Goal: Task Accomplishment & Management: Use online tool/utility

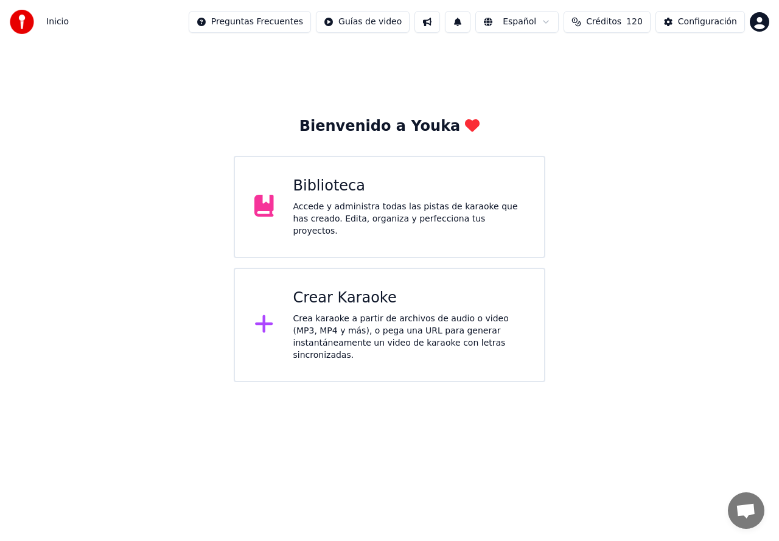
click at [338, 280] on div "Crear Karaoke Crea karaoke a partir de archivos de audio o video (MP3, MP4 y má…" at bounding box center [390, 325] width 312 height 114
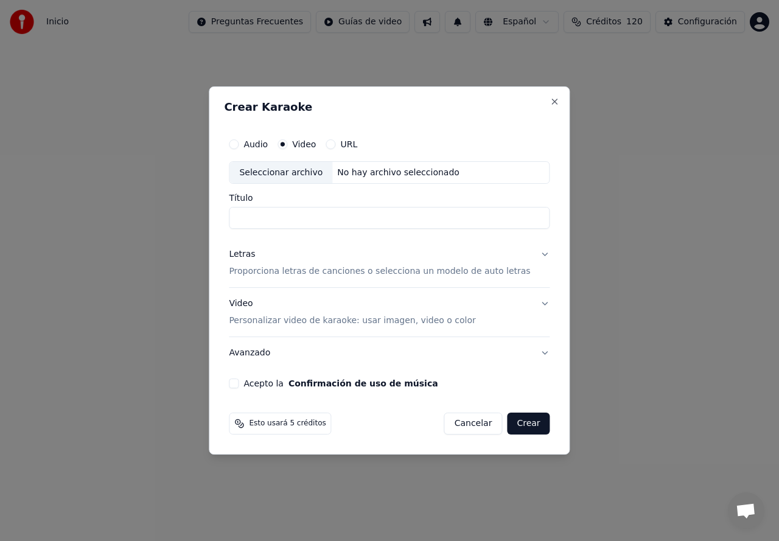
click at [303, 181] on div "Seleccionar archivo" at bounding box center [280, 173] width 103 height 22
type input "**********"
click at [268, 273] on p "Proporciona letras de canciones o selecciona un modelo de auto letras" at bounding box center [379, 272] width 301 height 12
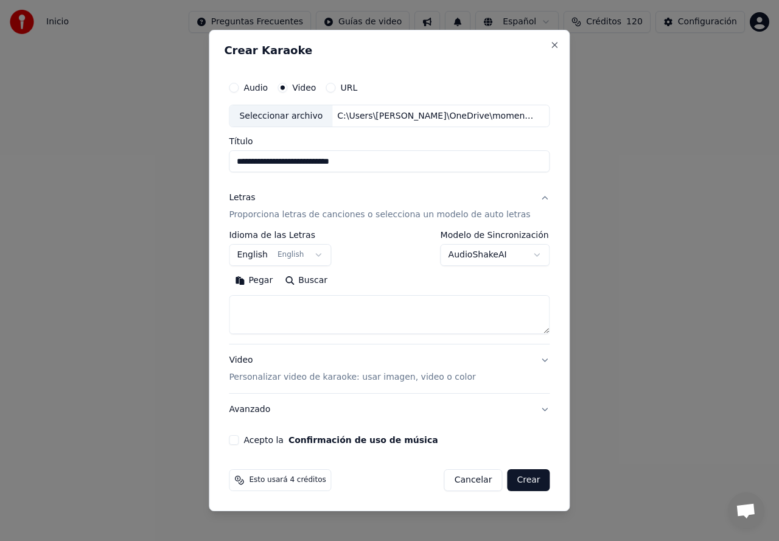
click at [259, 304] on textarea at bounding box center [389, 315] width 321 height 39
paste textarea "**********"
click at [317, 327] on textarea "**********" at bounding box center [378, 315] width 299 height 39
type textarea "**********"
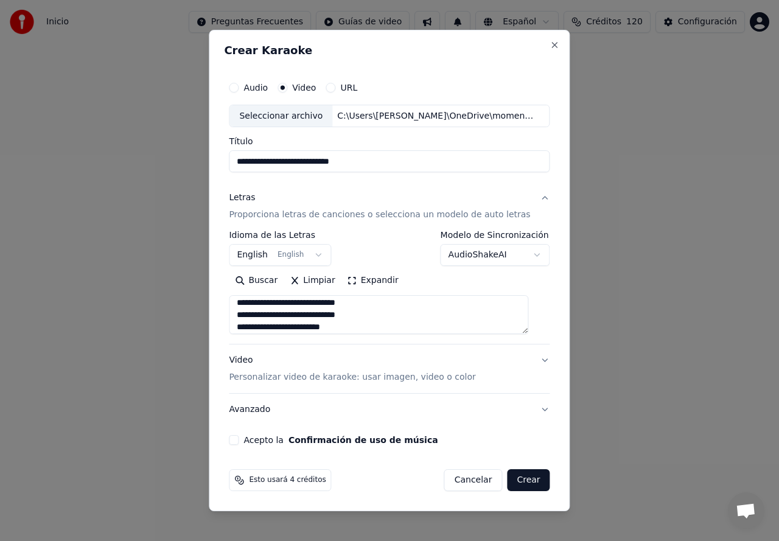
click at [304, 385] on button "Video Personalizar video de karaoke: usar imagen, video o color" at bounding box center [389, 369] width 321 height 49
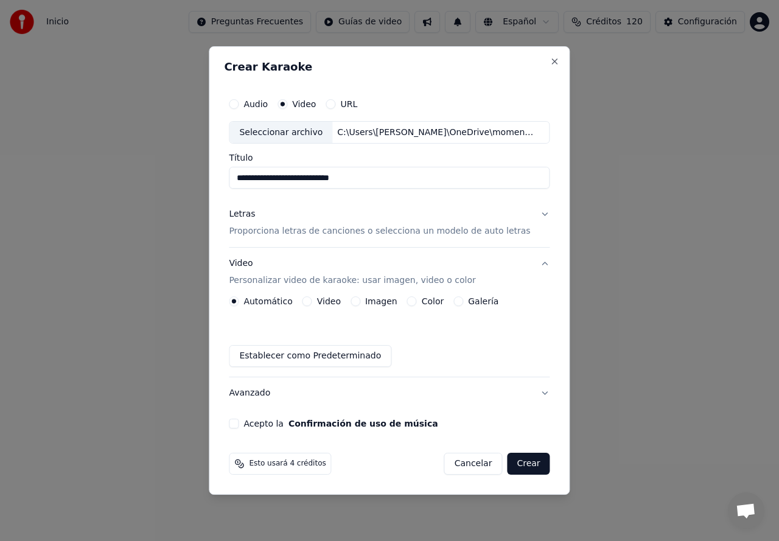
click at [461, 306] on button "Galería" at bounding box center [458, 301] width 10 height 10
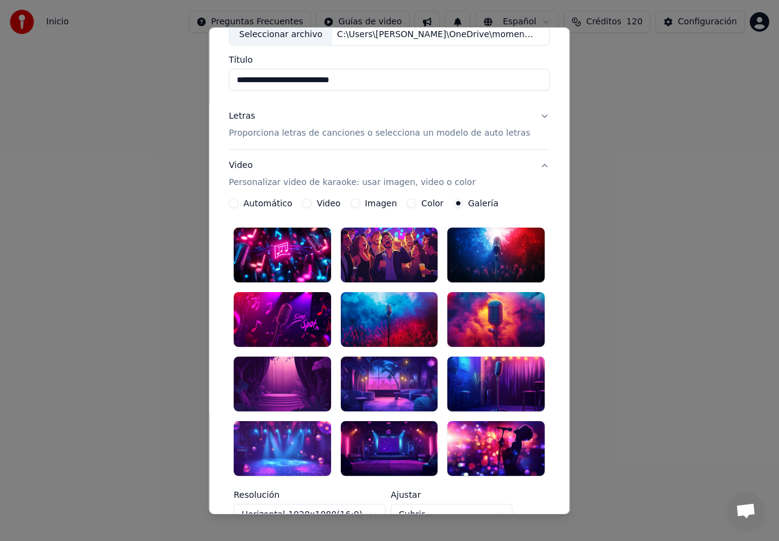
scroll to position [81, 0]
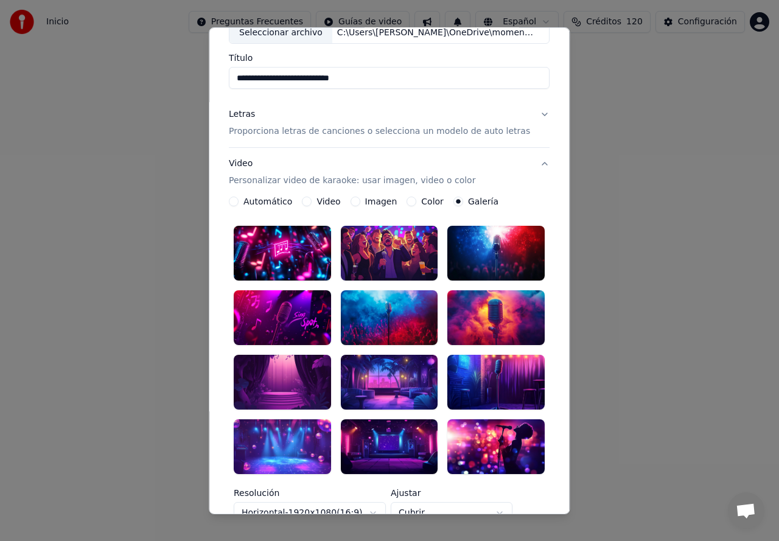
click at [284, 383] on div at bounding box center [282, 382] width 97 height 55
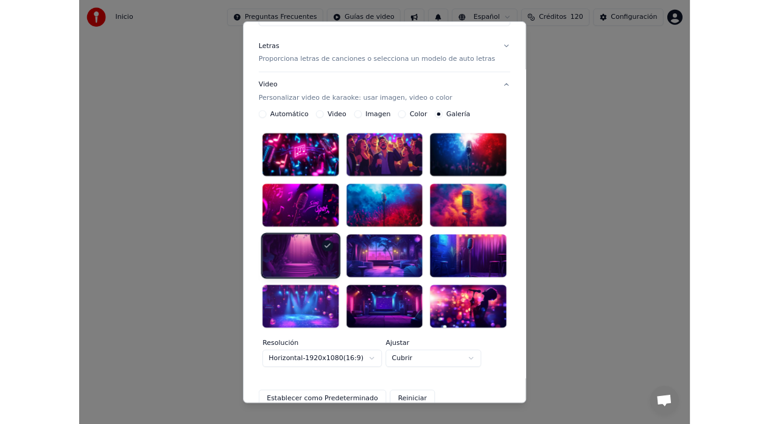
scroll to position [243, 0]
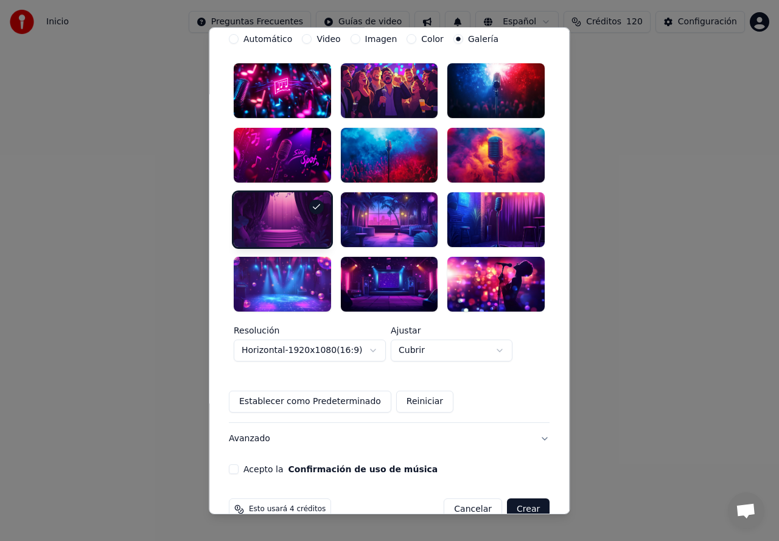
click at [239, 464] on button "Acepto la Confirmación de uso de música" at bounding box center [234, 469] width 10 height 10
click at [514, 499] on button "Crear" at bounding box center [528, 510] width 43 height 22
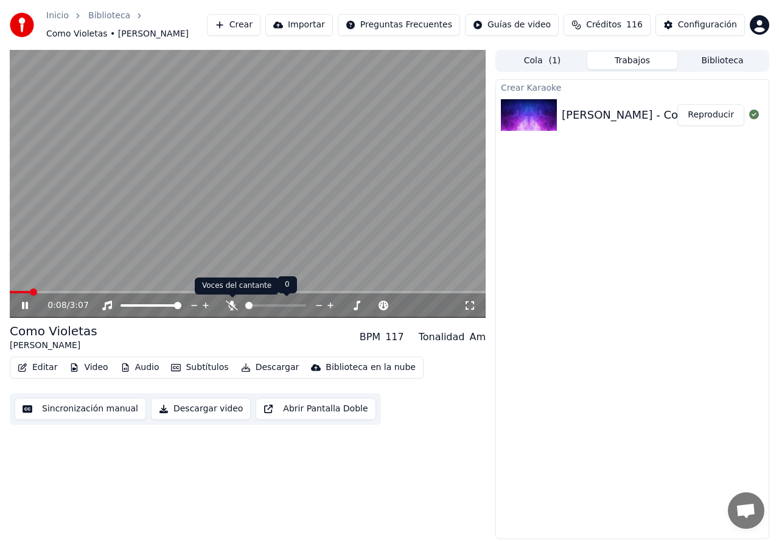
click at [231, 307] on icon at bounding box center [232, 306] width 12 height 10
click at [69, 244] on video at bounding box center [248, 184] width 476 height 268
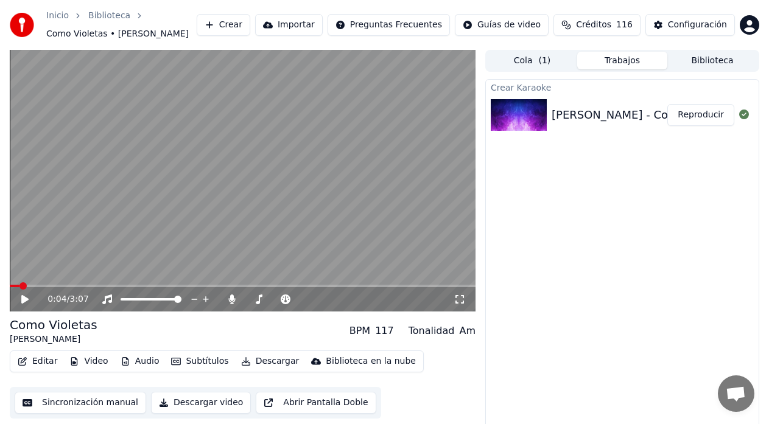
click at [21, 290] on span at bounding box center [22, 285] width 7 height 7
click at [22, 302] on icon at bounding box center [24, 299] width 7 height 9
click at [10, 289] on span at bounding box center [13, 285] width 7 height 7
click at [24, 300] on icon at bounding box center [25, 299] width 6 height 7
click at [26, 301] on icon at bounding box center [24, 299] width 7 height 9
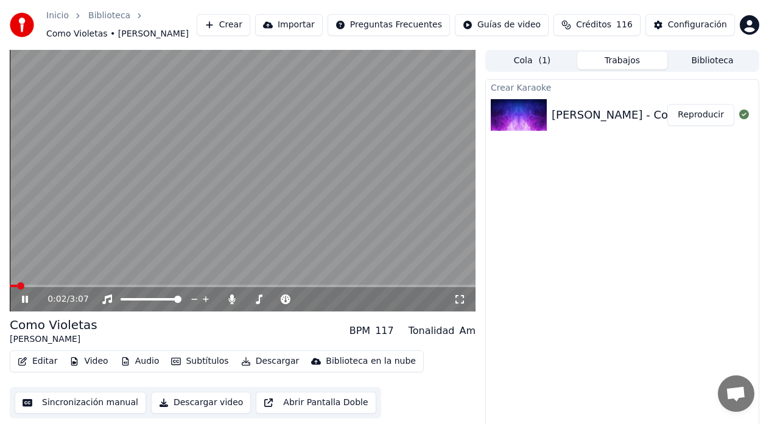
click at [460, 301] on icon at bounding box center [459, 300] width 12 height 10
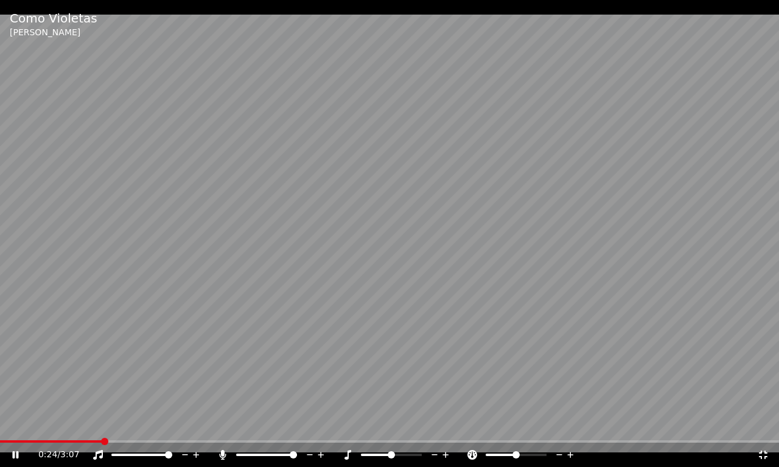
click at [223, 457] on icon at bounding box center [222, 455] width 7 height 10
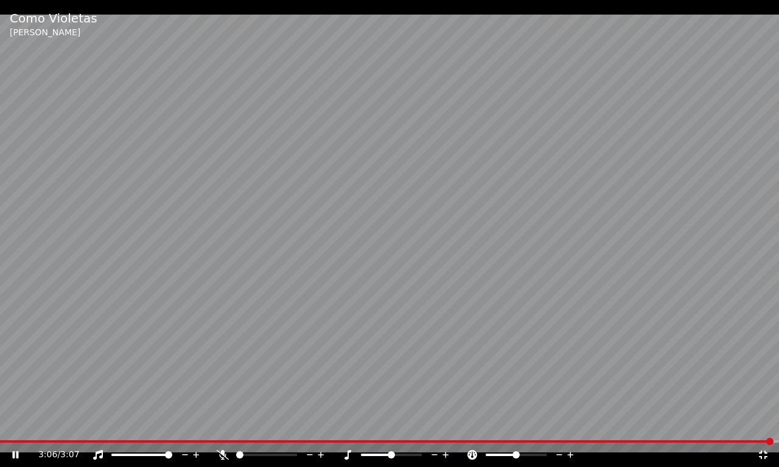
click at [767, 452] on icon at bounding box center [763, 455] width 12 height 10
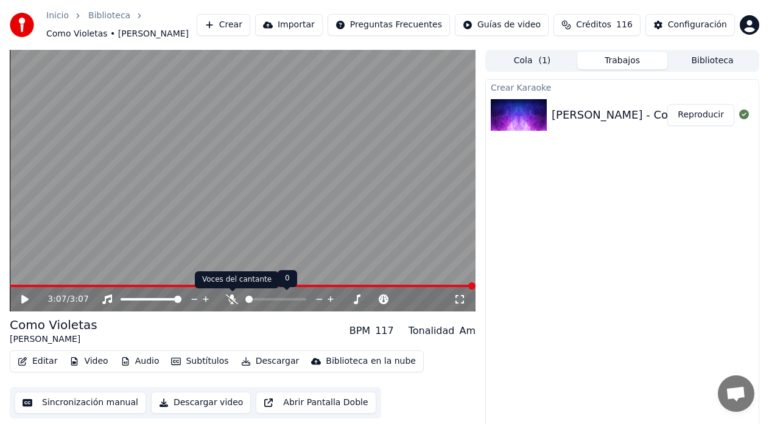
click at [229, 298] on icon at bounding box center [232, 300] width 12 height 10
click at [79, 404] on button "Sincronización manual" at bounding box center [80, 403] width 131 height 22
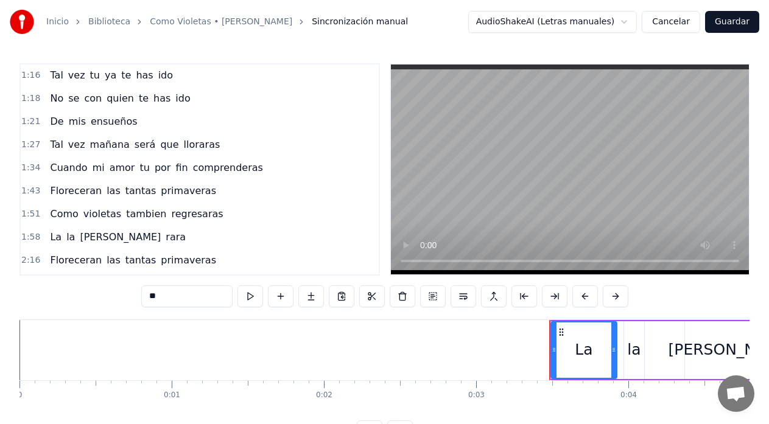
scroll to position [264, 0]
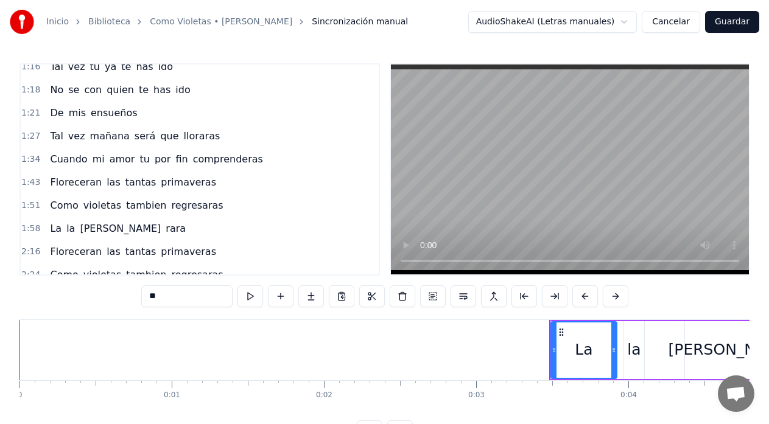
click at [124, 184] on span "tantas" at bounding box center [140, 182] width 33 height 14
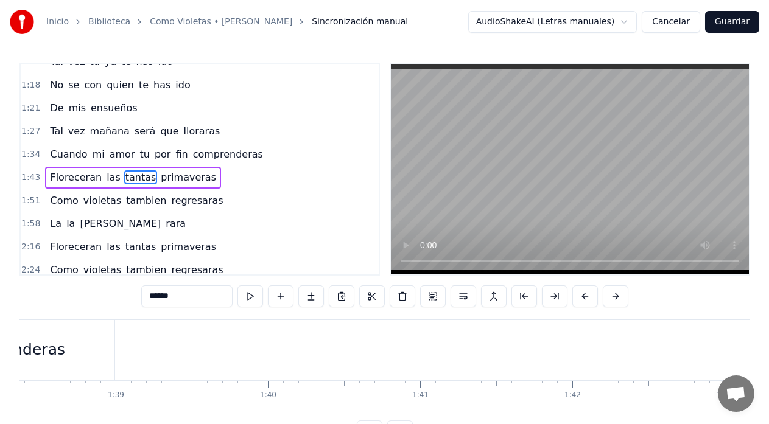
scroll to position [0, 15850]
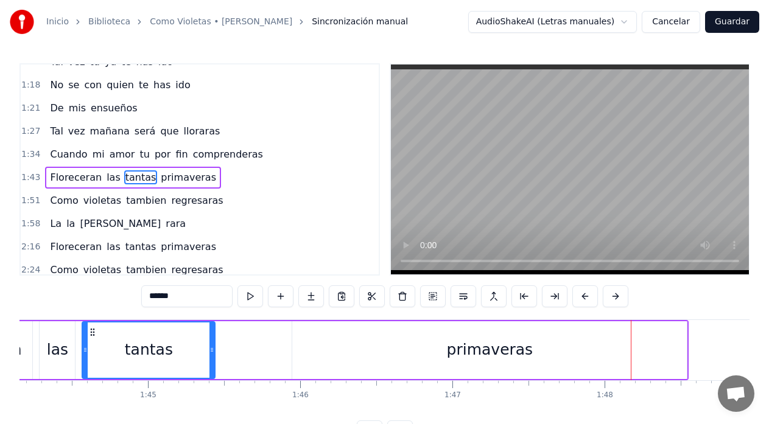
click at [687, 346] on div "primaveras" at bounding box center [490, 350] width 396 height 58
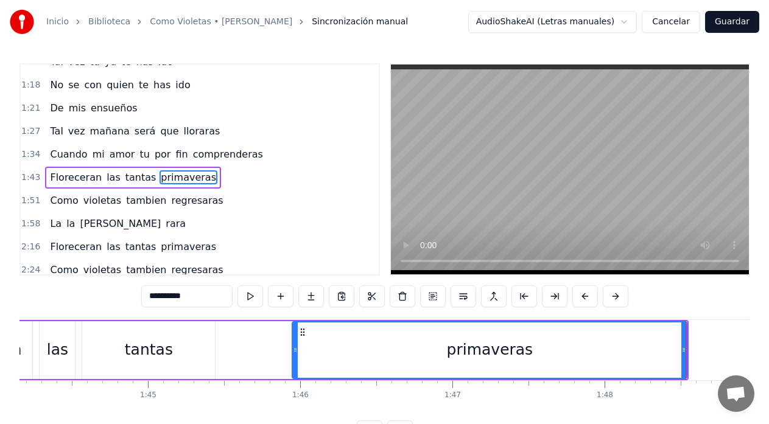
scroll to position [276, 0]
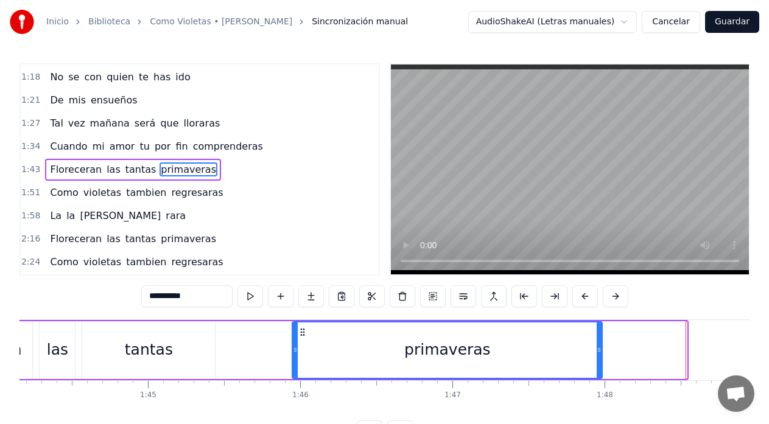
drag, startPoint x: 685, startPoint y: 349, endPoint x: 600, endPoint y: 355, distance: 84.8
click at [600, 355] on div at bounding box center [599, 350] width 5 height 55
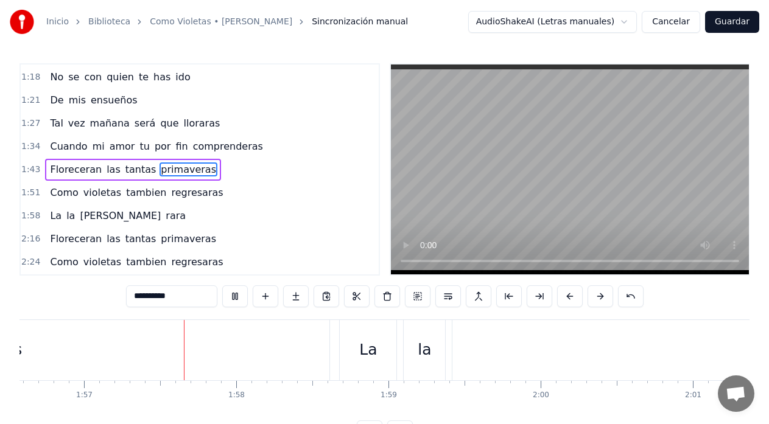
scroll to position [0, 17778]
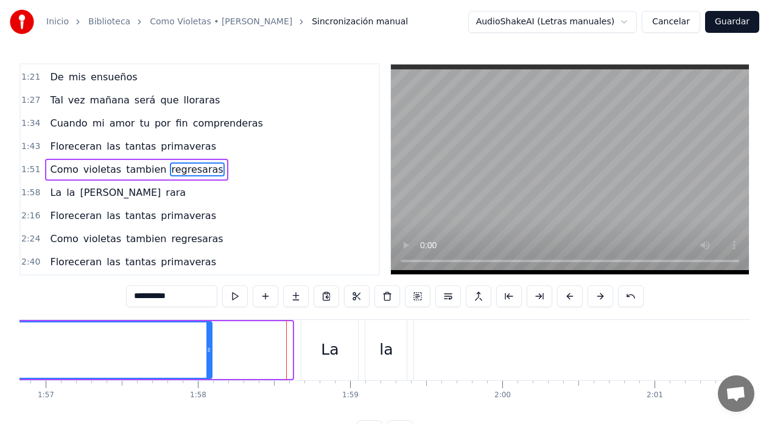
drag, startPoint x: 289, startPoint y: 349, endPoint x: 208, endPoint y: 358, distance: 80.8
click at [208, 358] on div at bounding box center [208, 350] width 5 height 55
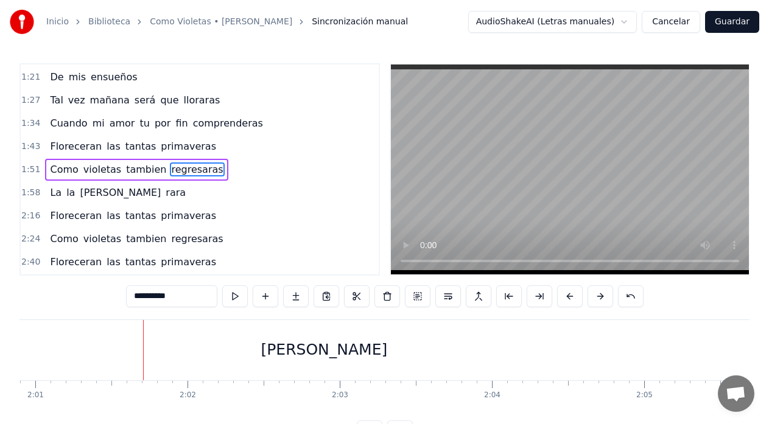
scroll to position [0, 18422]
click at [645, 359] on div "[PERSON_NAME]" at bounding box center [299, 350] width 1058 height 60
type input "****"
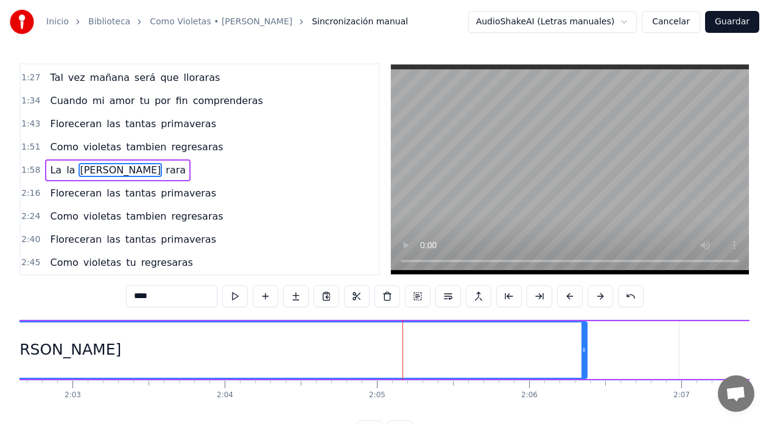
scroll to position [0, 18666]
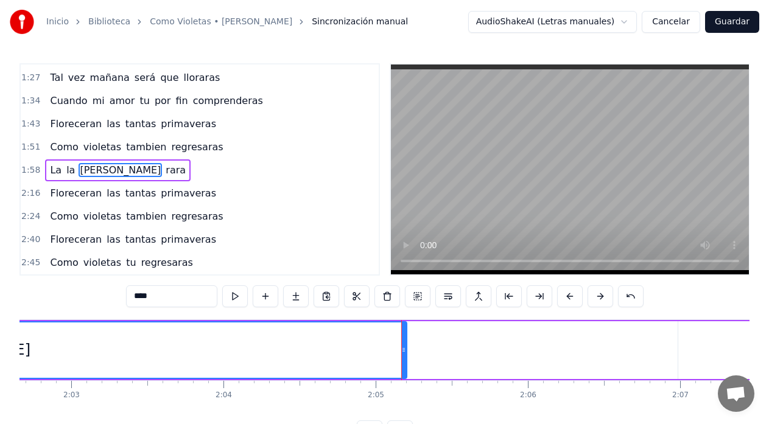
drag, startPoint x: 581, startPoint y: 349, endPoint x: 401, endPoint y: 357, distance: 179.7
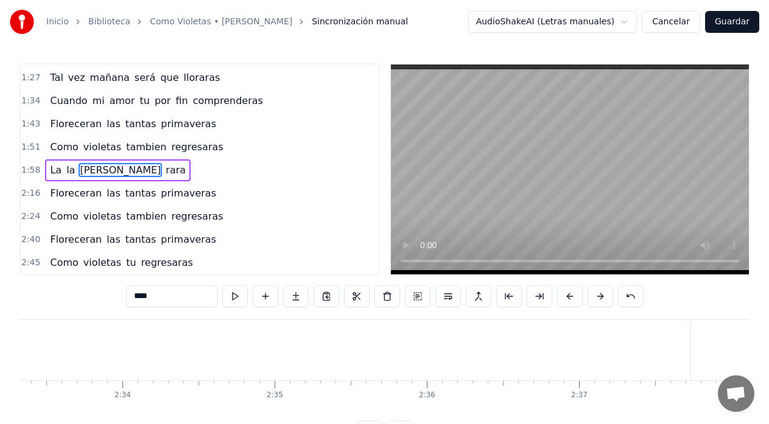
scroll to position [0, 23528]
type input "**********"
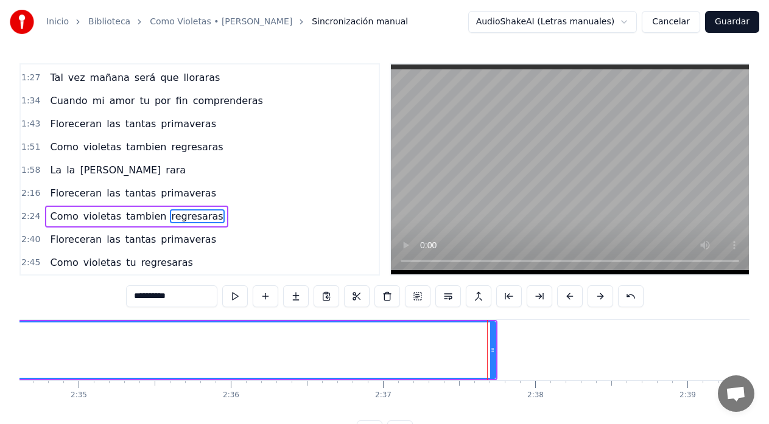
scroll to position [4, 0]
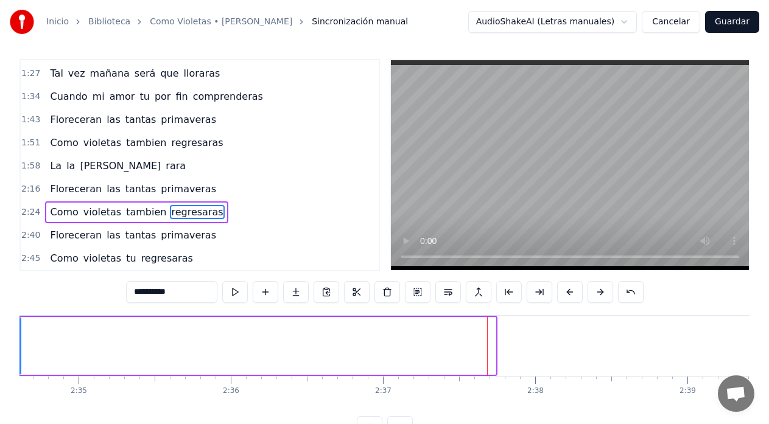
drag, startPoint x: 492, startPoint y: 350, endPoint x: 17, endPoint y: 329, distance: 475.2
click at [17, 329] on div "**********" at bounding box center [384, 217] width 769 height 443
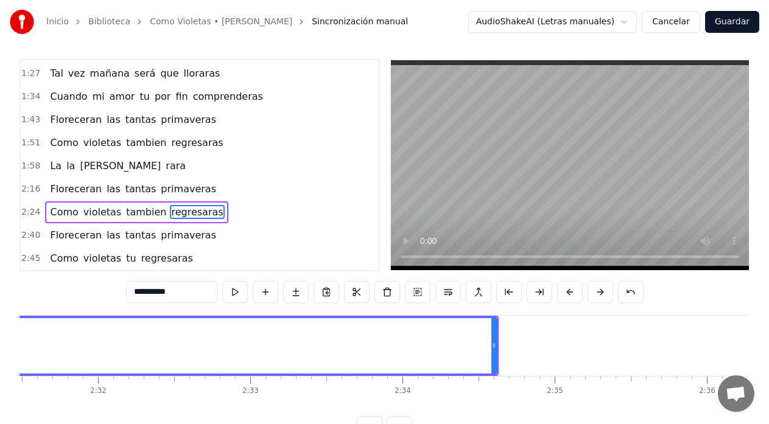
scroll to position [0, 23041]
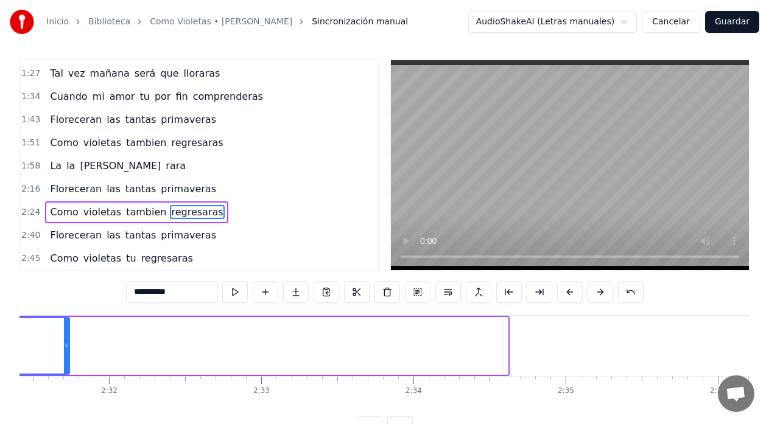
drag, startPoint x: 503, startPoint y: 346, endPoint x: 65, endPoint y: 371, distance: 438.9
click at [65, 371] on div at bounding box center [66, 345] width 5 height 55
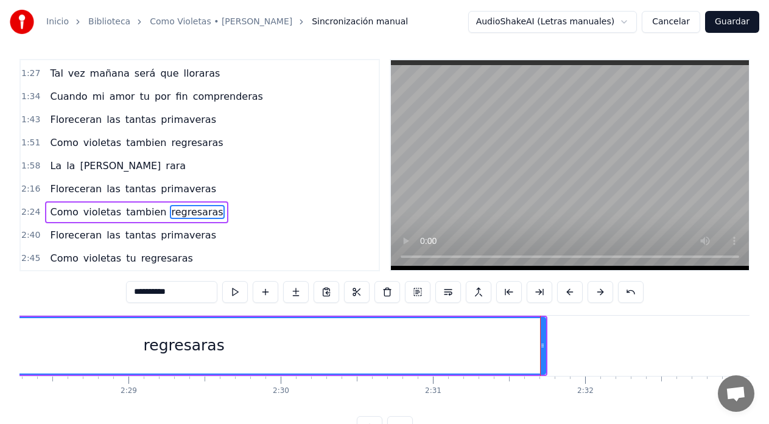
scroll to position [0, 22562]
click at [93, 338] on div "regresaras" at bounding box center [187, 345] width 722 height 55
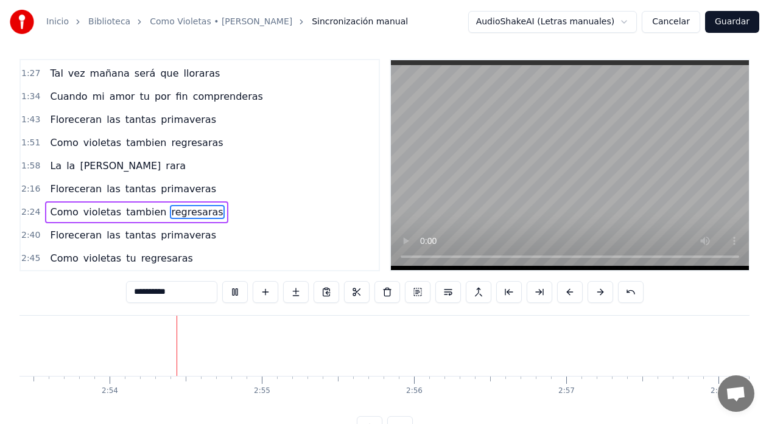
scroll to position [0, 26413]
click at [386, 265] on div "0:03 La la [PERSON_NAME] la la lra [PERSON_NAME] 0:21 Han credido violetas aqui…" at bounding box center [384, 165] width 730 height 212
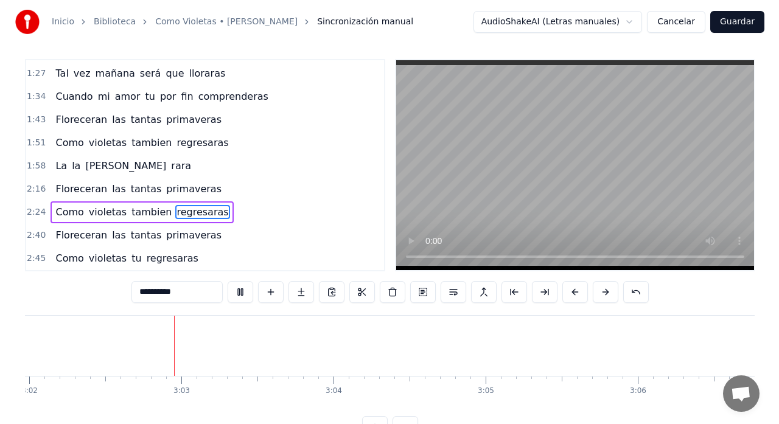
scroll to position [0, 27707]
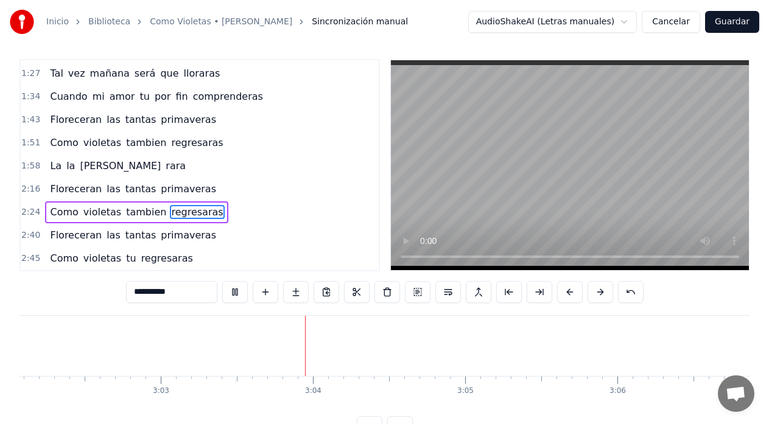
click at [741, 22] on button "Guardar" at bounding box center [732, 22] width 54 height 22
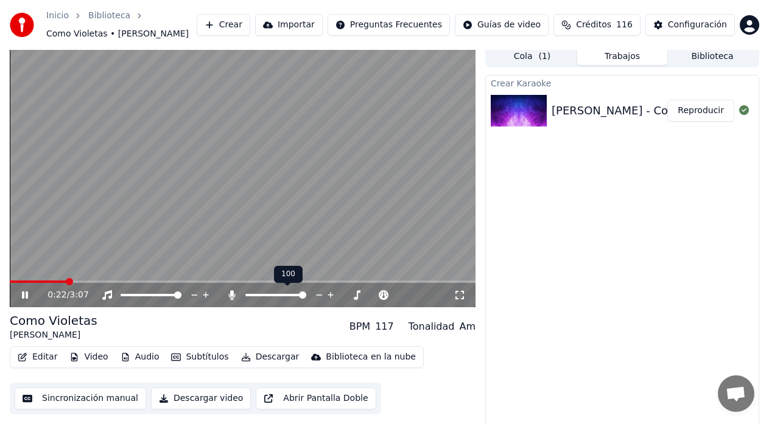
click at [233, 295] on icon at bounding box center [232, 295] width 7 height 10
click at [287, 222] on video at bounding box center [243, 177] width 466 height 262
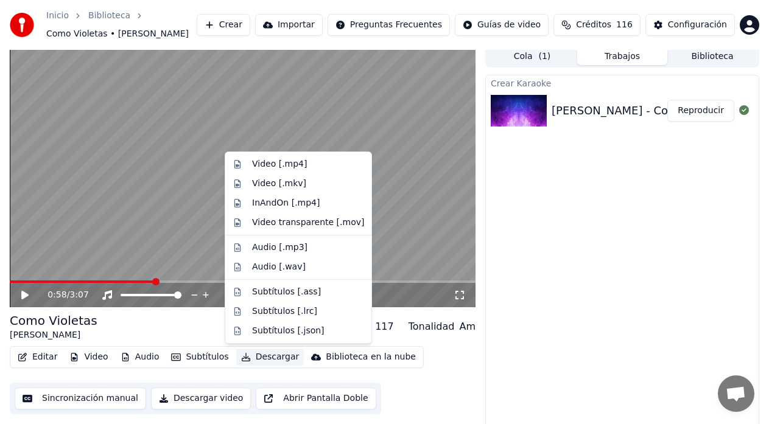
click at [247, 359] on button "Descargar" at bounding box center [270, 357] width 68 height 17
click at [247, 167] on div "Video [.mp4]" at bounding box center [298, 164] width 141 height 19
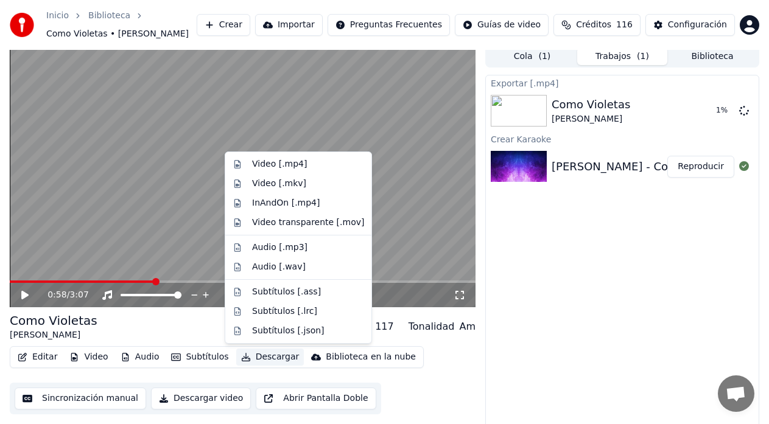
click at [265, 362] on button "Descargar" at bounding box center [270, 357] width 68 height 17
click at [537, 308] on div "Exportar [.mp4] Como [PERSON_NAME] 2 % Crear Karaoke [PERSON_NAME] - Como Viole…" at bounding box center [622, 255] width 274 height 360
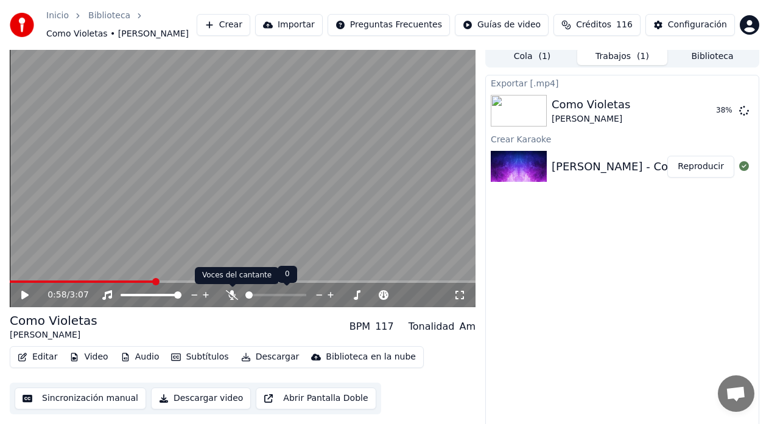
click at [231, 295] on icon at bounding box center [232, 295] width 12 height 10
click at [259, 355] on button "Descargar" at bounding box center [270, 357] width 68 height 17
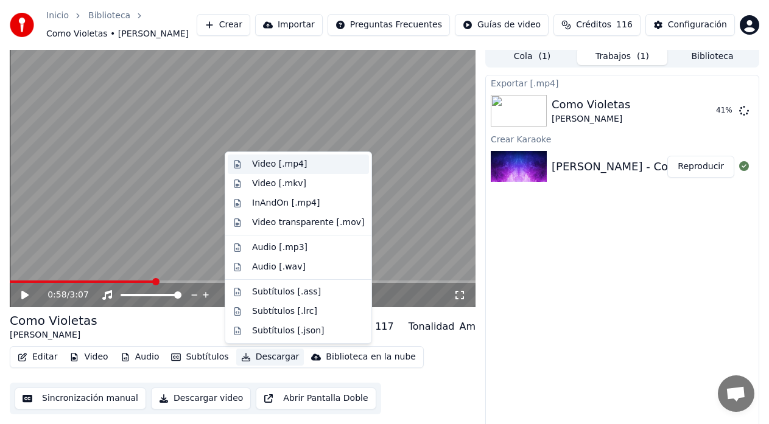
click at [271, 165] on div "Video [.mp4]" at bounding box center [279, 164] width 55 height 12
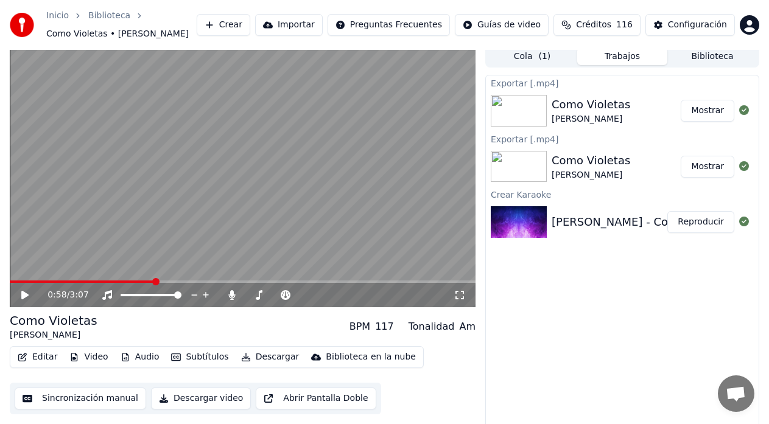
click at [245, 21] on button "Crear" at bounding box center [224, 25] width 54 height 22
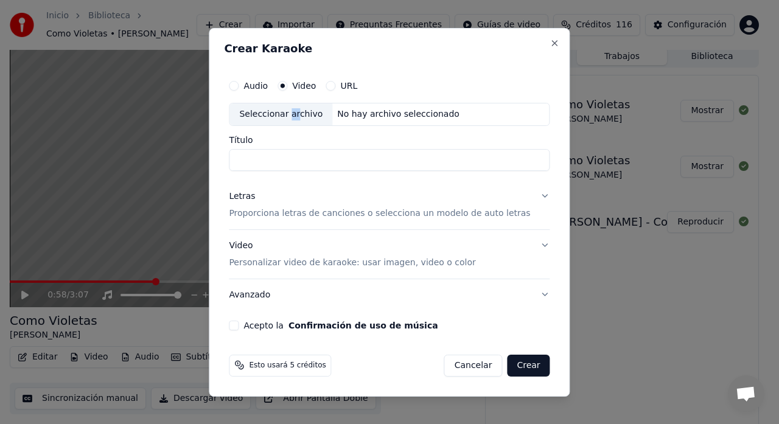
drag, startPoint x: 306, startPoint y: 116, endPoint x: 299, endPoint y: 114, distance: 6.2
click at [299, 114] on div "Seleccionar archivo" at bounding box center [280, 114] width 103 height 22
type input "**********"
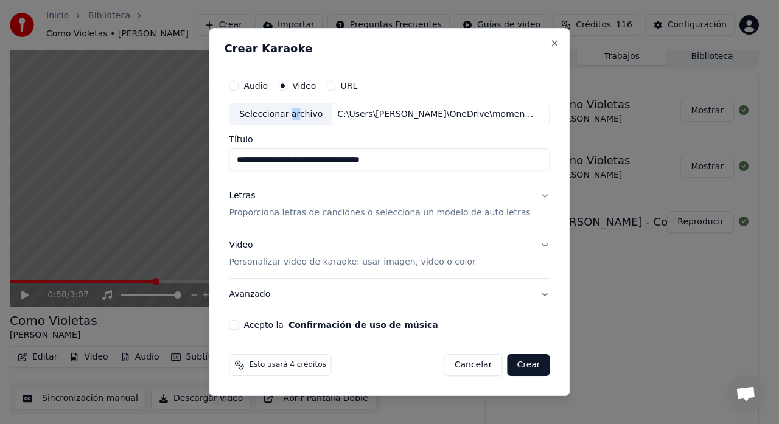
click at [267, 215] on p "Proporciona letras de canciones o selecciona un modelo de auto letras" at bounding box center [379, 214] width 301 height 12
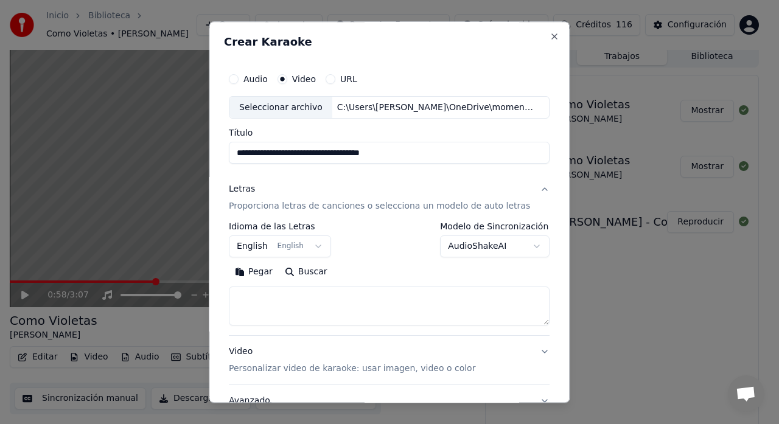
click at [276, 292] on textarea at bounding box center [389, 306] width 321 height 39
paste textarea "**********"
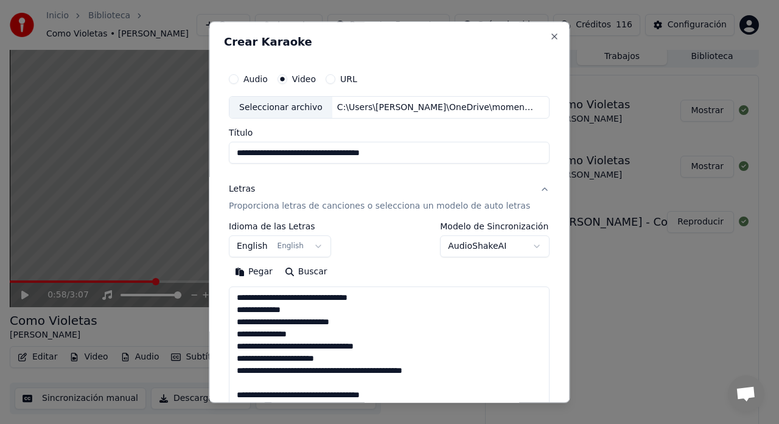
scroll to position [295, 0]
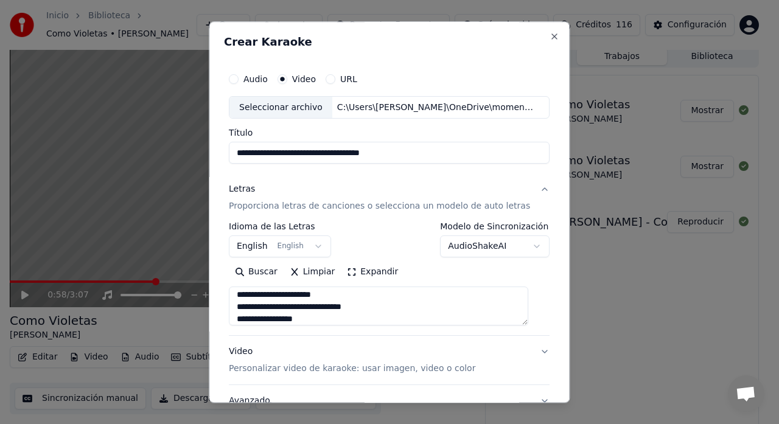
click at [309, 296] on textarea "**********" at bounding box center [378, 306] width 299 height 39
click at [348, 307] on textarea "**********" at bounding box center [378, 306] width 299 height 39
click at [265, 313] on textarea "**********" at bounding box center [378, 306] width 299 height 39
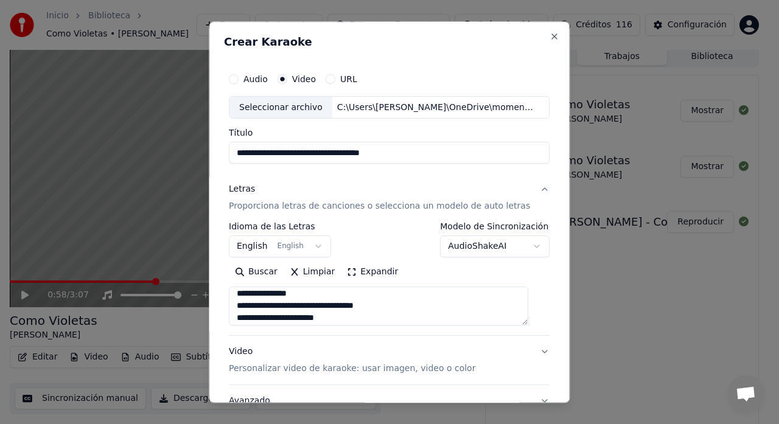
click at [272, 298] on textarea "**********" at bounding box center [378, 306] width 299 height 39
click at [264, 307] on textarea "**********" at bounding box center [378, 306] width 299 height 39
click at [333, 307] on textarea "**********" at bounding box center [378, 306] width 299 height 39
click at [306, 318] on textarea "**********" at bounding box center [378, 306] width 299 height 39
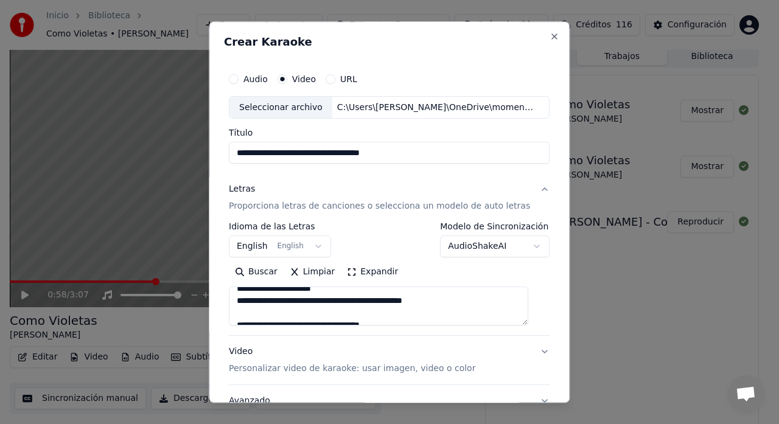
scroll to position [81, 0]
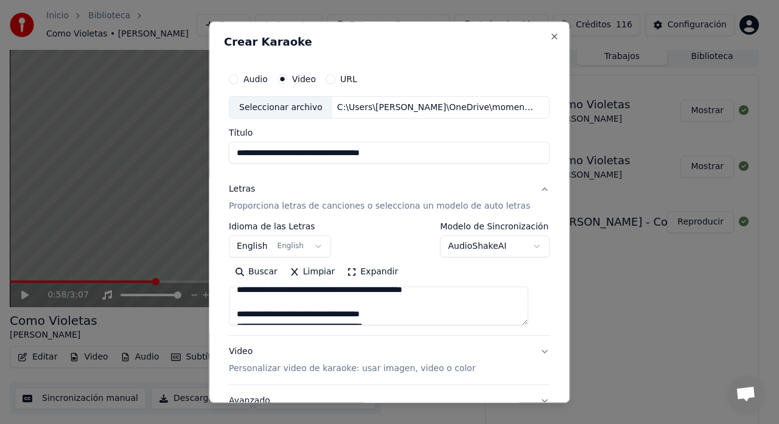
click at [460, 293] on textarea "**********" at bounding box center [378, 306] width 299 height 39
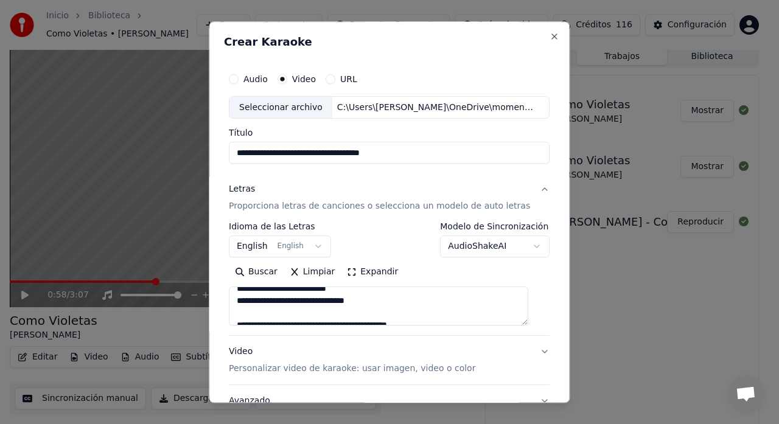
scroll to position [135, 0]
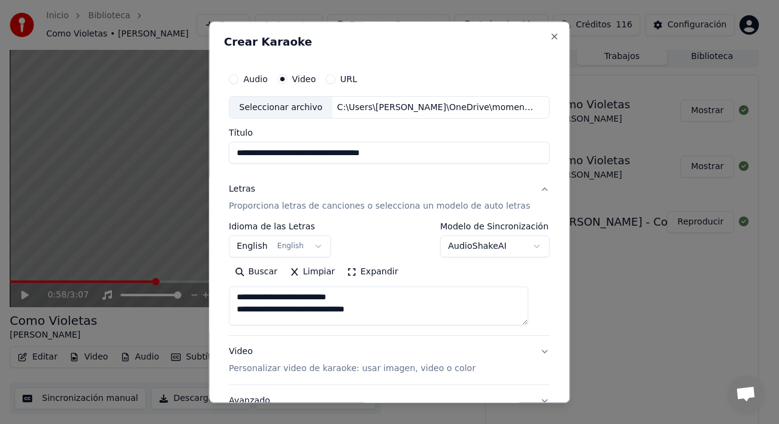
click at [250, 312] on textarea "**********" at bounding box center [378, 306] width 299 height 39
click at [397, 310] on textarea "**********" at bounding box center [378, 306] width 299 height 39
click at [399, 313] on textarea "**********" at bounding box center [378, 306] width 299 height 39
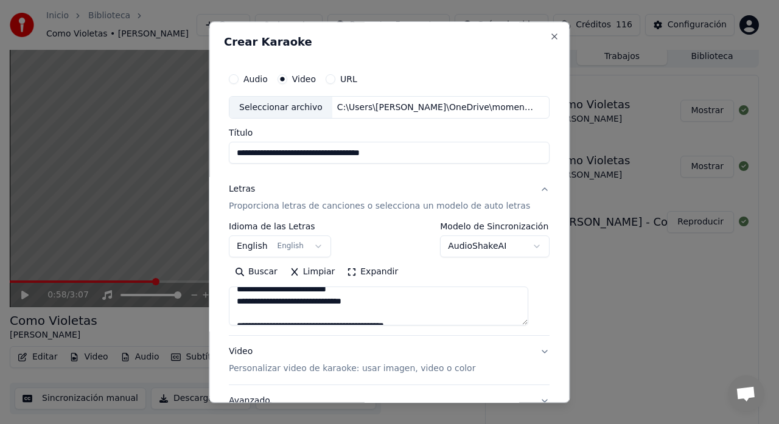
scroll to position [167, 0]
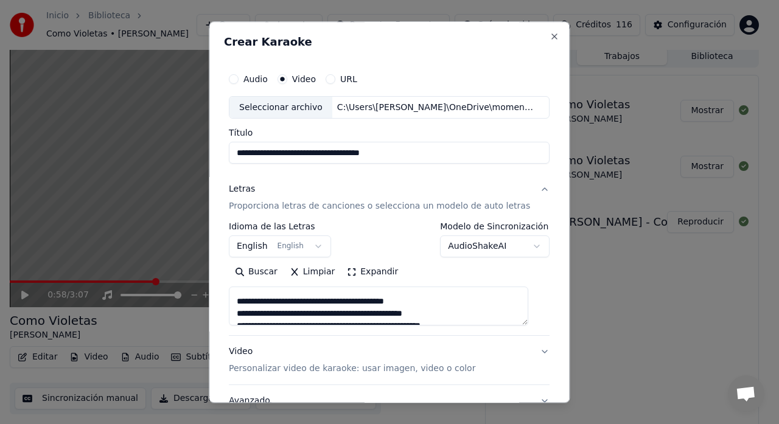
click at [417, 315] on textarea "**********" at bounding box center [378, 306] width 299 height 39
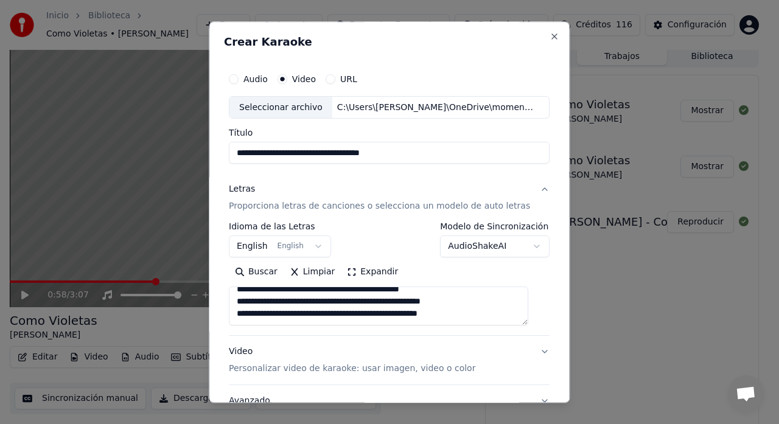
click at [366, 303] on textarea "**********" at bounding box center [378, 306] width 299 height 39
click at [262, 316] on textarea "**********" at bounding box center [378, 306] width 299 height 39
drag, startPoint x: 364, startPoint y: 313, endPoint x: 368, endPoint y: 324, distance: 11.2
click at [364, 314] on textarea "**********" at bounding box center [378, 306] width 299 height 39
click at [464, 317] on textarea "**********" at bounding box center [378, 306] width 299 height 39
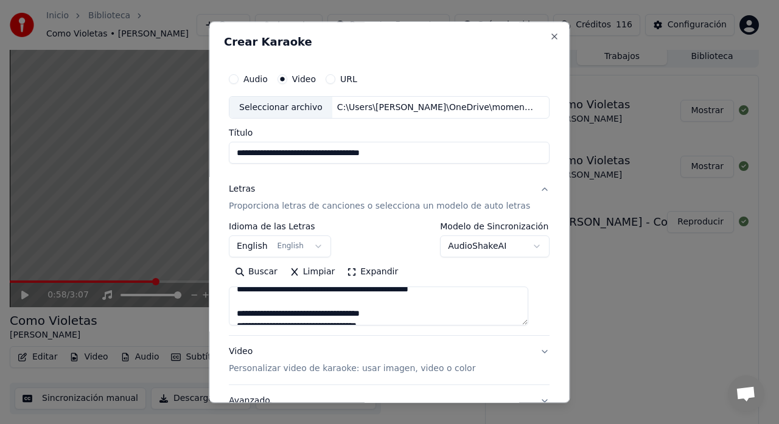
scroll to position [240, 0]
click at [390, 304] on textarea "**********" at bounding box center [378, 306] width 299 height 39
click at [307, 305] on textarea "**********" at bounding box center [378, 306] width 299 height 39
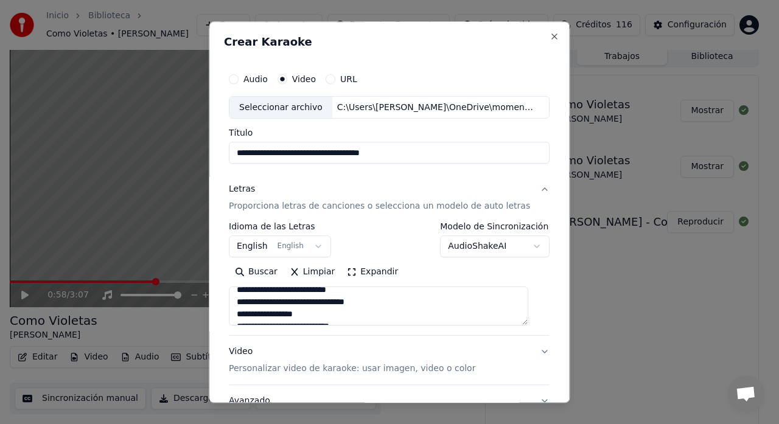
scroll to position [281, 0]
click at [248, 300] on textarea "**********" at bounding box center [378, 306] width 299 height 39
click at [252, 309] on textarea "**********" at bounding box center [378, 306] width 299 height 39
click at [262, 309] on textarea "**********" at bounding box center [378, 306] width 299 height 39
click at [270, 311] on textarea "**********" at bounding box center [378, 306] width 299 height 39
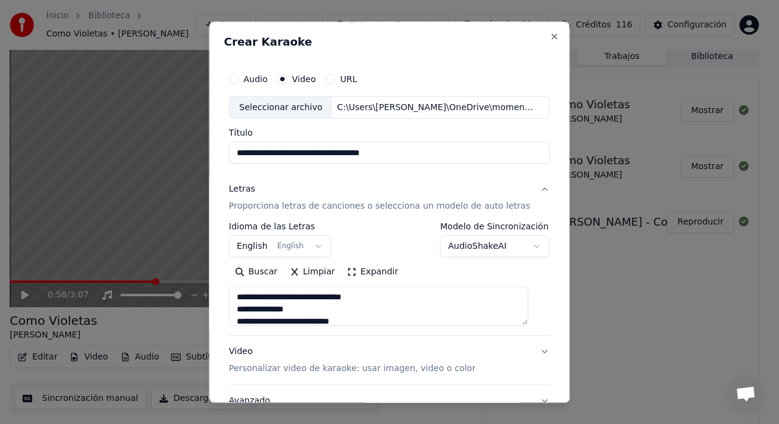
click at [279, 311] on textarea "**********" at bounding box center [378, 306] width 299 height 39
click at [253, 301] on textarea "**********" at bounding box center [378, 306] width 299 height 39
click at [261, 303] on textarea "**********" at bounding box center [378, 306] width 299 height 39
click at [270, 304] on textarea "**********" at bounding box center [378, 306] width 299 height 39
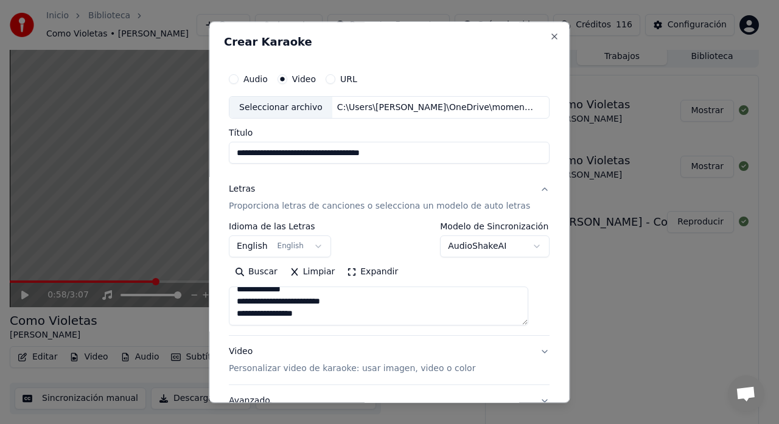
click at [279, 303] on textarea "**********" at bounding box center [378, 306] width 299 height 39
click at [287, 300] on textarea "**********" at bounding box center [378, 306] width 299 height 39
click at [296, 300] on textarea "**********" at bounding box center [378, 306] width 299 height 39
click at [306, 304] on textarea "**********" at bounding box center [378, 306] width 299 height 39
click at [285, 315] on textarea "**********" at bounding box center [378, 306] width 299 height 39
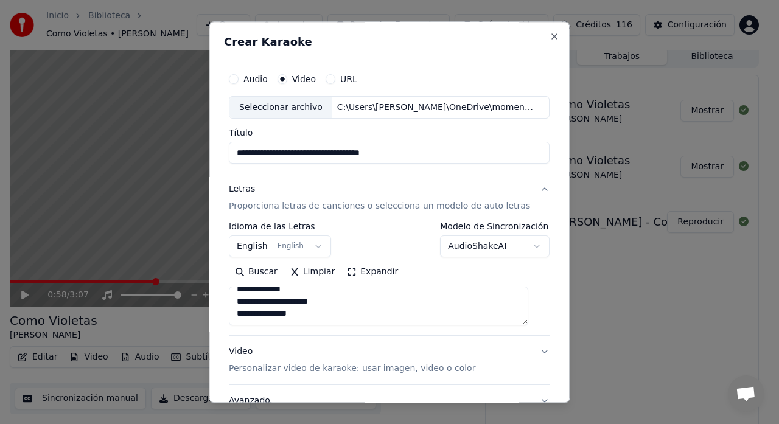
click at [264, 318] on textarea "**********" at bounding box center [378, 306] width 299 height 39
click at [253, 314] on textarea "**********" at bounding box center [378, 306] width 299 height 39
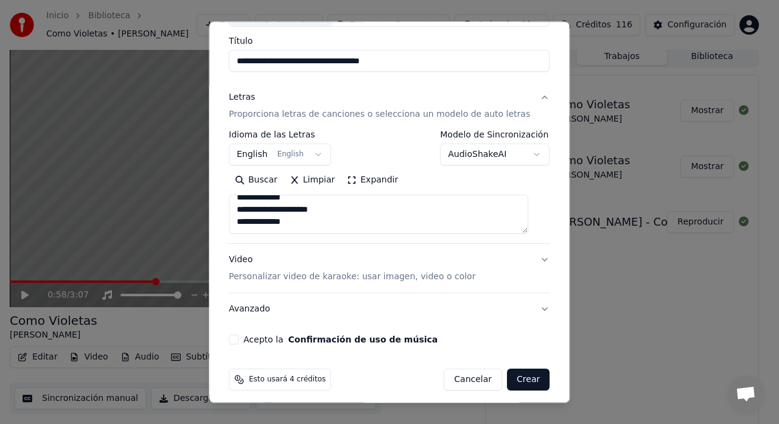
scroll to position [100, 0]
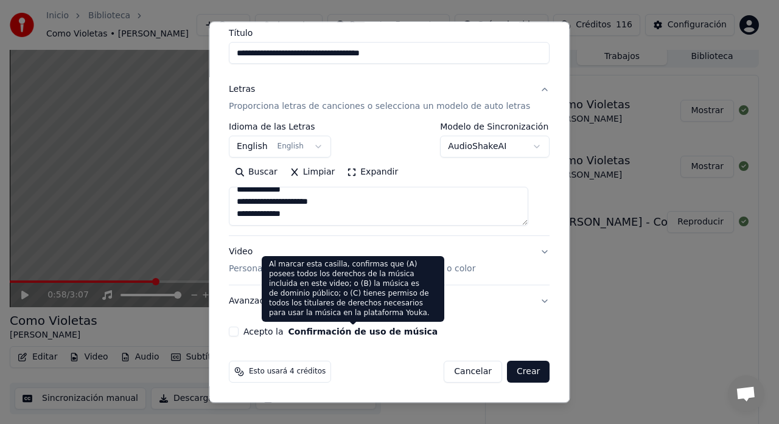
type textarea "**********"
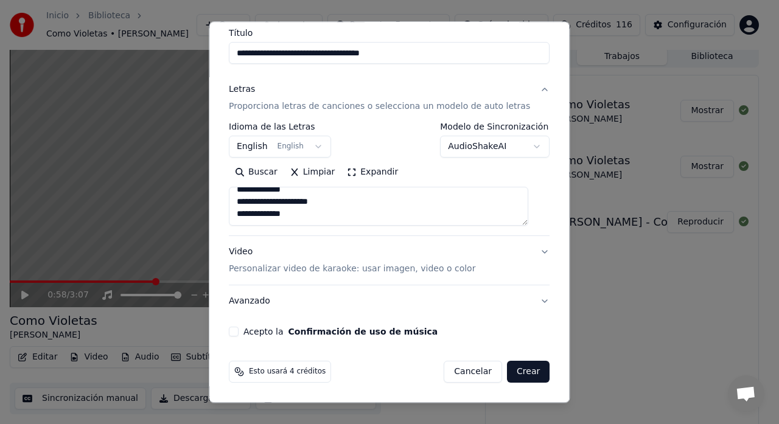
click at [251, 273] on p "Personalizar video de karaoke: usar imagen, video o color" at bounding box center [352, 270] width 247 height 12
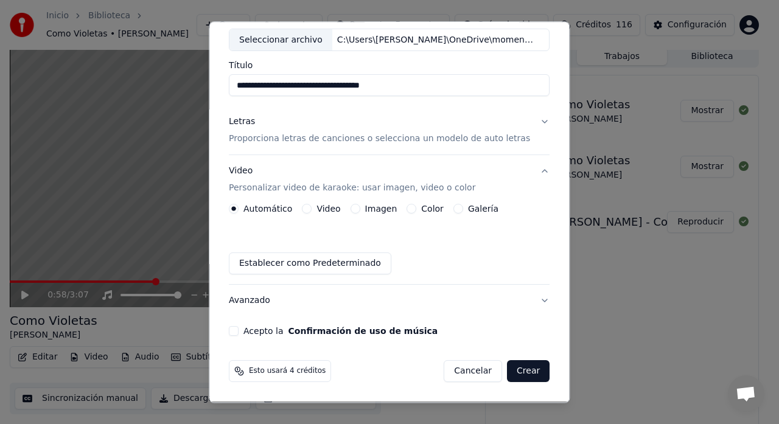
scroll to position [68, 0]
click at [461, 206] on div "Galería" at bounding box center [475, 210] width 45 height 10
click at [460, 208] on div "Galería" at bounding box center [475, 210] width 45 height 10
click at [458, 208] on div "Galería" at bounding box center [475, 210] width 45 height 10
click at [455, 211] on button "Galería" at bounding box center [458, 210] width 10 height 10
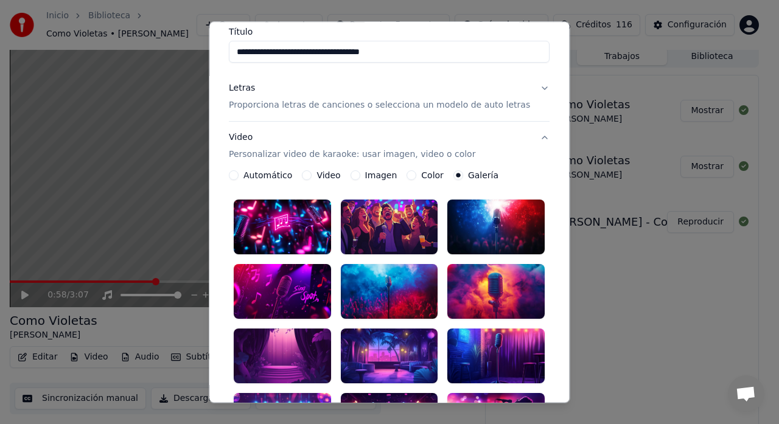
scroll to position [149, 0]
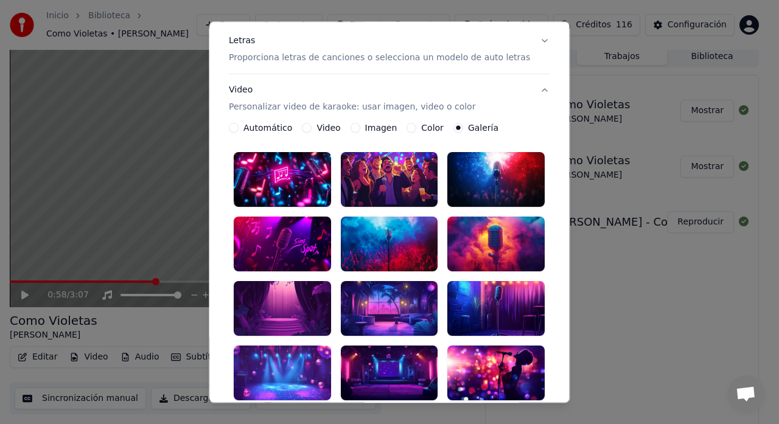
click at [296, 355] on div at bounding box center [282, 373] width 97 height 55
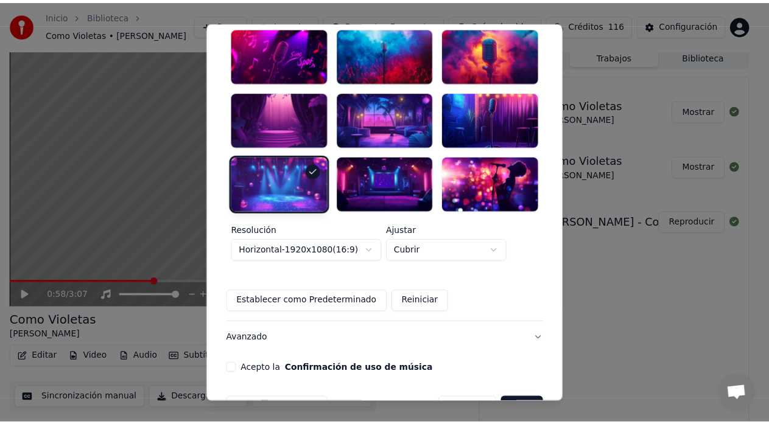
scroll to position [339, 0]
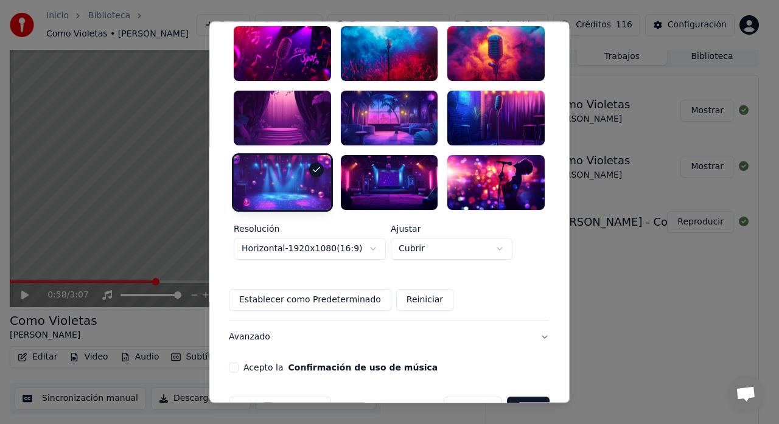
click at [239, 363] on button "Acepto la Confirmación de uso de música" at bounding box center [234, 368] width 10 height 10
click at [521, 397] on button "Crear" at bounding box center [528, 408] width 43 height 22
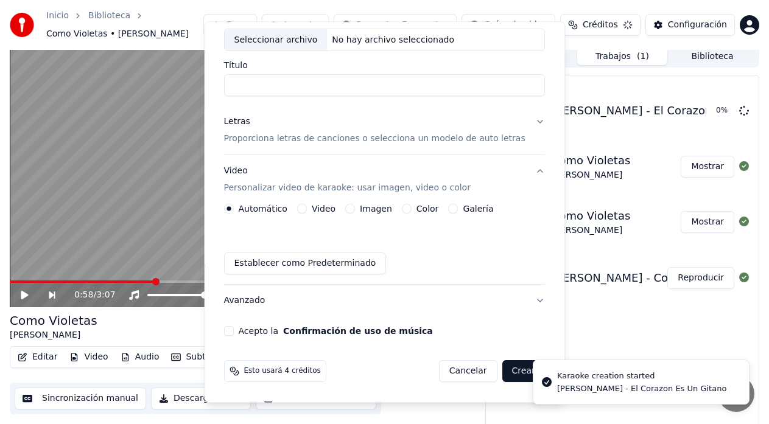
scroll to position [68, 0]
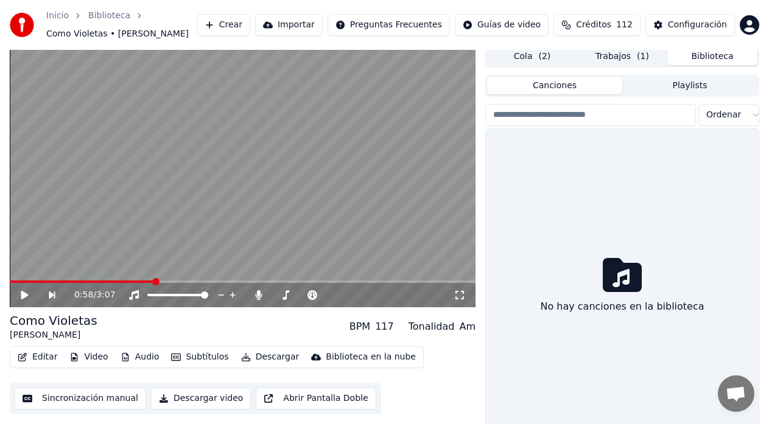
click at [709, 63] on button "Biblioteca" at bounding box center [712, 56] width 90 height 18
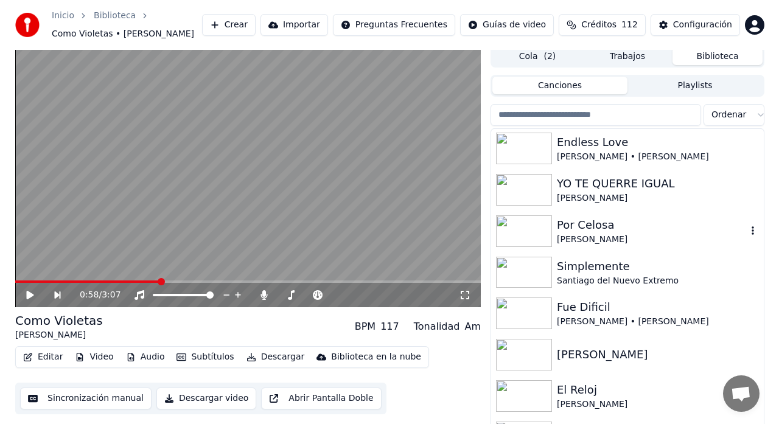
scroll to position [0, 0]
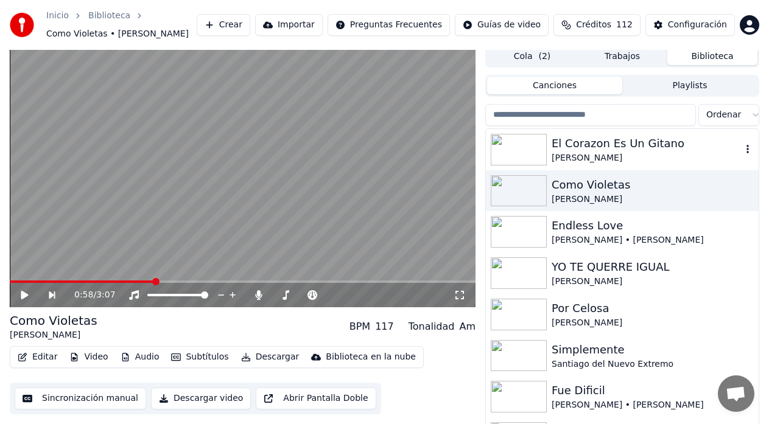
click at [600, 163] on div "[PERSON_NAME]" at bounding box center [646, 158] width 190 height 12
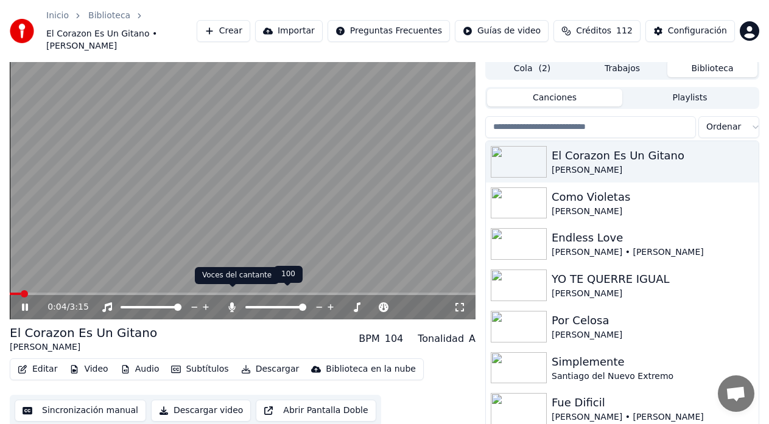
click at [228, 303] on icon at bounding box center [232, 308] width 12 height 10
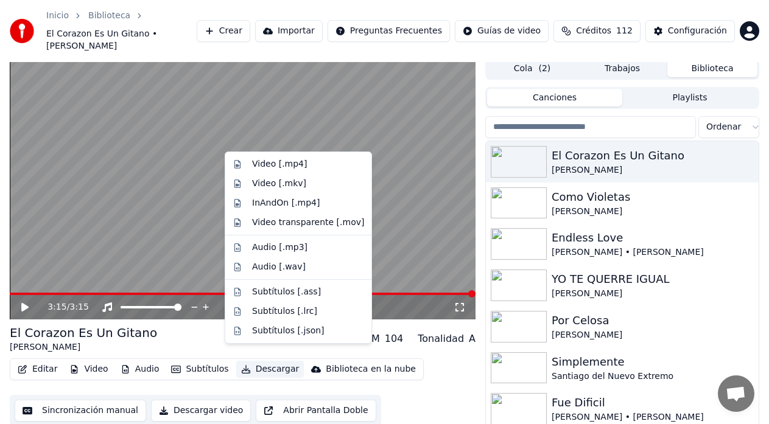
click at [254, 361] on button "Descargar" at bounding box center [270, 369] width 68 height 17
click at [251, 169] on div "Video [.mp4]" at bounding box center [298, 164] width 141 height 19
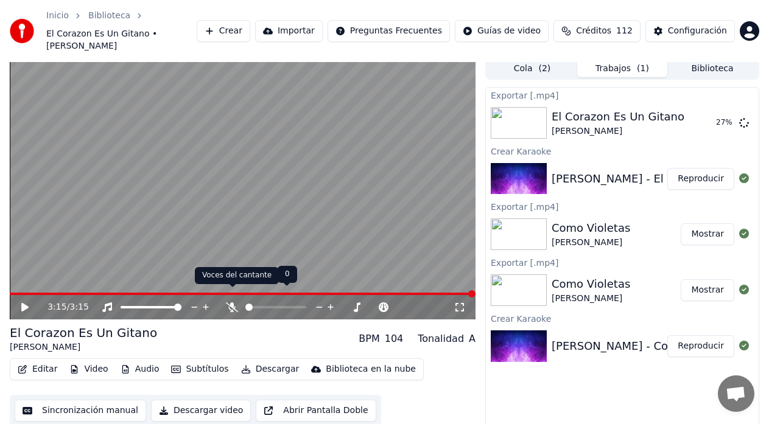
click at [231, 303] on icon at bounding box center [232, 308] width 12 height 10
click at [257, 361] on button "Descargar" at bounding box center [270, 369] width 68 height 17
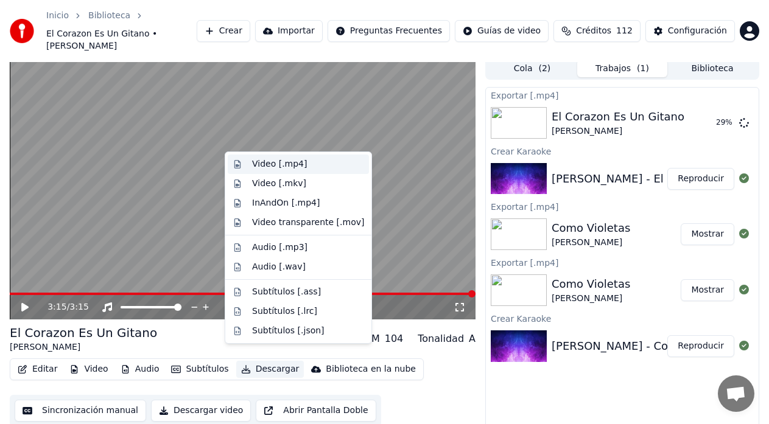
click at [268, 166] on div "Video [.mp4]" at bounding box center [279, 164] width 55 height 12
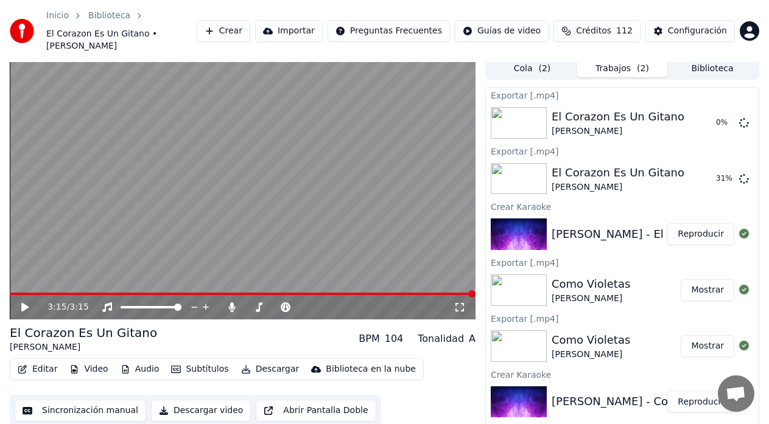
click at [250, 26] on button "Crear" at bounding box center [224, 31] width 54 height 22
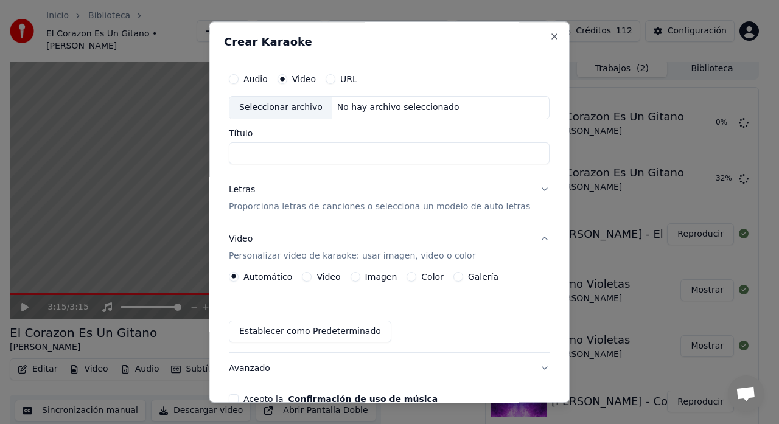
click at [276, 110] on div "Seleccionar archivo" at bounding box center [280, 108] width 103 height 22
type input "**********"
click at [263, 203] on p "Proporciona letras de canciones o selecciona un modelo de auto letras" at bounding box center [379, 207] width 301 height 12
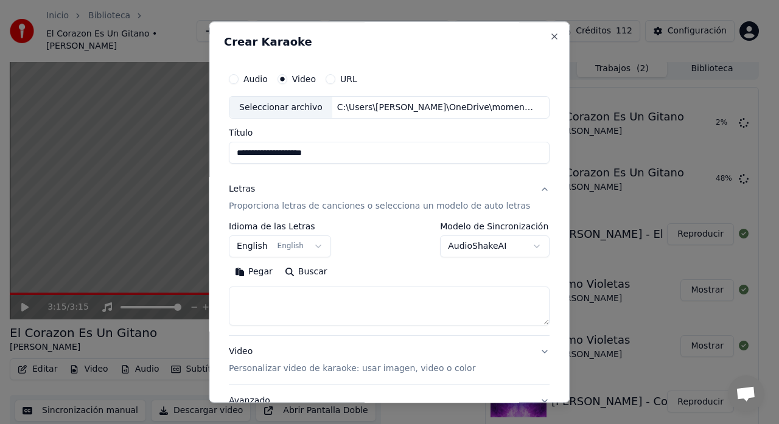
click at [281, 303] on textarea at bounding box center [389, 306] width 321 height 39
paste textarea "**********"
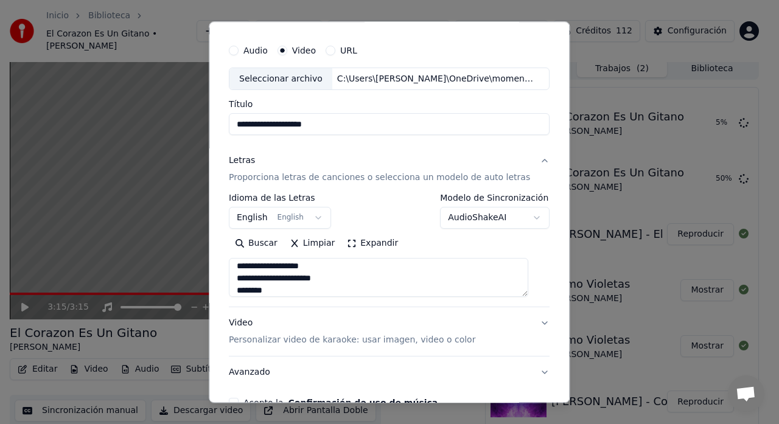
scroll to position [41, 0]
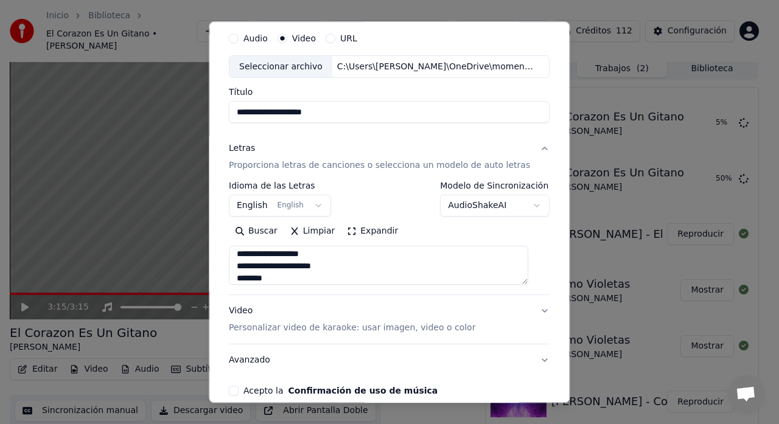
type textarea "**********"
click at [359, 331] on p "Personalizar video de karaoke: usar imagen, video o color" at bounding box center [352, 329] width 247 height 12
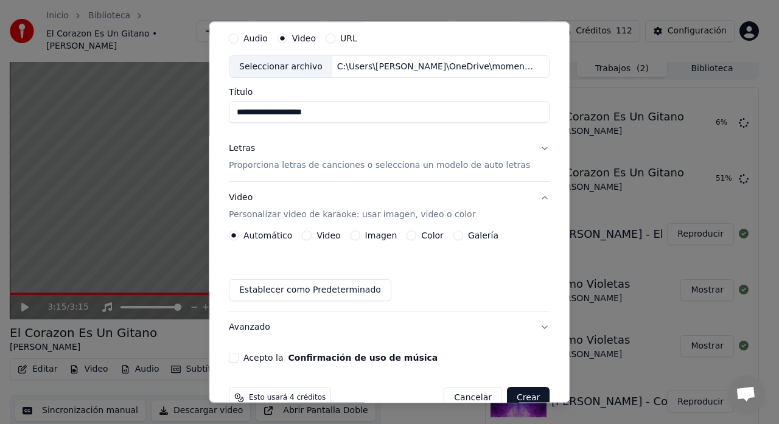
click at [468, 239] on label "Galería" at bounding box center [483, 236] width 30 height 9
click at [463, 239] on button "Galería" at bounding box center [458, 236] width 10 height 10
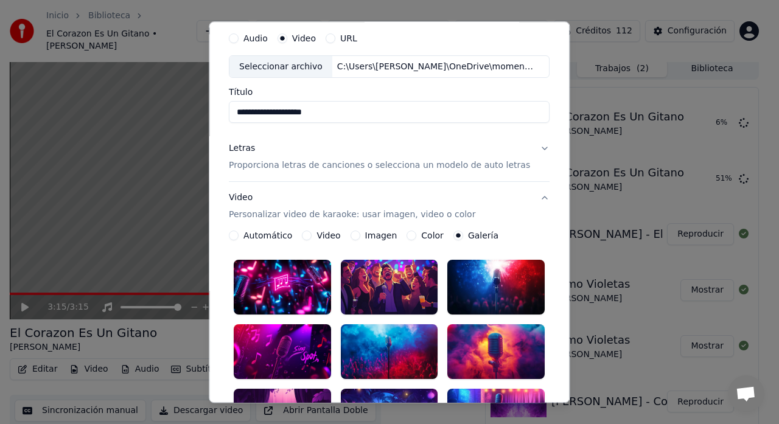
click at [457, 237] on circle "button" at bounding box center [459, 236] width 4 height 4
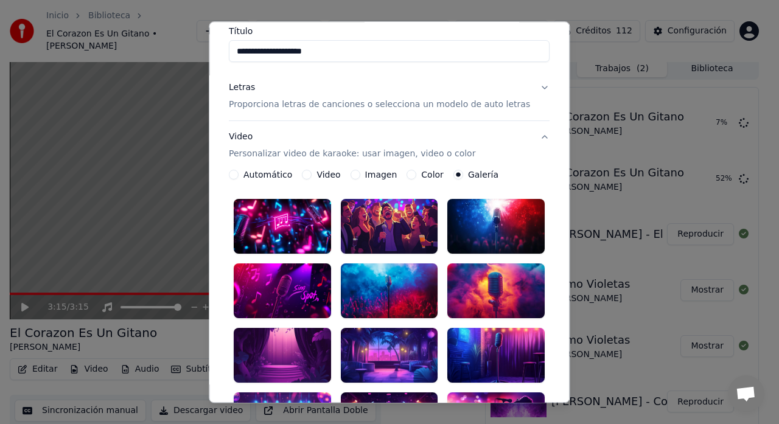
scroll to position [163, 0]
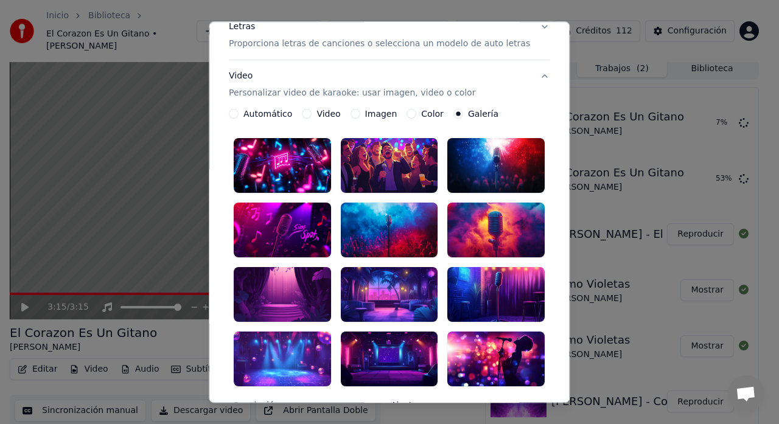
click at [373, 287] on div at bounding box center [389, 294] width 97 height 55
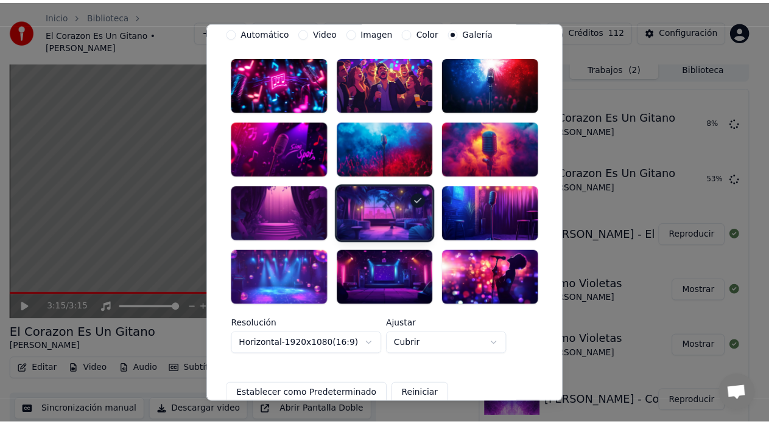
scroll to position [359, 0]
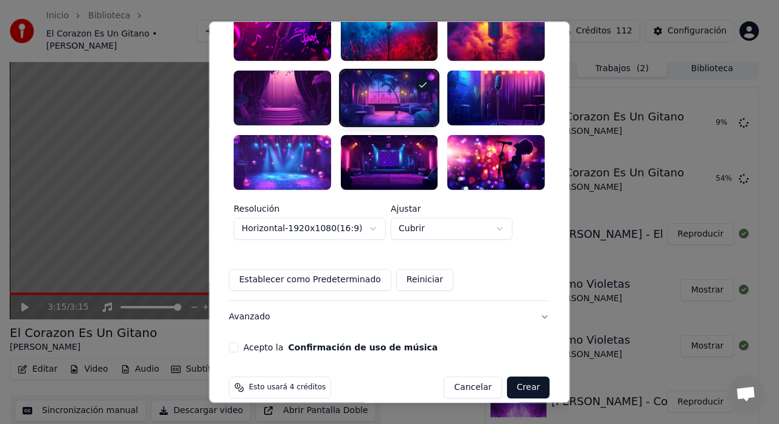
click at [239, 343] on button "Acepto la Confirmación de uso de música" at bounding box center [234, 348] width 10 height 10
click at [514, 379] on button "Crear" at bounding box center [528, 388] width 43 height 22
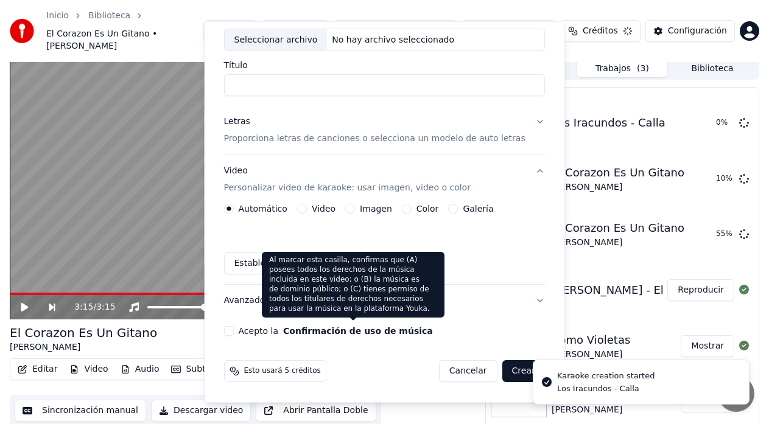
scroll to position [68, 0]
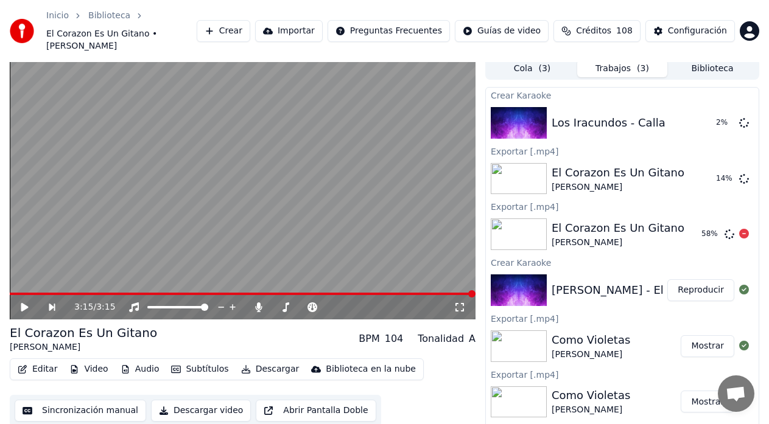
click at [590, 237] on div "[PERSON_NAME]" at bounding box center [617, 243] width 133 height 12
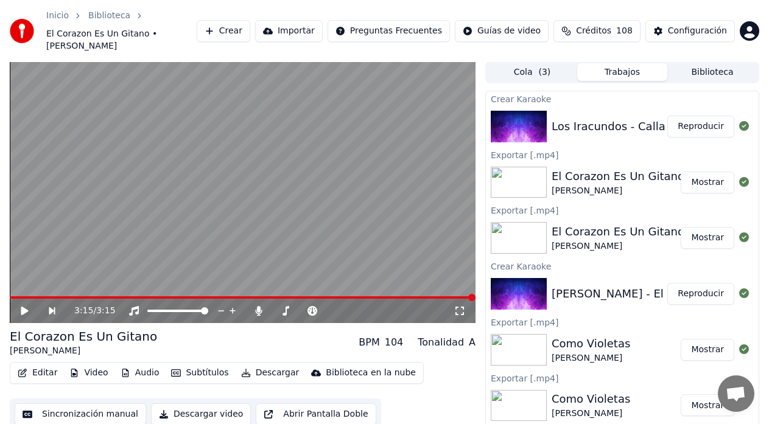
scroll to position [0, 0]
click at [534, 114] on img at bounding box center [519, 127] width 56 height 32
click at [603, 119] on div "Los Iracundos - Calla" at bounding box center [608, 127] width 114 height 17
click at [704, 122] on button "Reproducir" at bounding box center [700, 127] width 67 height 22
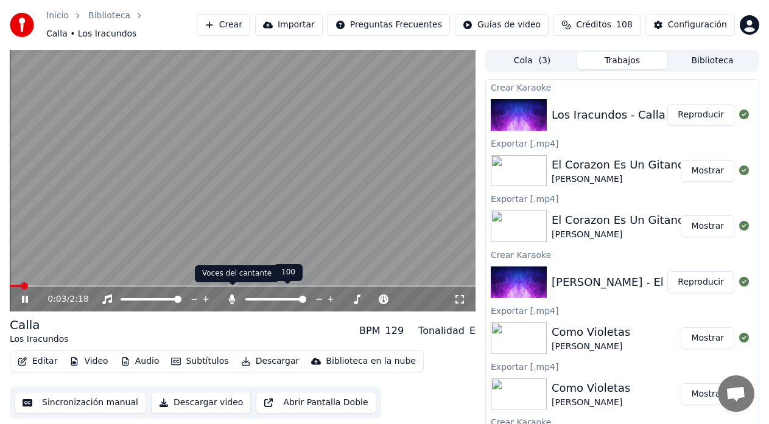
click at [228, 295] on icon at bounding box center [232, 300] width 12 height 10
click at [457, 295] on icon at bounding box center [459, 300] width 12 height 10
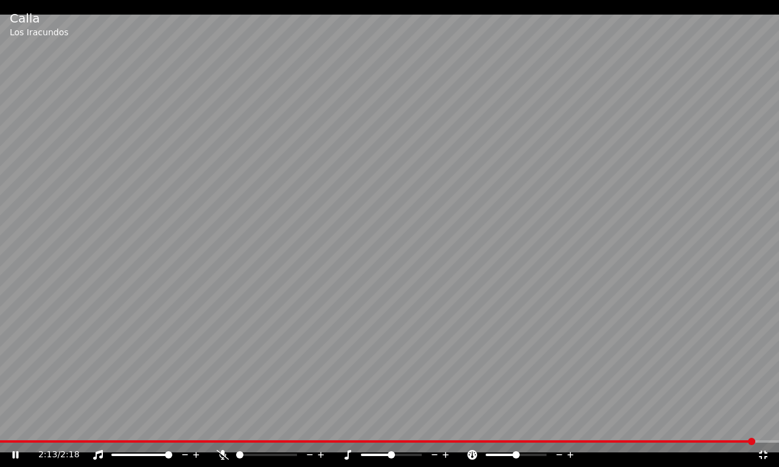
click at [769, 456] on icon at bounding box center [763, 455] width 12 height 10
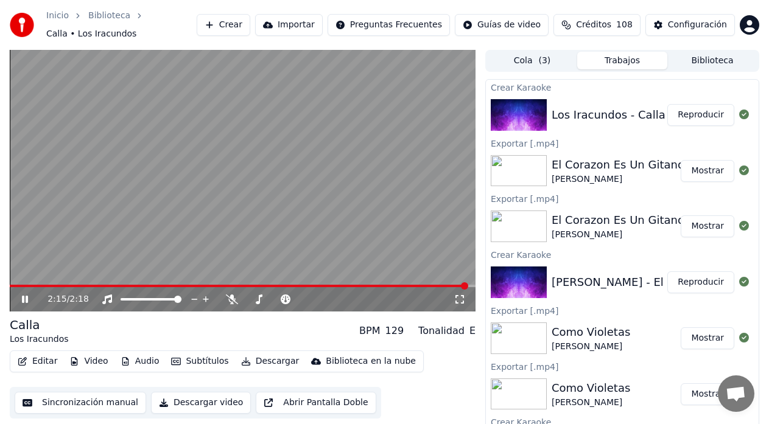
click at [360, 277] on video at bounding box center [243, 181] width 466 height 262
click at [359, 285] on span at bounding box center [185, 286] width 351 height 2
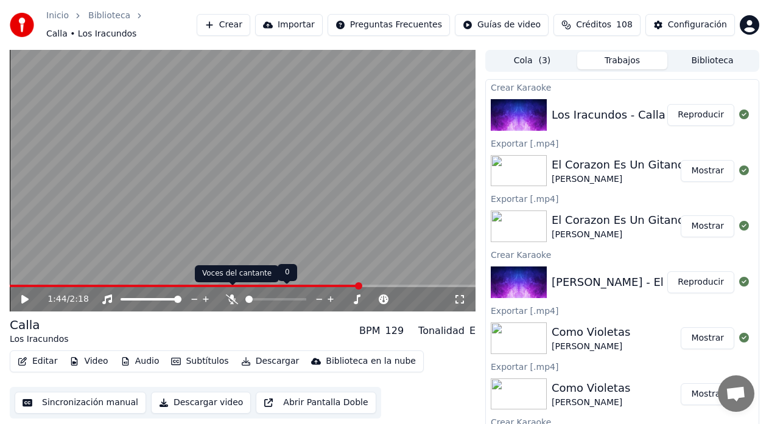
click at [233, 295] on icon at bounding box center [232, 300] width 12 height 10
click at [217, 238] on video at bounding box center [243, 181] width 466 height 262
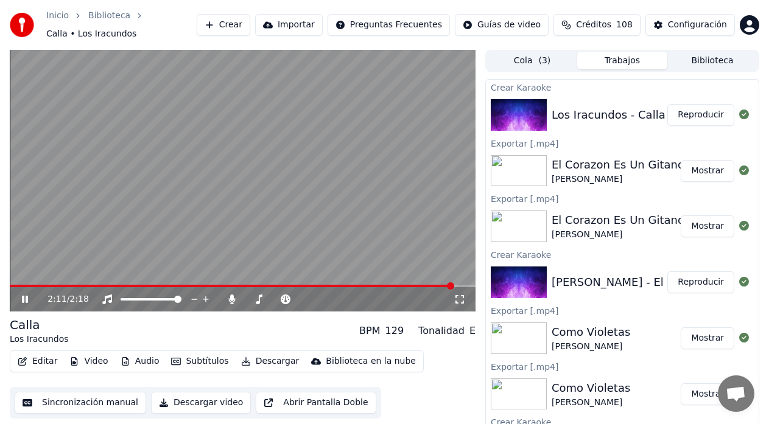
click at [27, 296] on icon at bounding box center [25, 299] width 6 height 7
click at [82, 394] on button "Sincronización manual" at bounding box center [80, 403] width 131 height 22
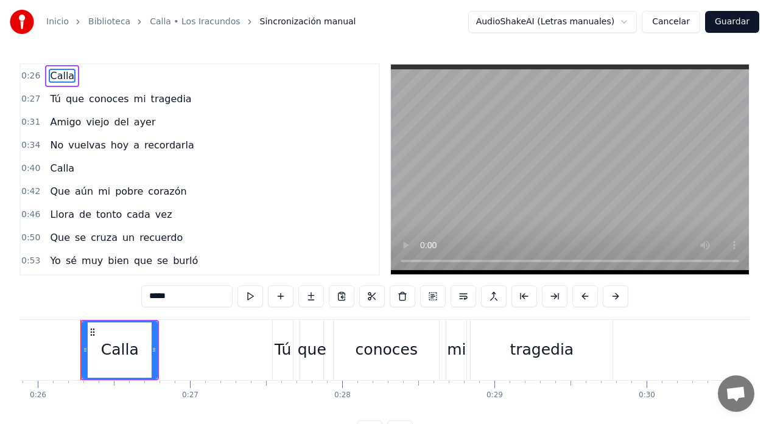
scroll to position [299, 0]
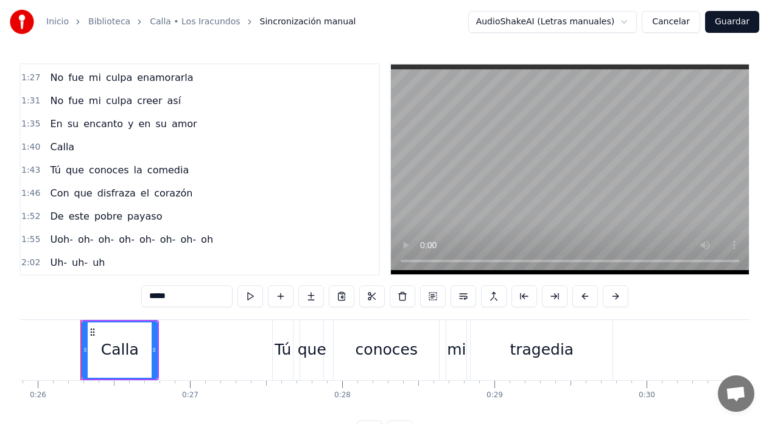
click at [52, 225] on div "De este pobre payaso" at bounding box center [106, 217] width 122 height 22
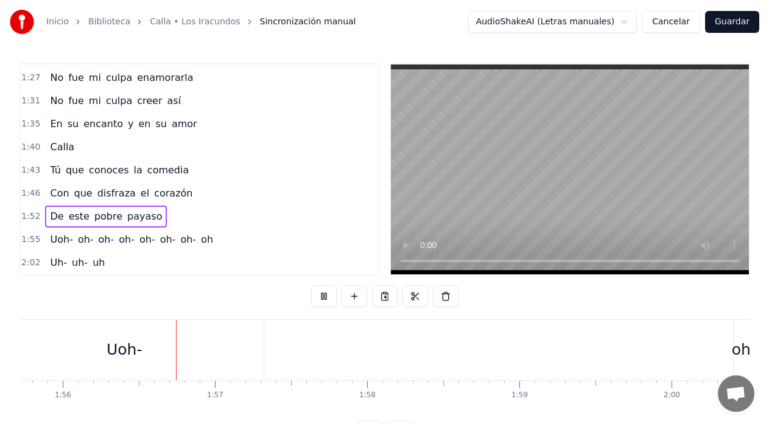
scroll to position [0, 17632]
click at [116, 356] on div "Uoh-" at bounding box center [100, 349] width 35 height 23
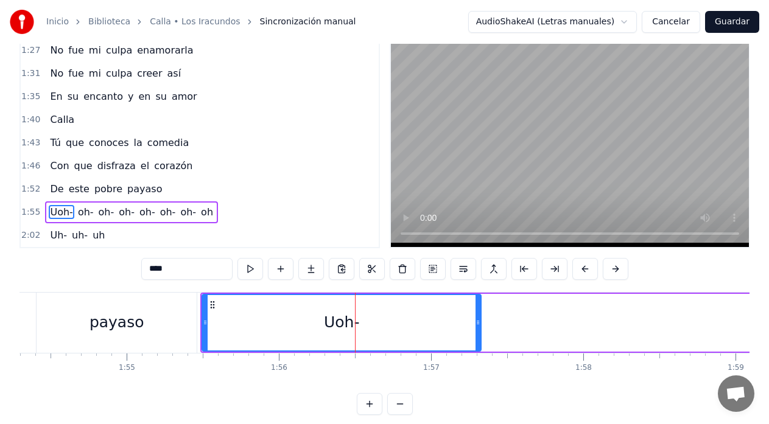
scroll to position [0, 17389]
click at [217, 308] on icon at bounding box center [217, 305] width 10 height 10
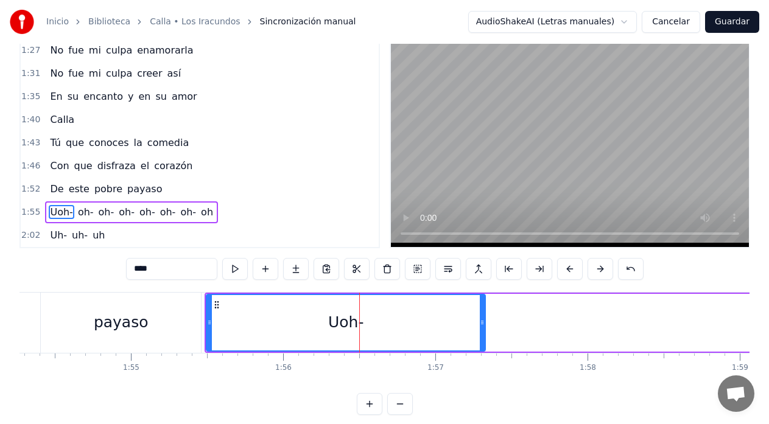
drag, startPoint x: 162, startPoint y: 272, endPoint x: 56, endPoint y: 265, distance: 106.2
click at [56, 265] on div "0:26 Calla 0:27 Tú que conoces mi tragedia 0:31 Amigo viejo del [DATE] 0:34 No …" at bounding box center [384, 225] width 730 height 379
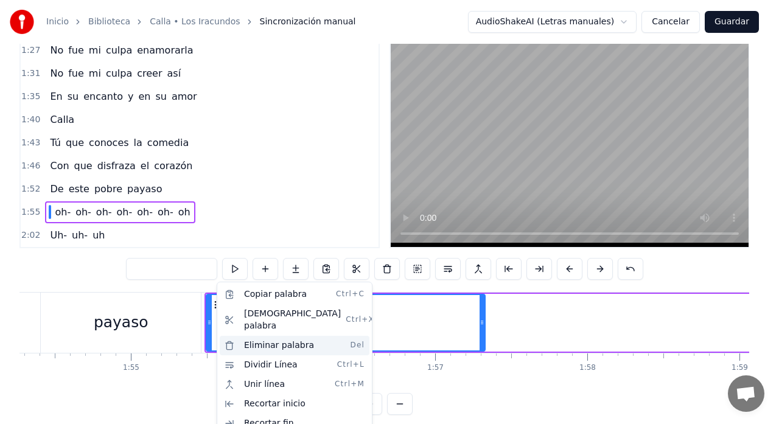
click at [262, 337] on div "Eliminar palabra Del" at bounding box center [295, 345] width 150 height 19
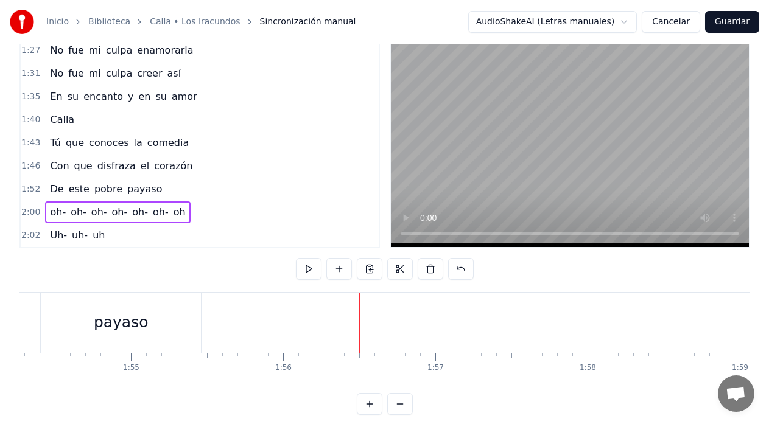
click at [92, 306] on div "payaso" at bounding box center [121, 323] width 160 height 60
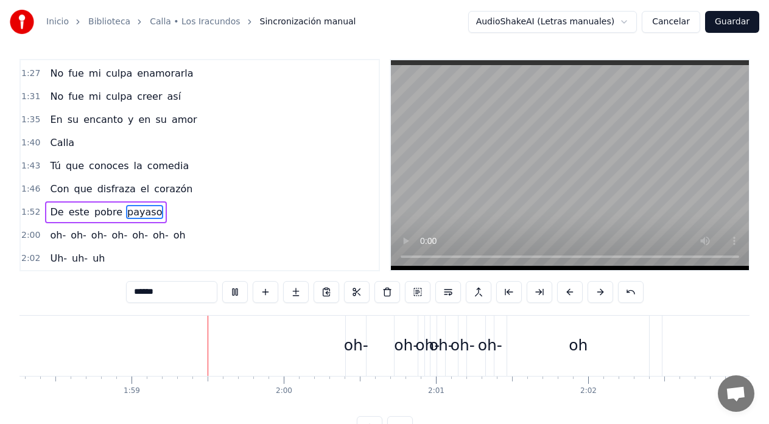
scroll to position [0, 18035]
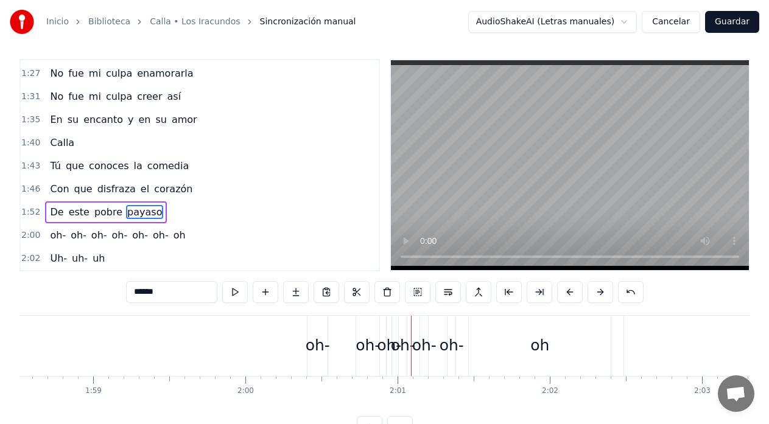
click at [338, 323] on div "oh- oh- oh- oh- oh- oh- oh" at bounding box center [460, 346] width 307 height 60
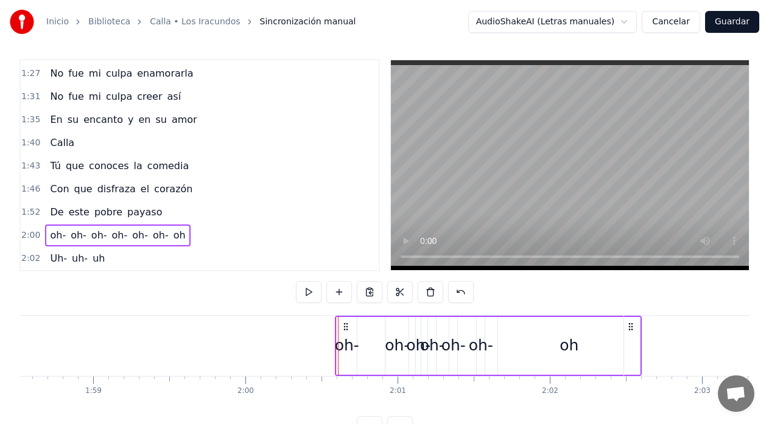
drag, startPoint x: 320, startPoint y: 326, endPoint x: 348, endPoint y: 329, distance: 28.1
click at [348, 329] on icon at bounding box center [346, 327] width 10 height 10
drag, startPoint x: 321, startPoint y: 325, endPoint x: 344, endPoint y: 325, distance: 23.1
click at [344, 325] on icon at bounding box center [341, 327] width 10 height 10
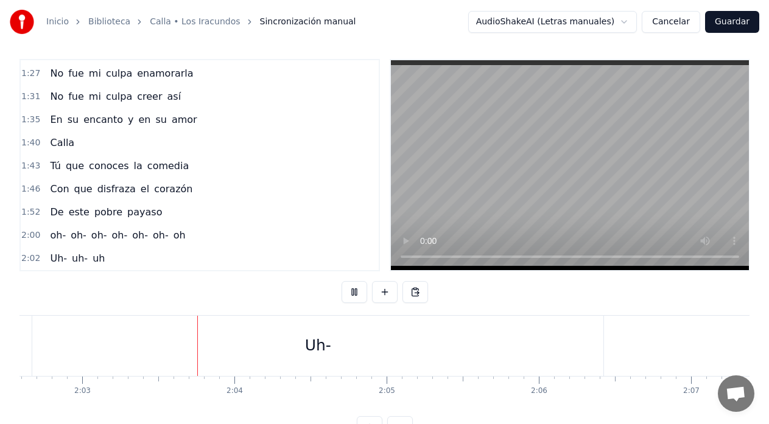
scroll to position [0, 18680]
click at [385, 353] on div "Uh-" at bounding box center [292, 346] width 571 height 60
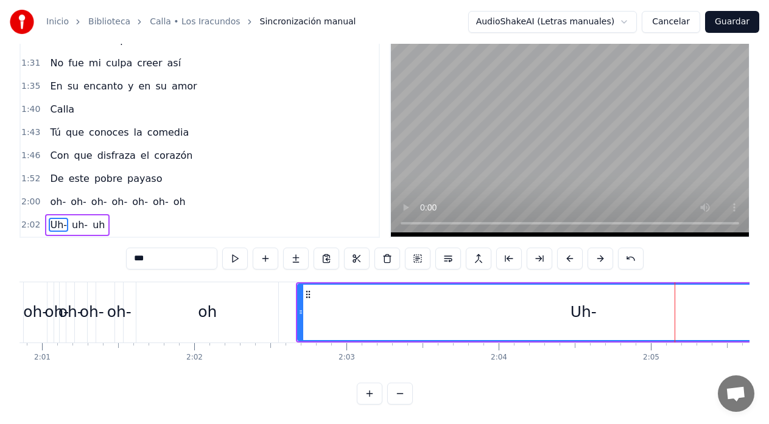
scroll to position [0, 18388]
click at [38, 283] on div "oh-" at bounding box center [38, 312] width 23 height 60
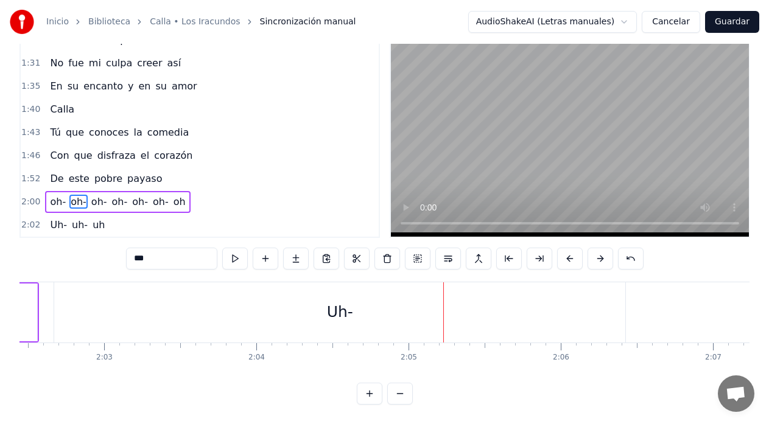
scroll to position [0, 18630]
click at [88, 292] on div "Uh-" at bounding box center [342, 312] width 571 height 60
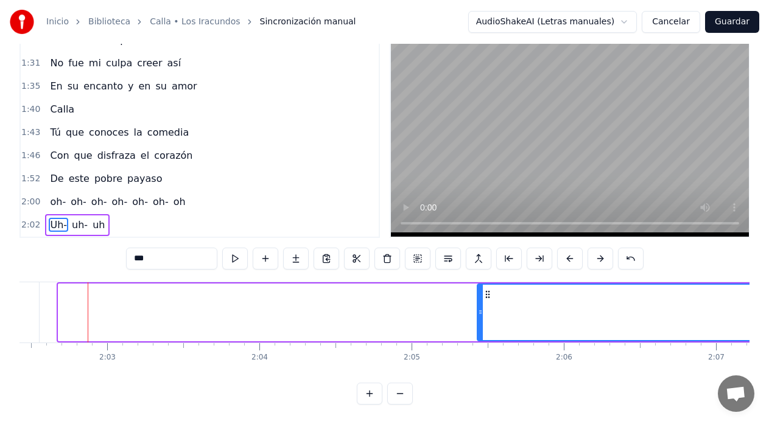
drag, startPoint x: 66, startPoint y: 282, endPoint x: 485, endPoint y: 300, distance: 419.2
click at [485, 300] on div "Uh-" at bounding box center [763, 312] width 570 height 55
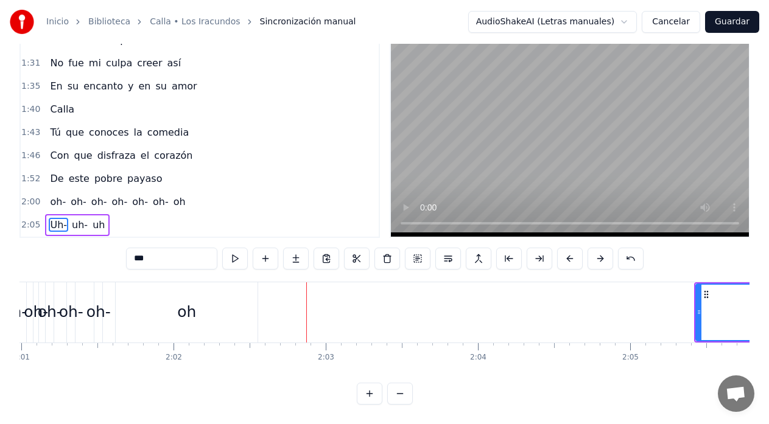
scroll to position [0, 18411]
click at [150, 289] on div "oh" at bounding box center [187, 312] width 142 height 60
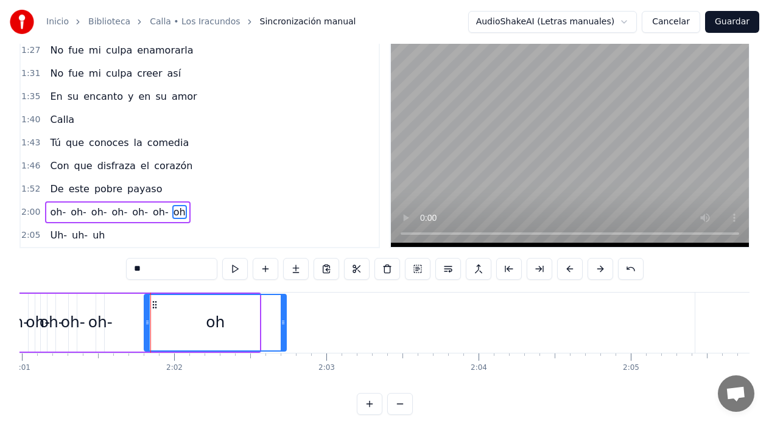
drag, startPoint x: 128, startPoint y: 306, endPoint x: 156, endPoint y: 304, distance: 28.1
click at [155, 304] on icon at bounding box center [155, 305] width 10 height 10
click at [102, 303] on div "oh-" at bounding box center [100, 323] width 8 height 58
type input "***"
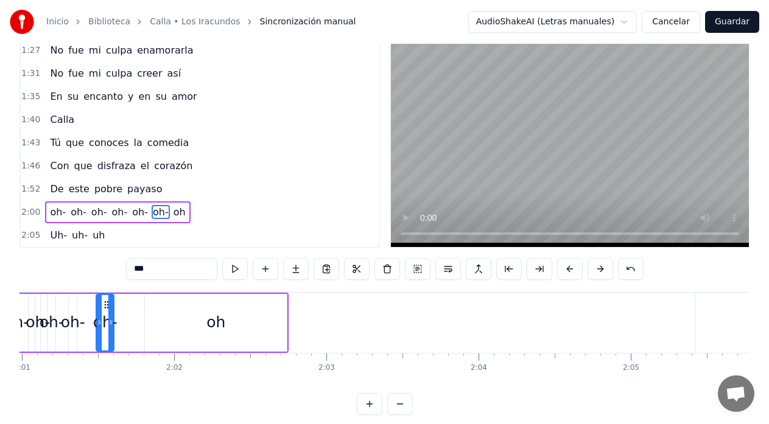
drag, startPoint x: 103, startPoint y: 305, endPoint x: 113, endPoint y: 304, distance: 9.8
click at [113, 304] on div at bounding box center [110, 322] width 5 height 55
drag, startPoint x: 107, startPoint y: 306, endPoint x: 133, endPoint y: 309, distance: 26.3
click at [133, 309] on icon at bounding box center [133, 305] width 10 height 10
click at [77, 309] on div "oh-" at bounding box center [72, 323] width 9 height 58
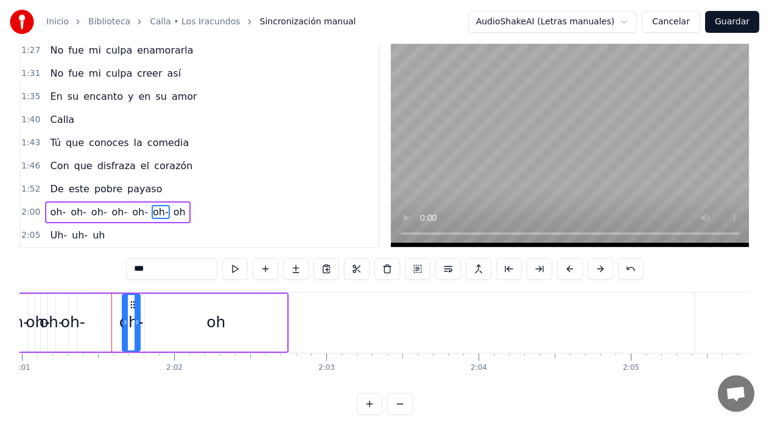
scroll to position [0, 18406]
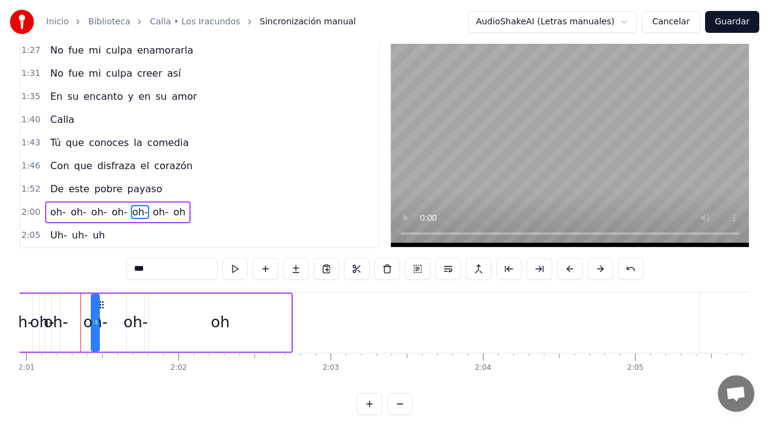
drag, startPoint x: 81, startPoint y: 306, endPoint x: 99, endPoint y: 307, distance: 18.3
click at [99, 307] on icon at bounding box center [102, 305] width 10 height 10
drag, startPoint x: 97, startPoint y: 318, endPoint x: 112, endPoint y: 318, distance: 14.6
click at [112, 318] on icon at bounding box center [110, 323] width 5 height 10
drag, startPoint x: 102, startPoint y: 307, endPoint x: 111, endPoint y: 307, distance: 9.7
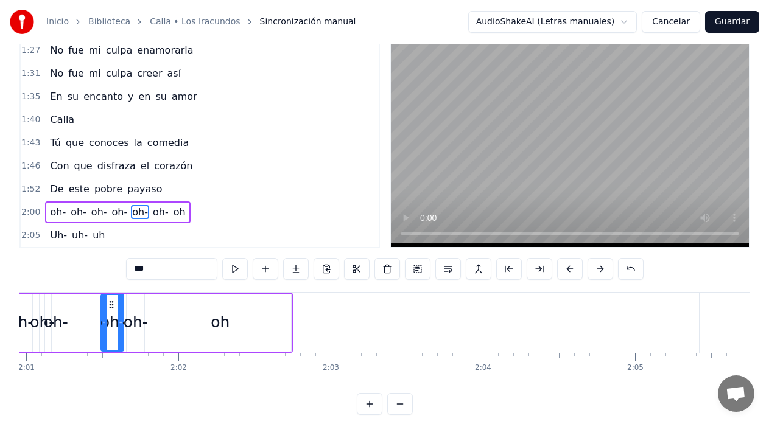
click at [111, 307] on icon at bounding box center [112, 305] width 10 height 10
click at [54, 310] on div "oh-" at bounding box center [56, 323] width 8 height 58
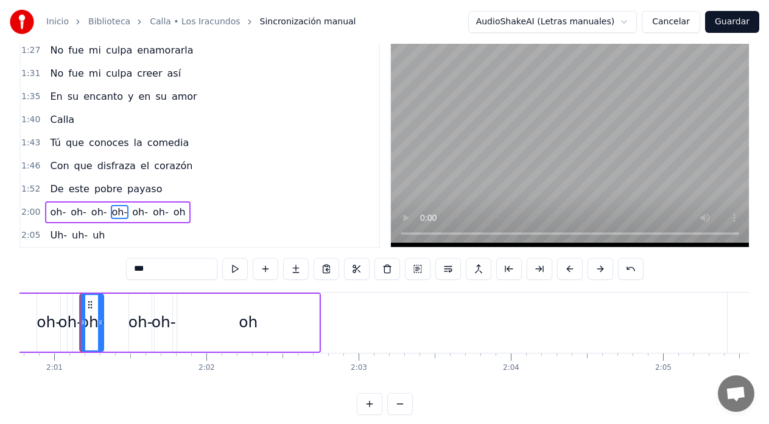
drag, startPoint x: 86, startPoint y: 303, endPoint x: 102, endPoint y: 304, distance: 15.9
click at [102, 304] on div at bounding box center [100, 322] width 5 height 55
drag, startPoint x: 87, startPoint y: 305, endPoint x: 110, endPoint y: 307, distance: 22.6
click at [110, 307] on icon at bounding box center [113, 305] width 10 height 10
click at [71, 313] on div "oh-" at bounding box center [70, 322] width 24 height 23
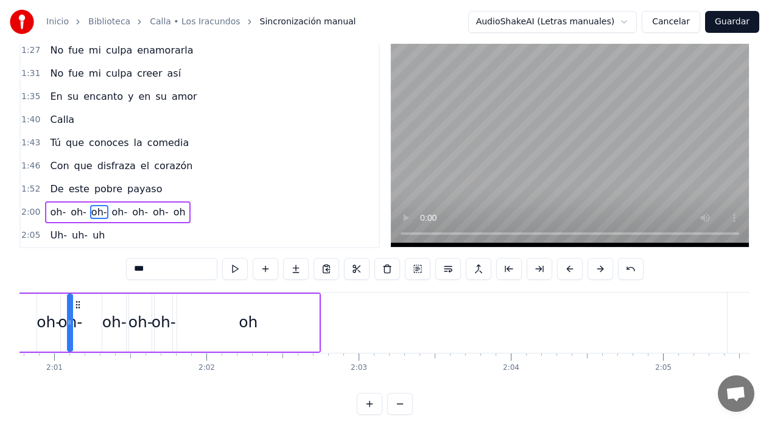
scroll to position [0, 18367]
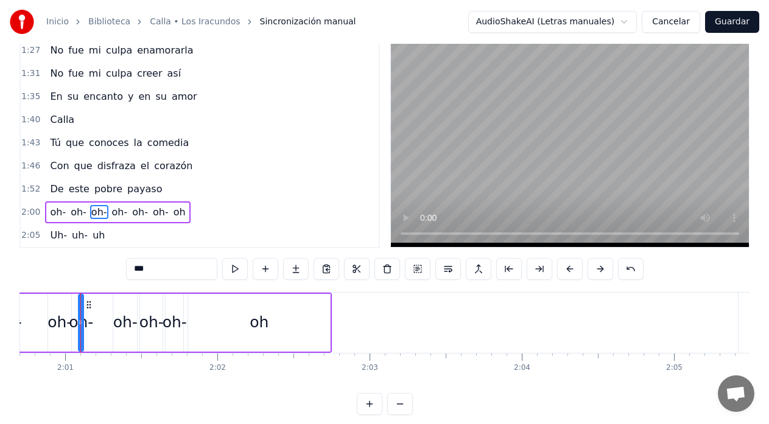
click at [83, 312] on div at bounding box center [81, 322] width 5 height 55
drag, startPoint x: 83, startPoint y: 312, endPoint x: 69, endPoint y: 314, distance: 14.2
click at [69, 314] on div at bounding box center [67, 322] width 5 height 55
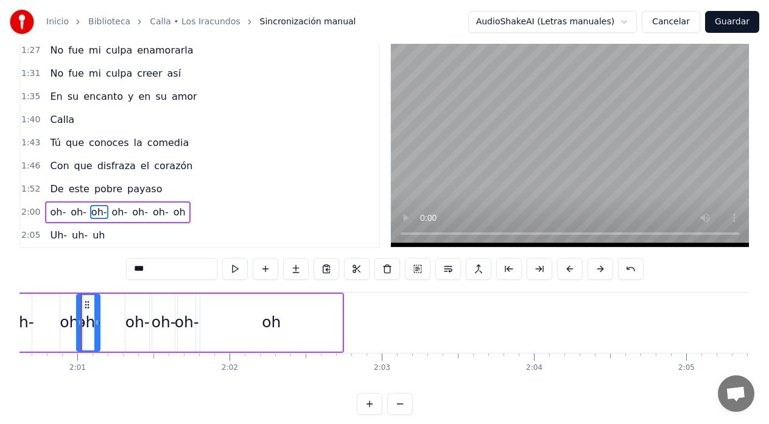
click at [97, 308] on div at bounding box center [96, 322] width 5 height 55
drag, startPoint x: 86, startPoint y: 307, endPoint x: 105, endPoint y: 309, distance: 18.9
click at [105, 309] on icon at bounding box center [106, 305] width 10 height 10
click at [74, 311] on div "oh-" at bounding box center [72, 322] width 24 height 23
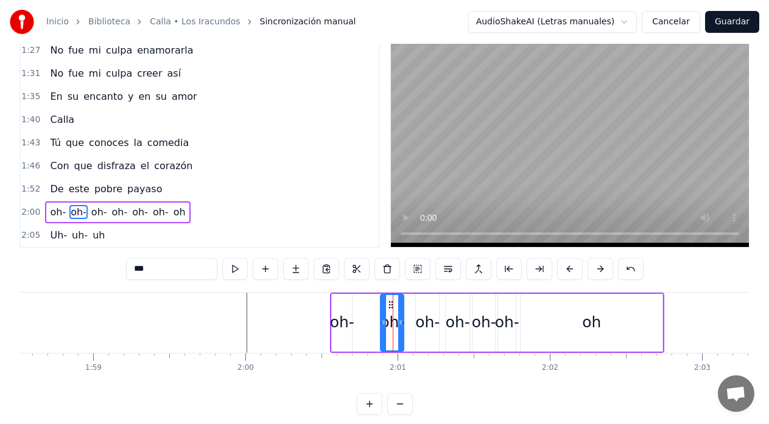
scroll to position [0, 18031]
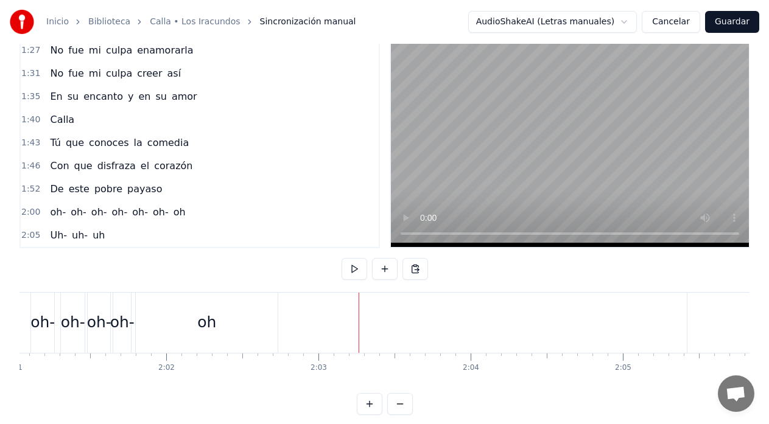
scroll to position [0, 18409]
click at [214, 326] on div "oh" at bounding box center [215, 322] width 19 height 23
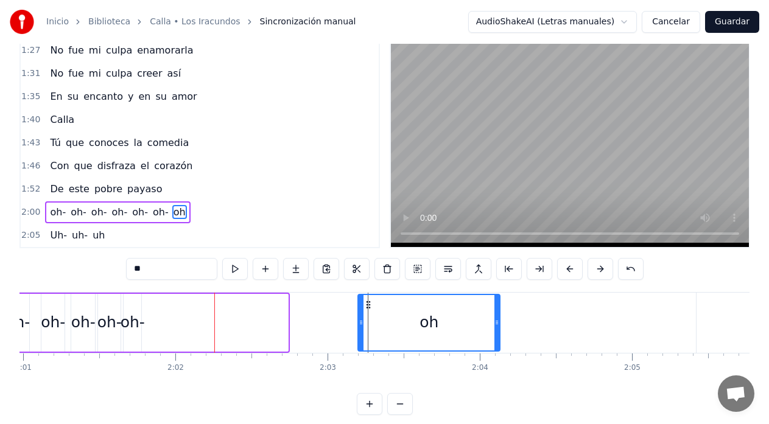
drag, startPoint x: 156, startPoint y: 306, endPoint x: 371, endPoint y: 313, distance: 215.0
click at [371, 313] on div "oh" at bounding box center [429, 322] width 141 height 55
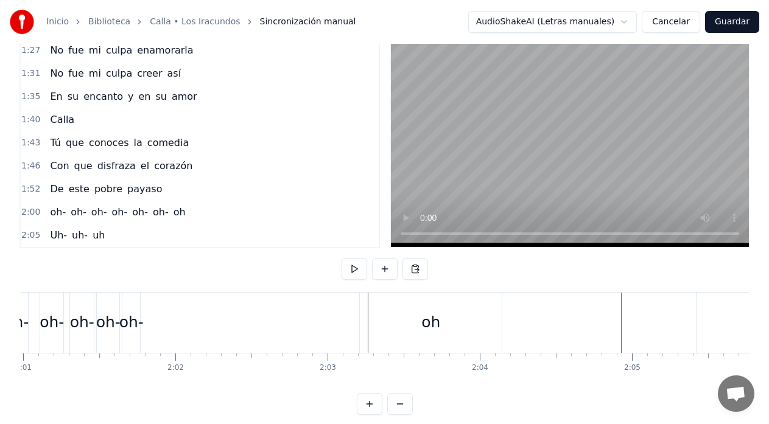
click at [480, 324] on div "oh" at bounding box center [431, 323] width 142 height 60
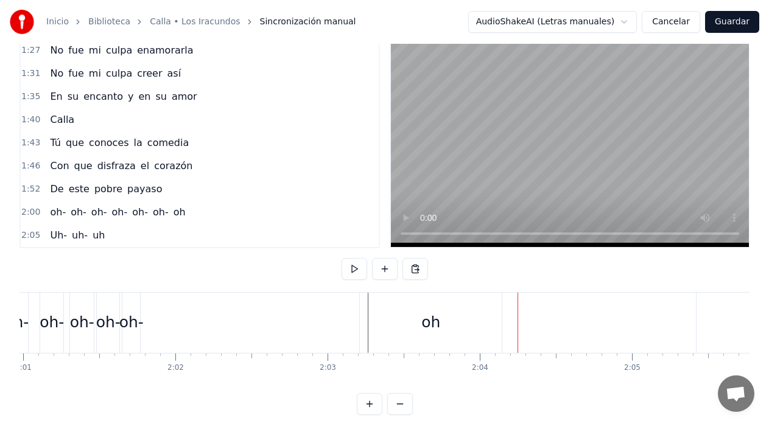
click at [474, 324] on div "oh" at bounding box center [431, 323] width 142 height 60
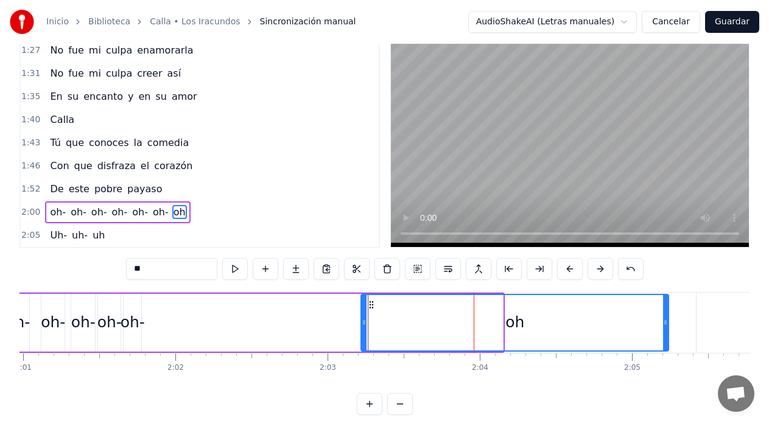
drag, startPoint x: 501, startPoint y: 322, endPoint x: 667, endPoint y: 334, distance: 166.0
click at [667, 334] on div at bounding box center [665, 322] width 5 height 55
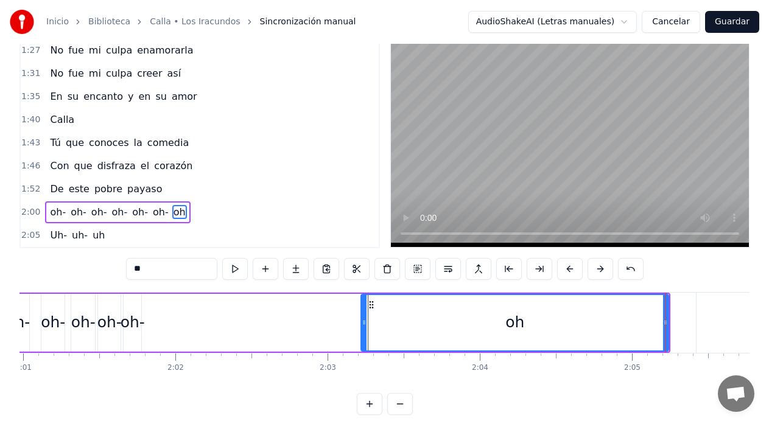
click at [131, 319] on div "oh-" at bounding box center [133, 322] width 24 height 23
type input "***"
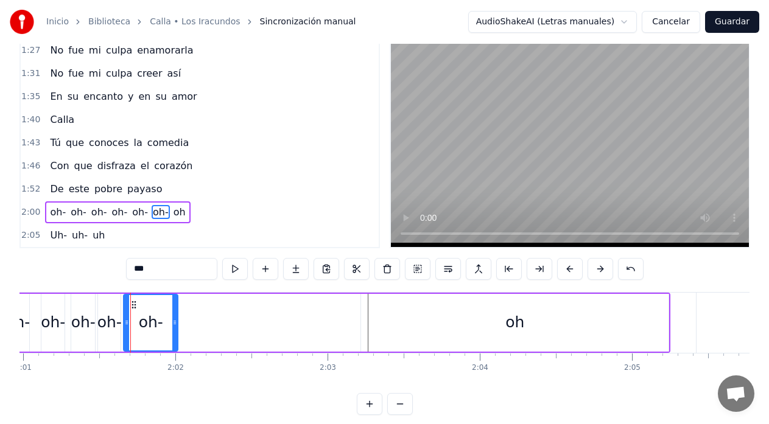
drag, startPoint x: 139, startPoint y: 321, endPoint x: 176, endPoint y: 320, distance: 36.5
click at [176, 320] on icon at bounding box center [174, 323] width 5 height 10
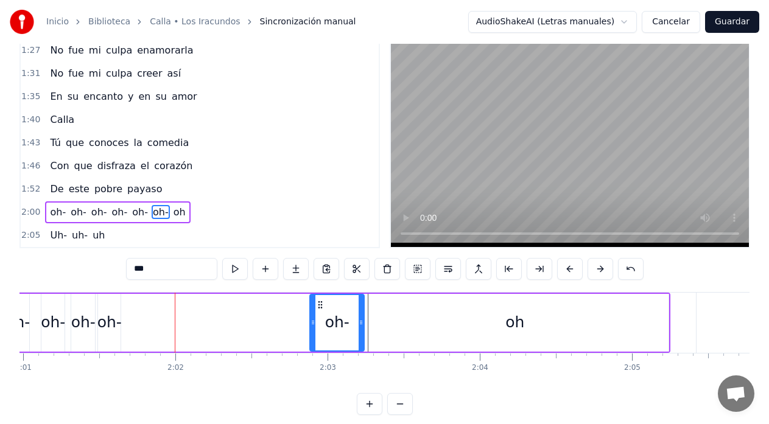
drag, startPoint x: 130, startPoint y: 306, endPoint x: 316, endPoint y: 313, distance: 185.8
click at [316, 313] on div "oh-" at bounding box center [336, 322] width 53 height 55
click at [111, 315] on div "oh-" at bounding box center [109, 322] width 24 height 23
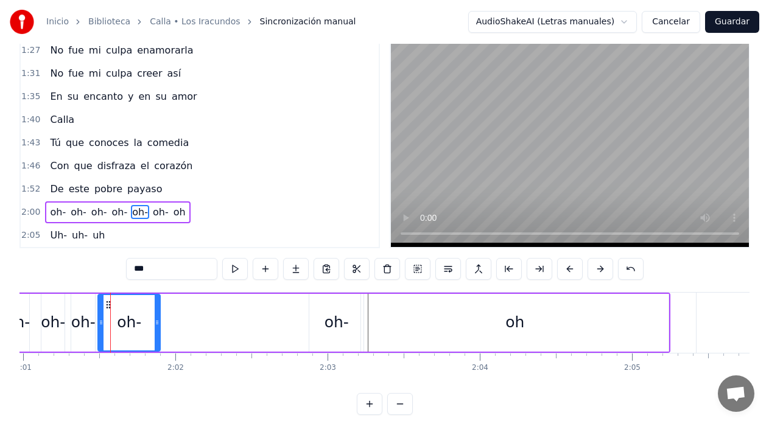
drag, startPoint x: 119, startPoint y: 315, endPoint x: 159, endPoint y: 314, distance: 39.6
click at [159, 314] on div at bounding box center [157, 322] width 5 height 55
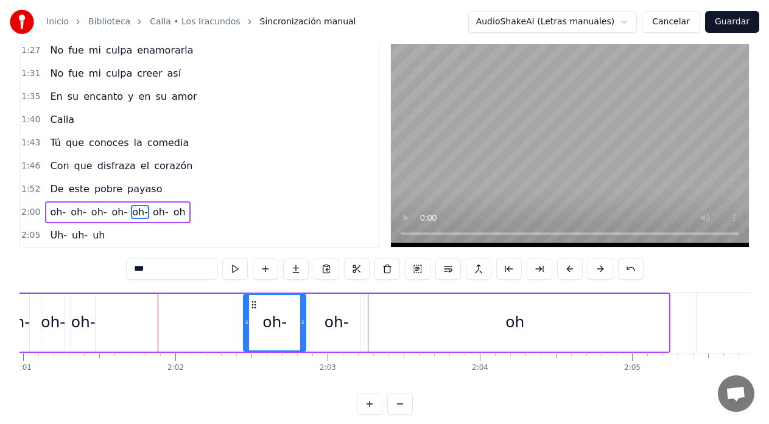
drag, startPoint x: 111, startPoint y: 307, endPoint x: 256, endPoint y: 317, distance: 145.8
click at [256, 317] on div "oh-" at bounding box center [274, 322] width 61 height 55
click at [87, 319] on div "oh-" at bounding box center [83, 322] width 24 height 23
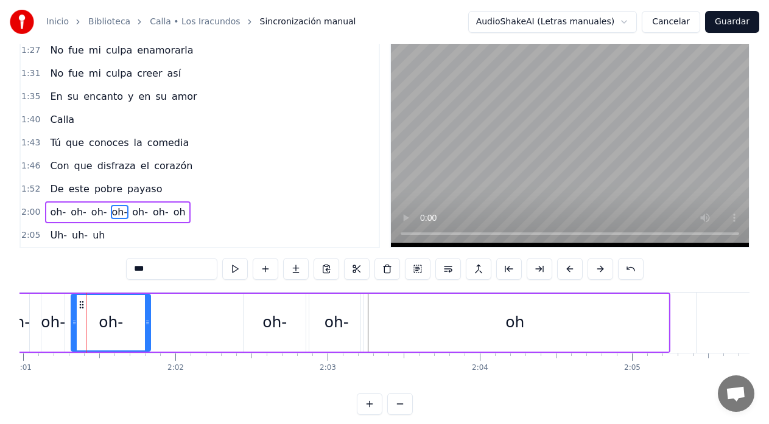
drag, startPoint x: 91, startPoint y: 317, endPoint x: 147, endPoint y: 325, distance: 56.6
click at [147, 325] on div at bounding box center [147, 322] width 5 height 55
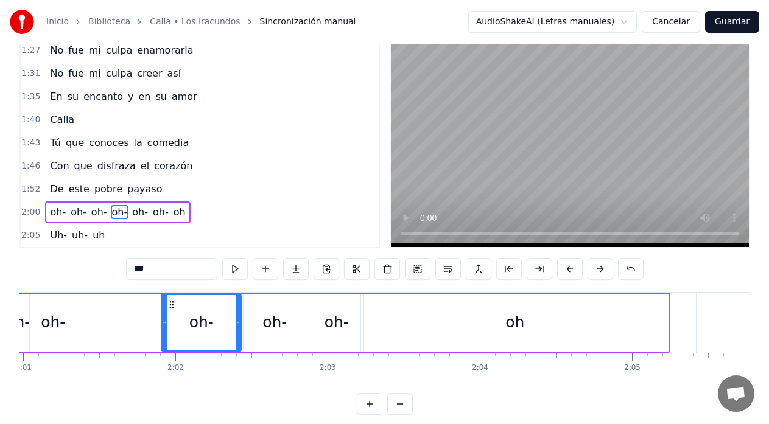
drag, startPoint x: 80, startPoint y: 304, endPoint x: 170, endPoint y: 313, distance: 90.5
click at [170, 313] on div "oh-" at bounding box center [201, 322] width 79 height 55
click at [57, 318] on div "oh-" at bounding box center [53, 322] width 24 height 23
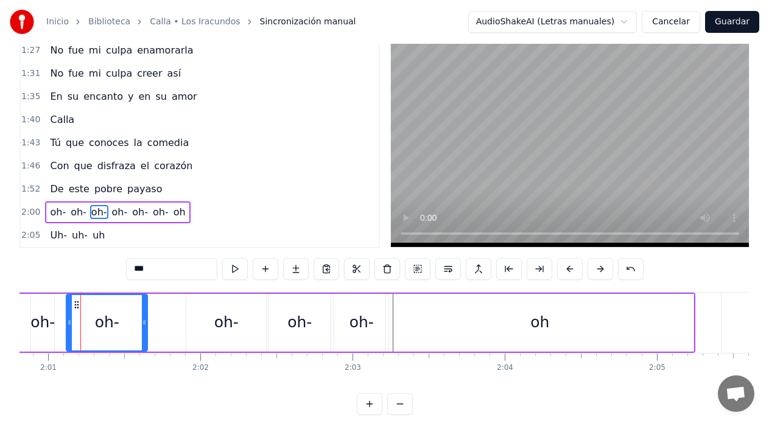
drag, startPoint x: 88, startPoint y: 321, endPoint x: 146, endPoint y: 326, distance: 58.0
click at [146, 326] on icon at bounding box center [144, 323] width 5 height 10
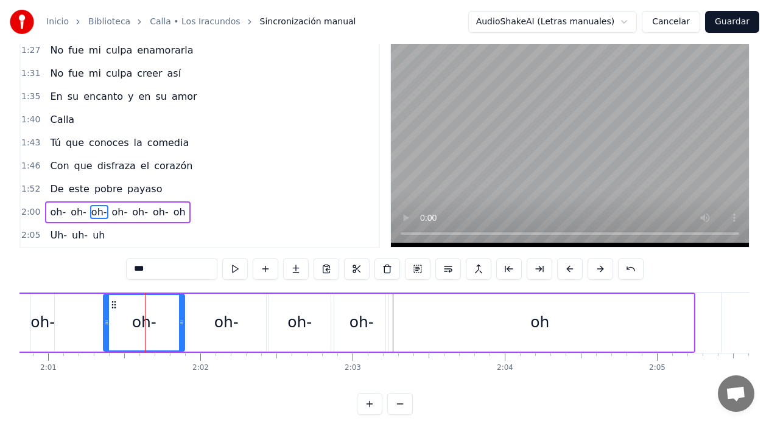
drag, startPoint x: 78, startPoint y: 307, endPoint x: 115, endPoint y: 309, distance: 37.2
click at [115, 309] on icon at bounding box center [114, 305] width 10 height 10
click at [41, 331] on div "oh-" at bounding box center [42, 322] width 24 height 23
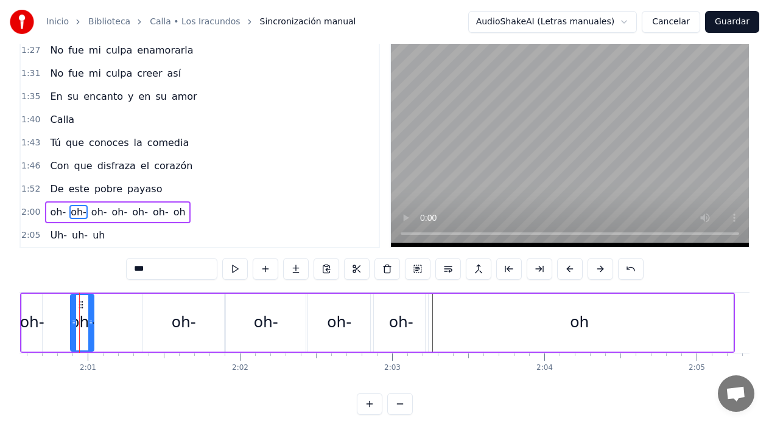
scroll to position [0, 18344]
drag, startPoint x: 94, startPoint y: 319, endPoint x: 141, endPoint y: 327, distance: 47.0
click at [141, 327] on div at bounding box center [138, 322] width 5 height 55
click at [38, 319] on div "oh-" at bounding box center [33, 322] width 24 height 23
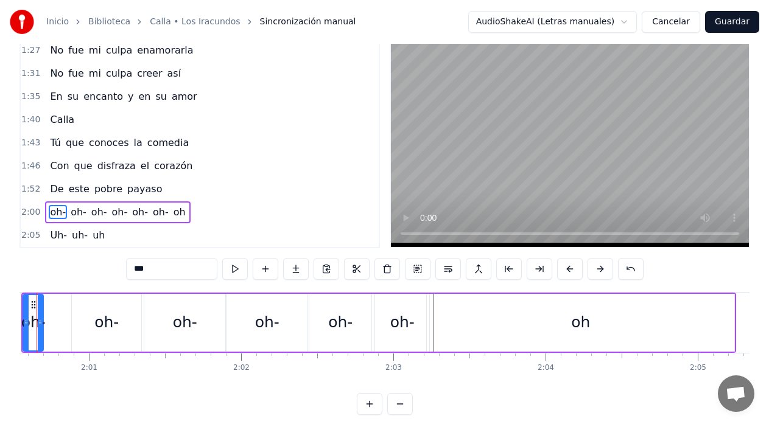
scroll to position [0, 18300]
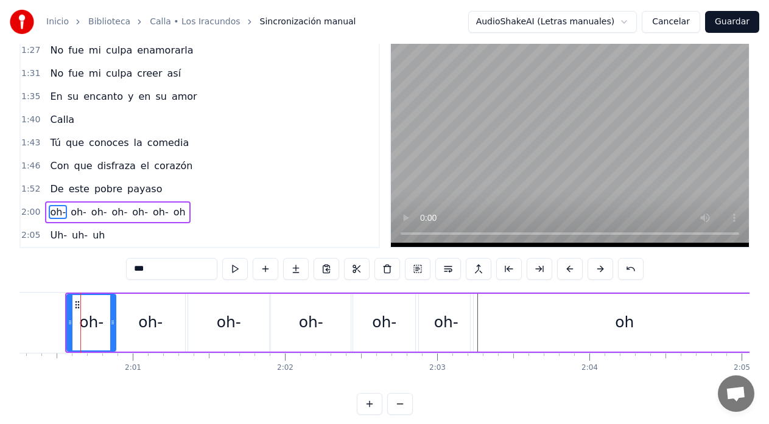
drag, startPoint x: 85, startPoint y: 326, endPoint x: 114, endPoint y: 328, distance: 29.3
click at [114, 328] on div at bounding box center [112, 322] width 5 height 55
click at [12, 327] on div "Inicio Biblioteca Calla • Los Iracundos Sincronización manual AudioShakeAI (Let…" at bounding box center [384, 194] width 769 height 443
drag, startPoint x: 32, startPoint y: 317, endPoint x: 22, endPoint y: 318, distance: 9.8
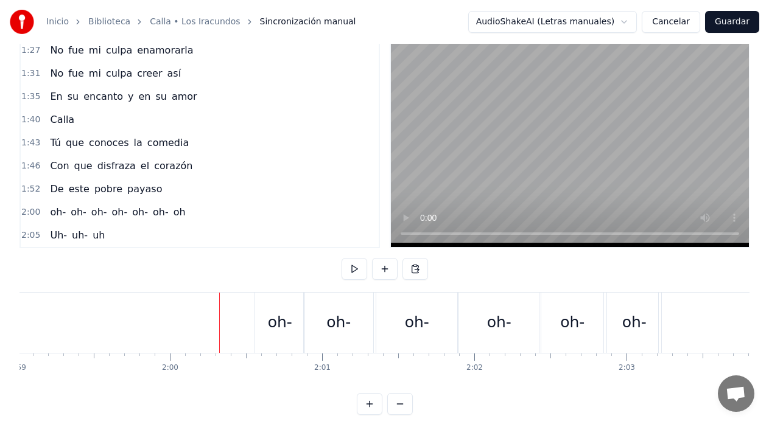
scroll to position [0, 18079]
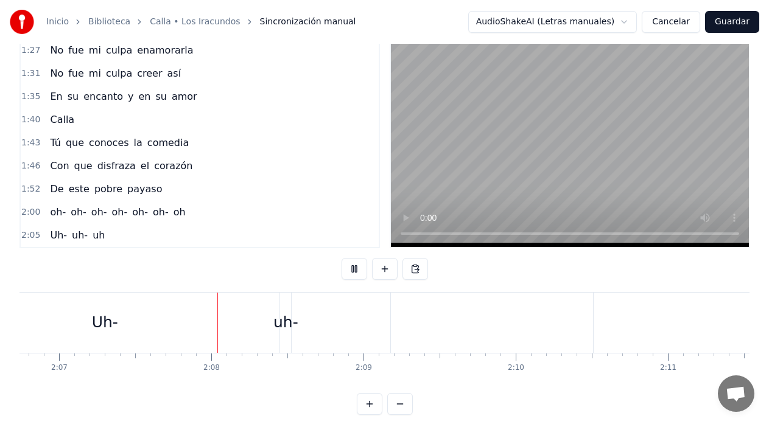
scroll to position [0, 19340]
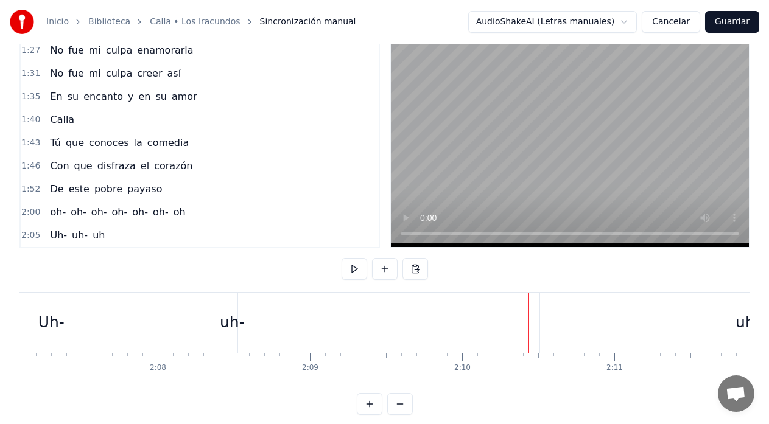
click at [282, 326] on div "Uh-" at bounding box center [51, 323] width 571 height 60
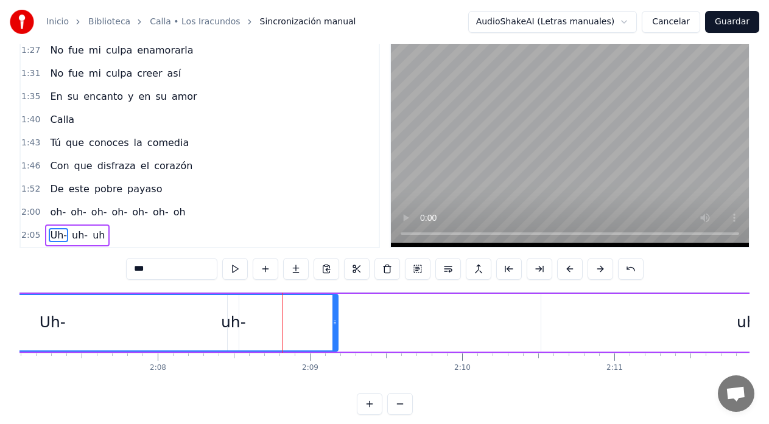
scroll to position [48, 0]
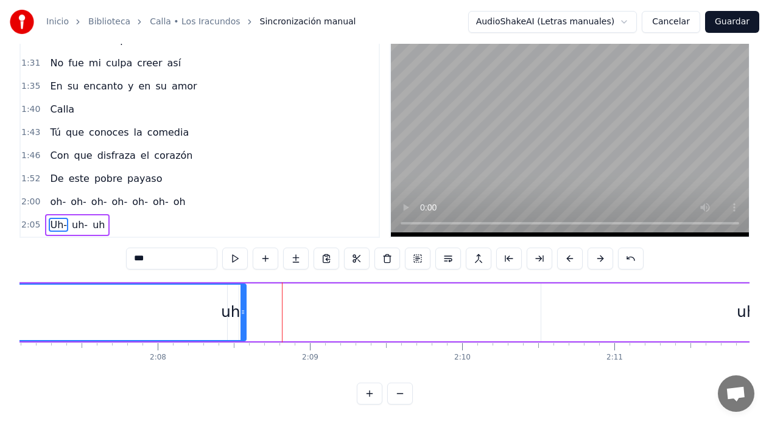
drag, startPoint x: 337, startPoint y: 303, endPoint x: 245, endPoint y: 312, distance: 92.4
click at [245, 312] on div at bounding box center [242, 312] width 5 height 55
drag, startPoint x: 163, startPoint y: 299, endPoint x: 226, endPoint y: 305, distance: 63.0
click at [226, 305] on div "Uh-" at bounding box center [6, 312] width 478 height 55
drag, startPoint x: 110, startPoint y: 282, endPoint x: 156, endPoint y: 285, distance: 45.8
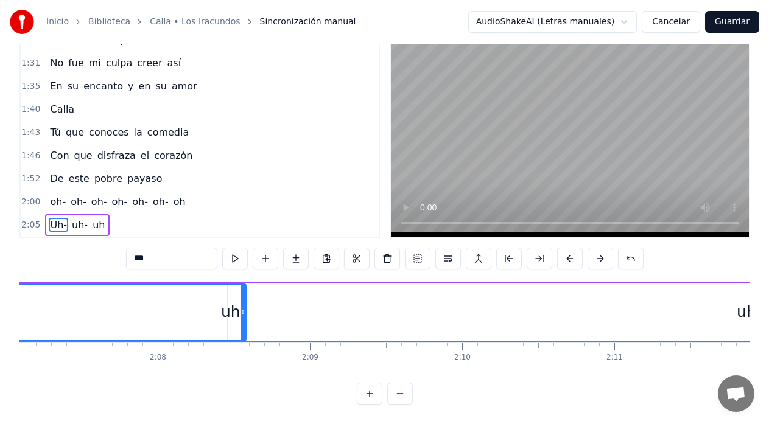
click at [156, 285] on div "Uh-" at bounding box center [6, 312] width 478 height 55
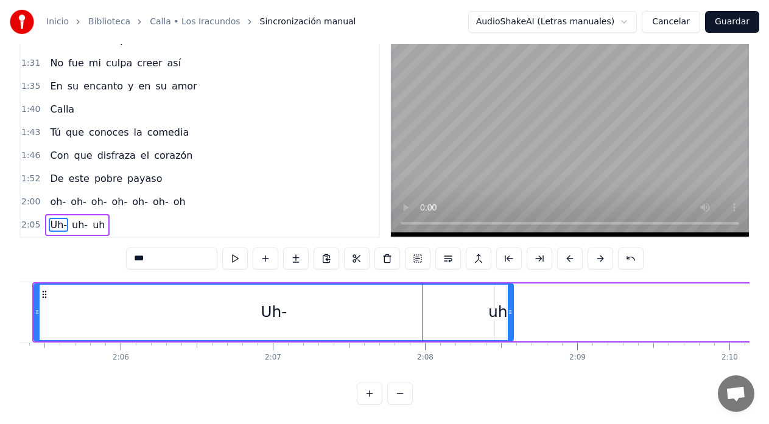
scroll to position [0, 19048]
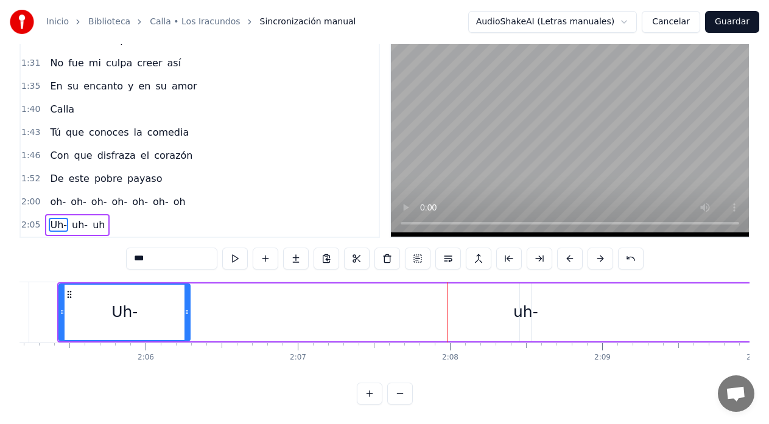
drag, startPoint x: 534, startPoint y: 301, endPoint x: 186, endPoint y: 320, distance: 348.7
click at [186, 320] on div at bounding box center [186, 312] width 5 height 55
click at [523, 301] on div "uh-" at bounding box center [525, 312] width 25 height 23
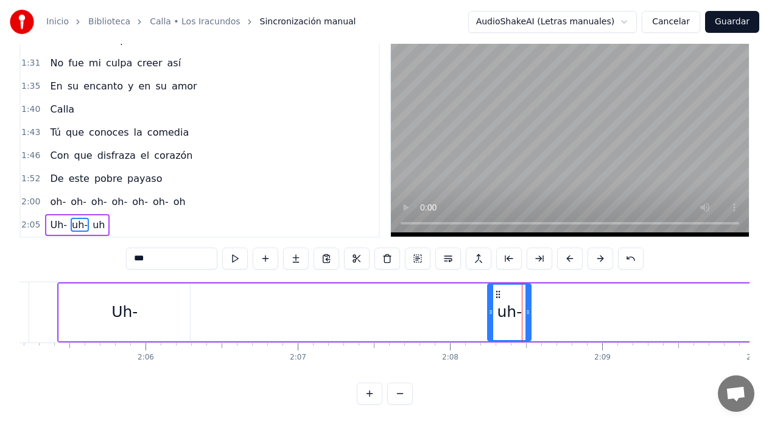
drag, startPoint x: 524, startPoint y: 305, endPoint x: 492, endPoint y: 307, distance: 32.3
click at [492, 307] on div at bounding box center [490, 312] width 5 height 55
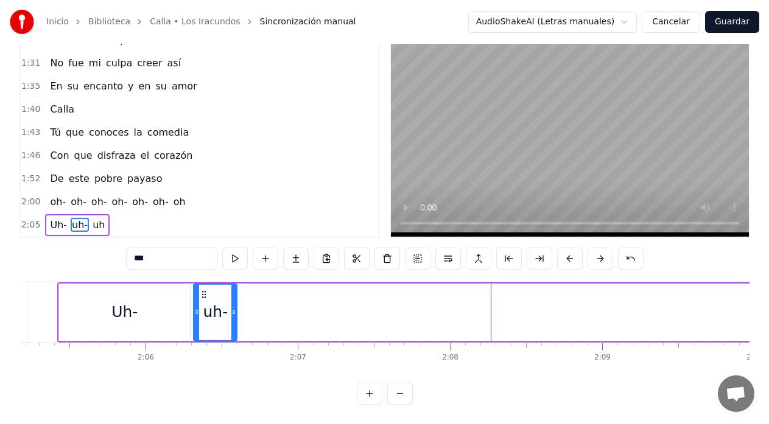
drag, startPoint x: 499, startPoint y: 284, endPoint x: 205, endPoint y: 315, distance: 295.6
click at [205, 315] on div "uh-" at bounding box center [215, 312] width 42 height 55
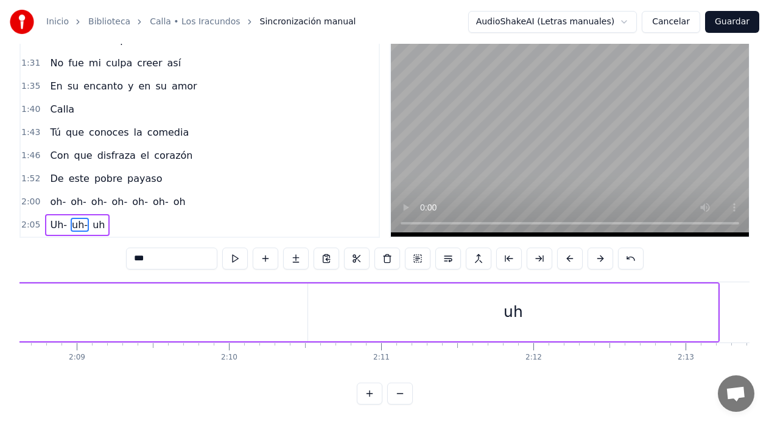
scroll to position [0, 19584]
click at [677, 306] on div "uh" at bounding box center [503, 313] width 410 height 58
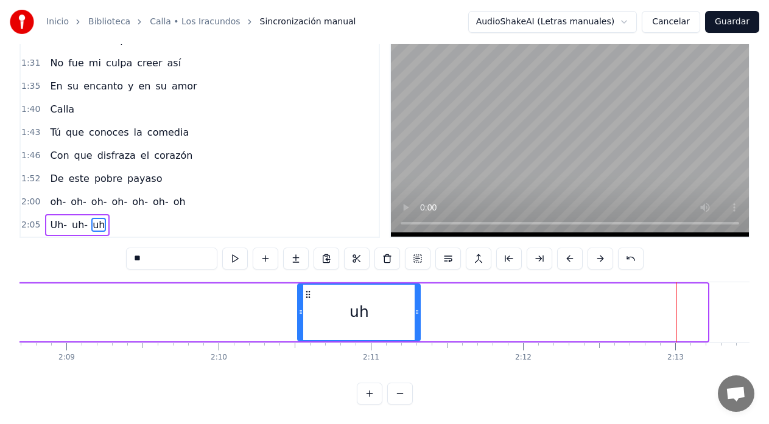
drag, startPoint x: 706, startPoint y: 299, endPoint x: 419, endPoint y: 306, distance: 287.4
click at [419, 307] on icon at bounding box center [417, 312] width 5 height 10
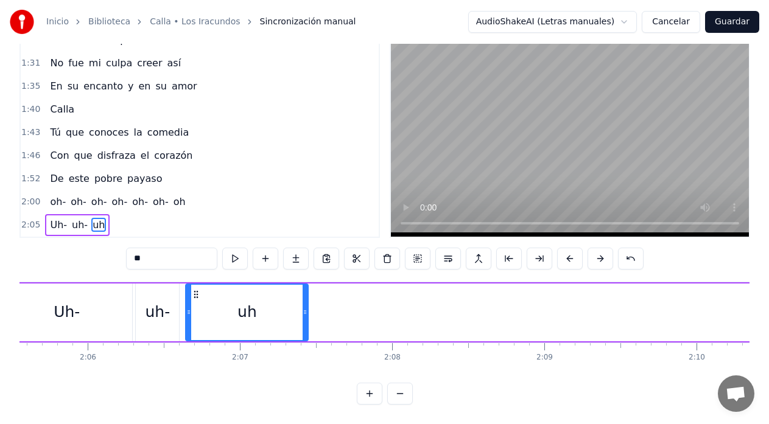
scroll to position [0, 19103]
drag, startPoint x: 307, startPoint y: 288, endPoint x: 197, endPoint y: 304, distance: 110.8
click at [197, 304] on div "uh" at bounding box center [249, 312] width 121 height 55
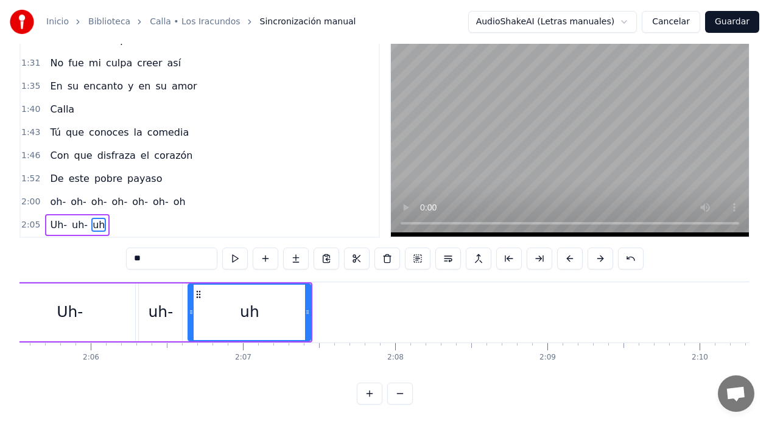
click at [65, 256] on div "0:26 Calla 0:27 Tú que conoces mi tragedia 0:31 Amigo viejo del [DATE] 0:34 No …" at bounding box center [384, 215] width 730 height 379
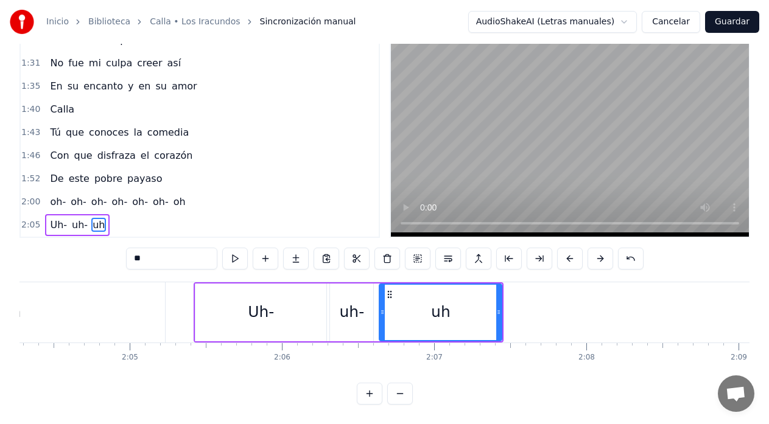
scroll to position [0, 18908]
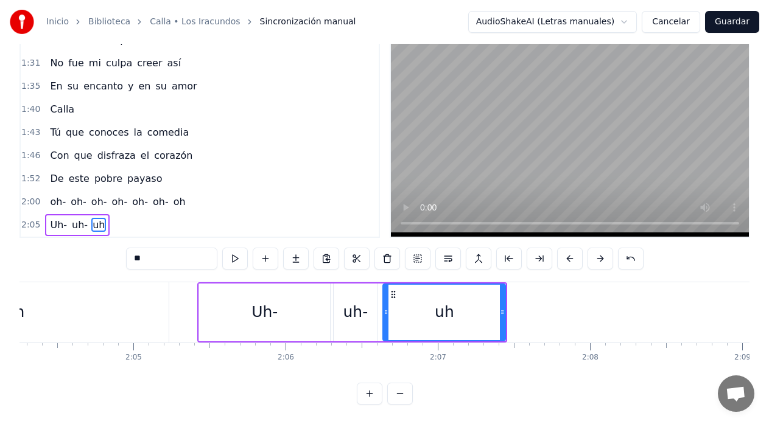
click at [203, 284] on div "Uh-" at bounding box center [264, 313] width 131 height 58
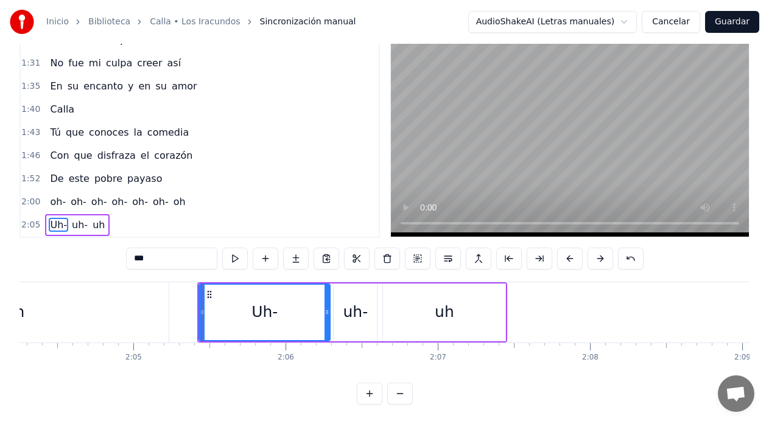
click at [345, 301] on div "uh-" at bounding box center [355, 312] width 25 height 23
type input "***"
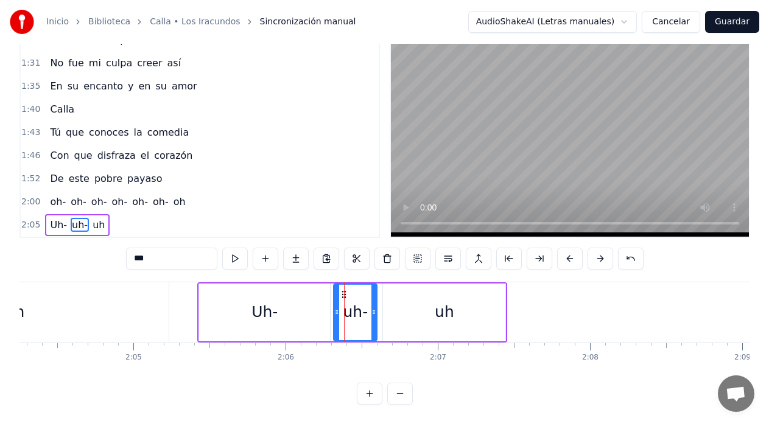
click at [377, 287] on div "uh-" at bounding box center [355, 313] width 44 height 58
click at [380, 285] on div "Uh- uh- uh" at bounding box center [352, 312] width 310 height 60
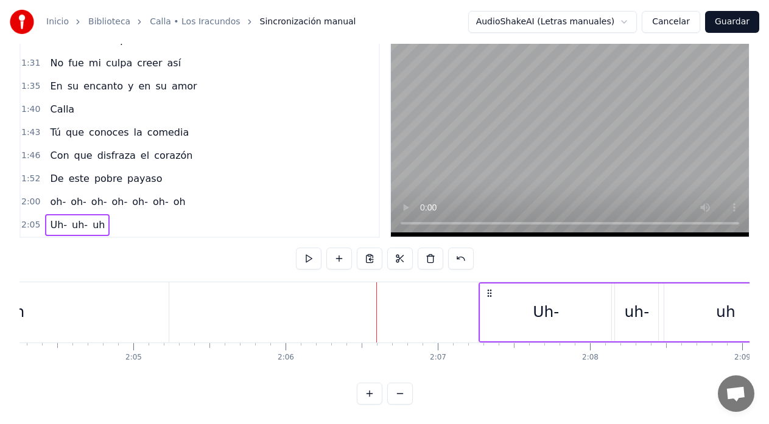
drag, startPoint x: 208, startPoint y: 284, endPoint x: 492, endPoint y: 299, distance: 284.7
click at [491, 299] on div "Uh- uh- uh" at bounding box center [633, 312] width 310 height 60
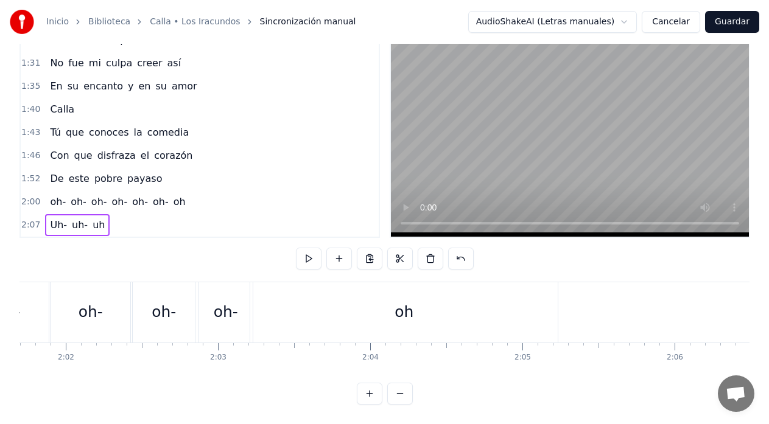
scroll to position [0, 18518]
click at [50, 286] on div "oh-" at bounding box center [9, 312] width 82 height 60
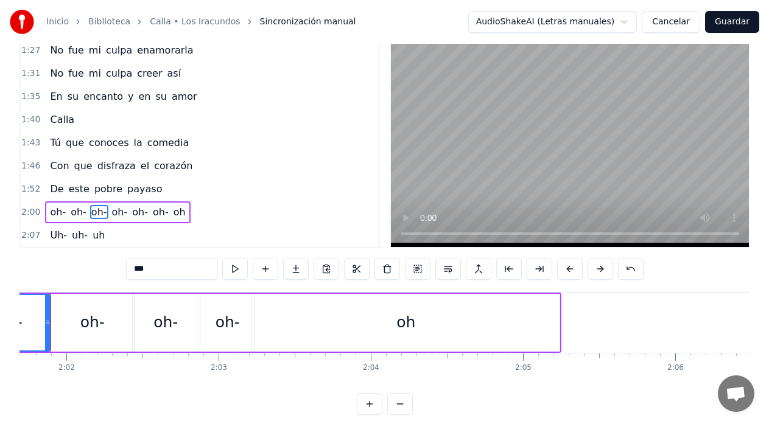
scroll to position [0, 18488]
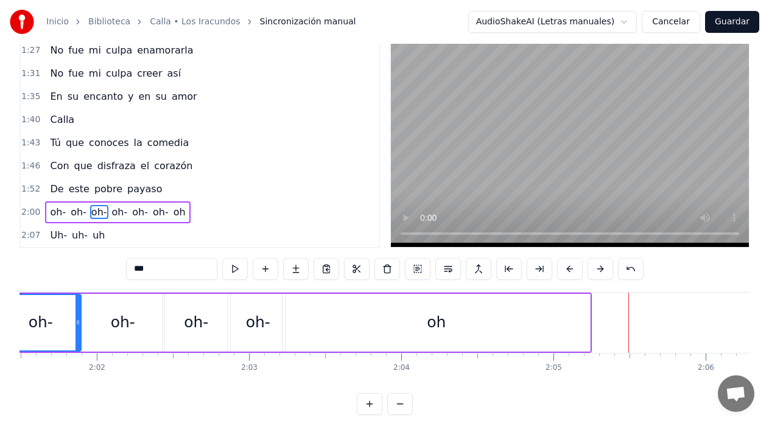
click at [534, 335] on div "oh" at bounding box center [435, 323] width 307 height 58
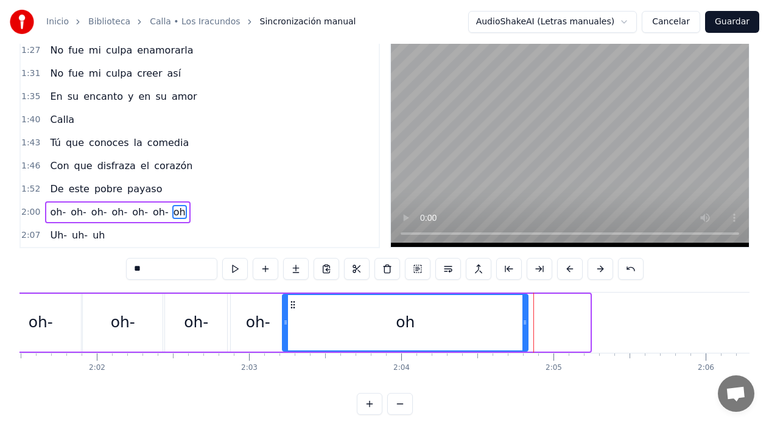
drag, startPoint x: 585, startPoint y: 324, endPoint x: 523, endPoint y: 330, distance: 62.4
click at [523, 330] on div at bounding box center [524, 322] width 5 height 55
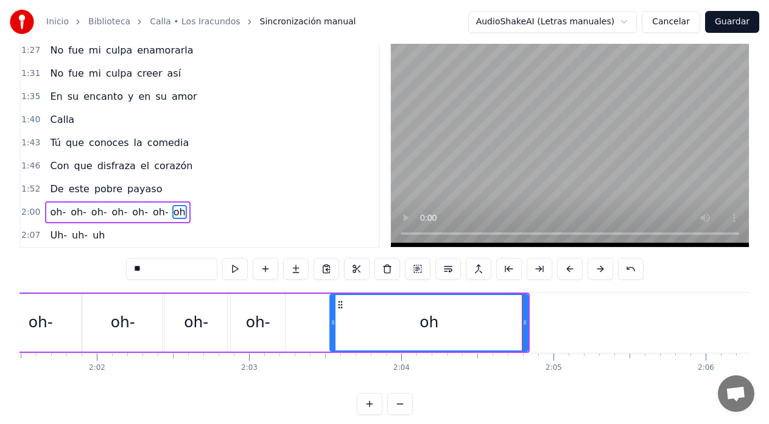
drag, startPoint x: 284, startPoint y: 321, endPoint x: 335, endPoint y: 318, distance: 51.2
click at [335, 318] on icon at bounding box center [333, 323] width 5 height 10
click at [270, 320] on div "oh-" at bounding box center [258, 322] width 24 height 23
type input "***"
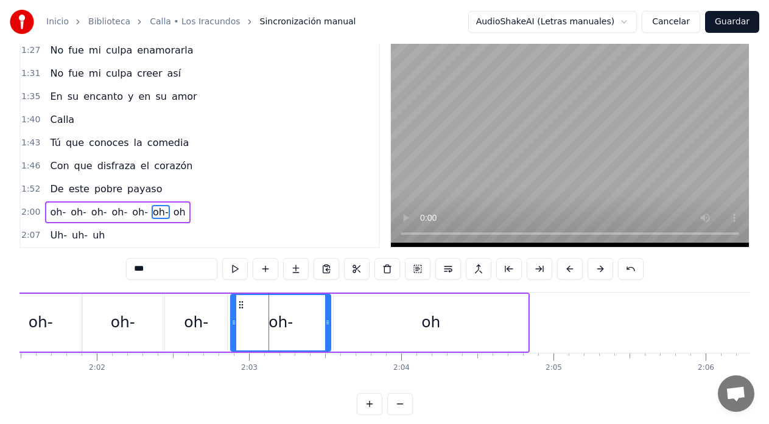
drag, startPoint x: 283, startPoint y: 321, endPoint x: 331, endPoint y: 321, distance: 47.5
click at [329, 321] on icon at bounding box center [327, 323] width 5 height 10
click at [50, 310] on div "oh-" at bounding box center [40, 323] width 81 height 58
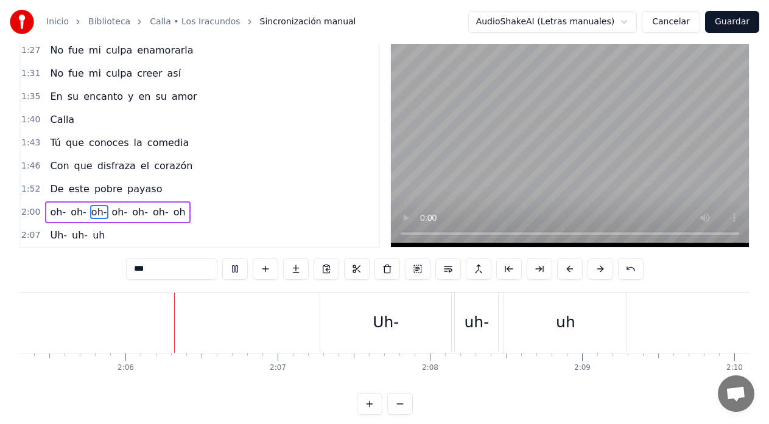
scroll to position [0, 19091]
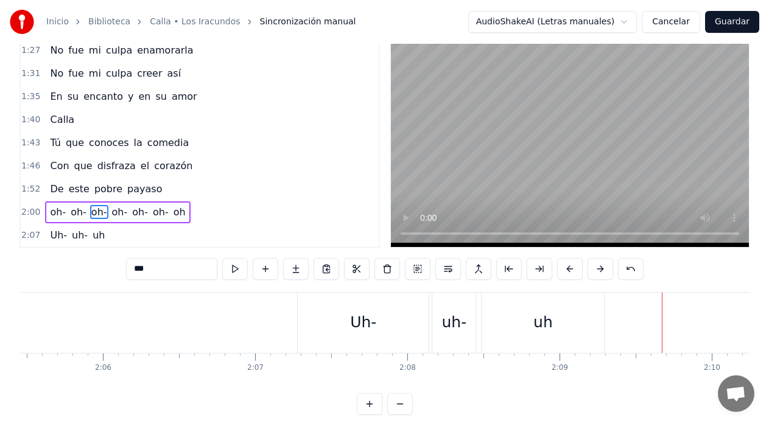
click at [430, 306] on div "Uh- uh- uh" at bounding box center [452, 323] width 310 height 60
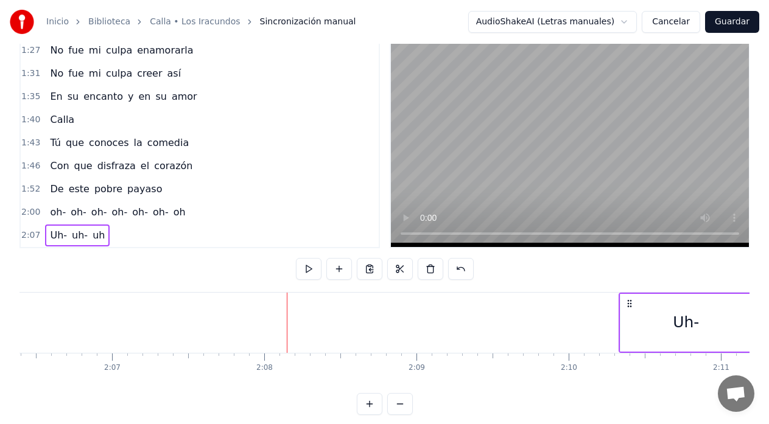
scroll to position [0, 19240]
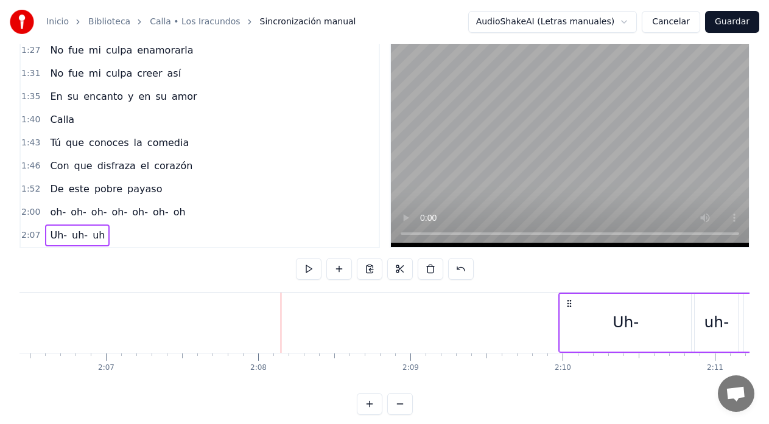
drag, startPoint x: 307, startPoint y: 304, endPoint x: 568, endPoint y: 319, distance: 261.5
click at [568, 319] on div "Uh- uh- uh" at bounding box center [713, 323] width 310 height 60
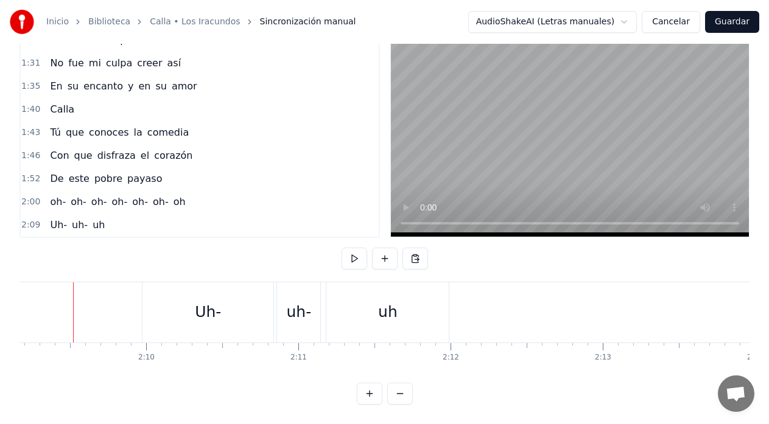
scroll to position [0, 19678]
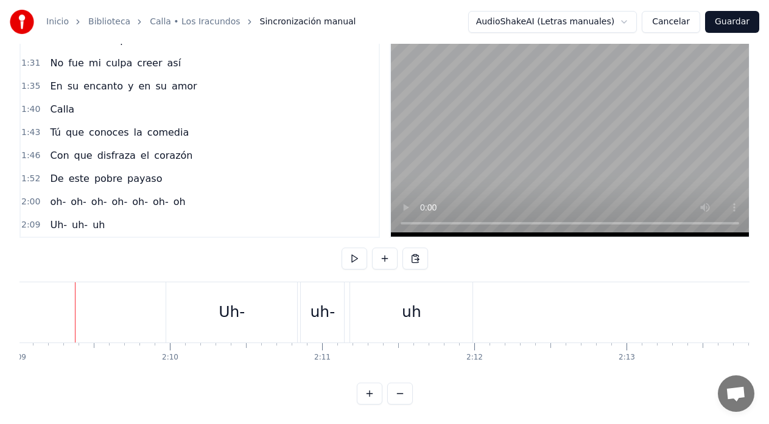
scroll to position [0, 19627]
click at [436, 292] on div "uh" at bounding box center [416, 312] width 122 height 60
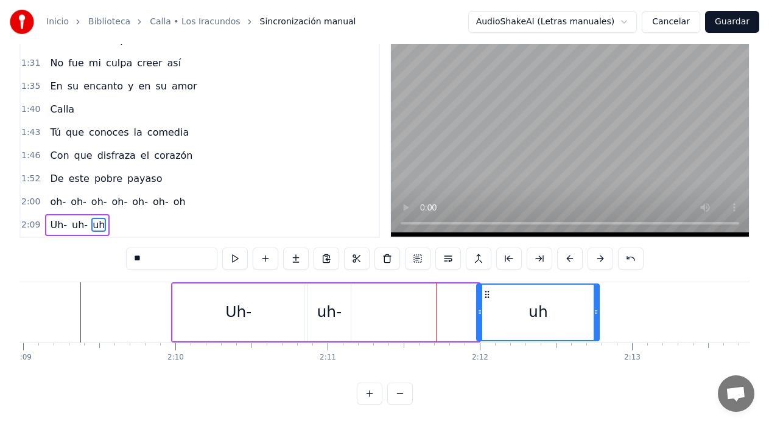
drag, startPoint x: 367, startPoint y: 285, endPoint x: 486, endPoint y: 292, distance: 119.5
click at [486, 292] on div "uh" at bounding box center [537, 312] width 121 height 55
click at [334, 301] on div "uh-" at bounding box center [329, 312] width 25 height 23
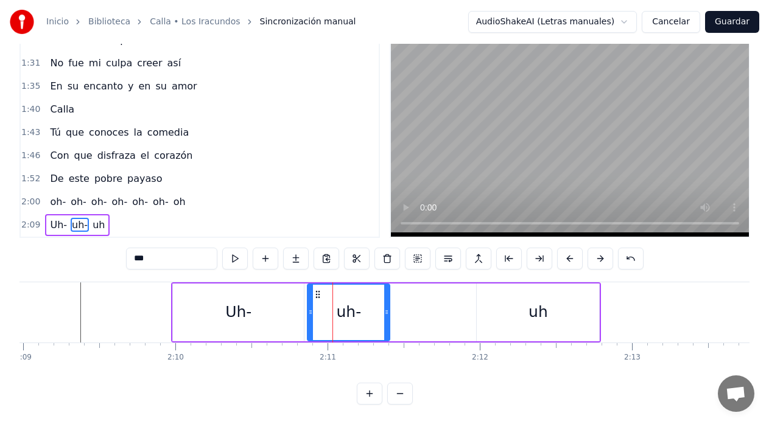
drag, startPoint x: 348, startPoint y: 295, endPoint x: 389, endPoint y: 296, distance: 40.8
click at [389, 296] on div at bounding box center [386, 312] width 5 height 55
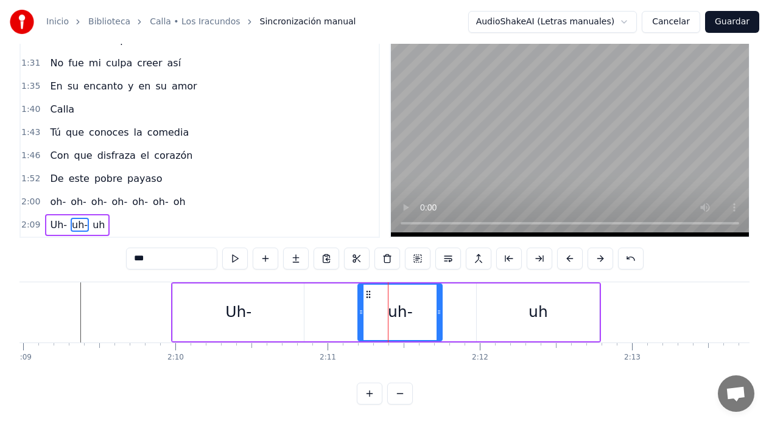
drag, startPoint x: 319, startPoint y: 287, endPoint x: 369, endPoint y: 289, distance: 50.6
click at [369, 289] on div "uh-" at bounding box center [400, 312] width 83 height 55
drag, startPoint x: 440, startPoint y: 303, endPoint x: 461, endPoint y: 305, distance: 21.4
click at [461, 307] on icon at bounding box center [460, 312] width 5 height 10
click at [278, 296] on div "Uh-" at bounding box center [238, 313] width 131 height 58
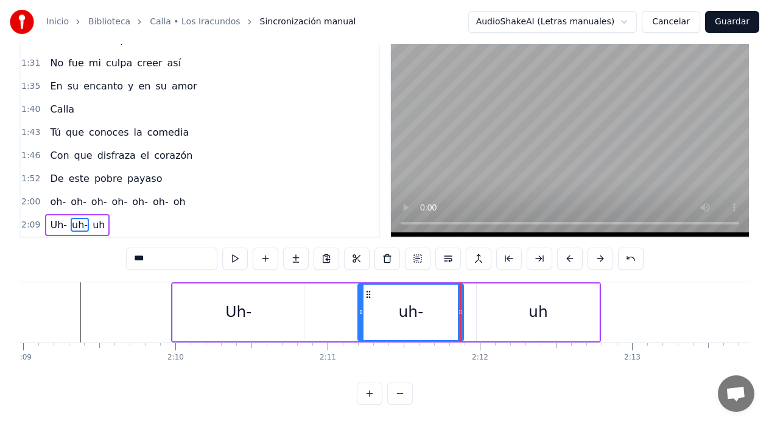
type input "***"
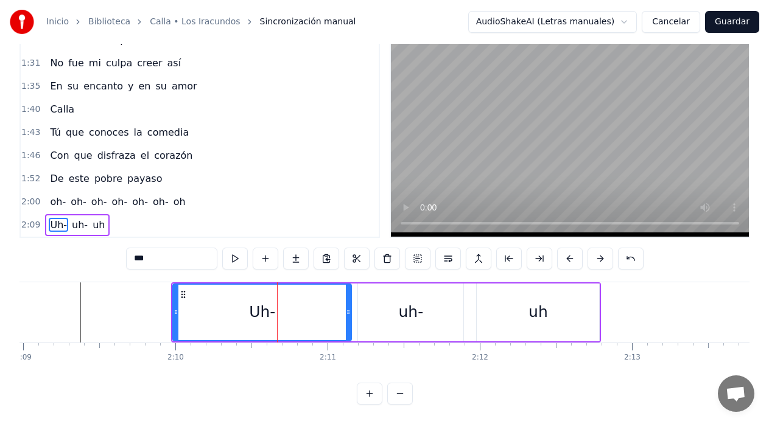
drag, startPoint x: 303, startPoint y: 299, endPoint x: 351, endPoint y: 303, distance: 47.6
click at [351, 307] on icon at bounding box center [348, 312] width 5 height 10
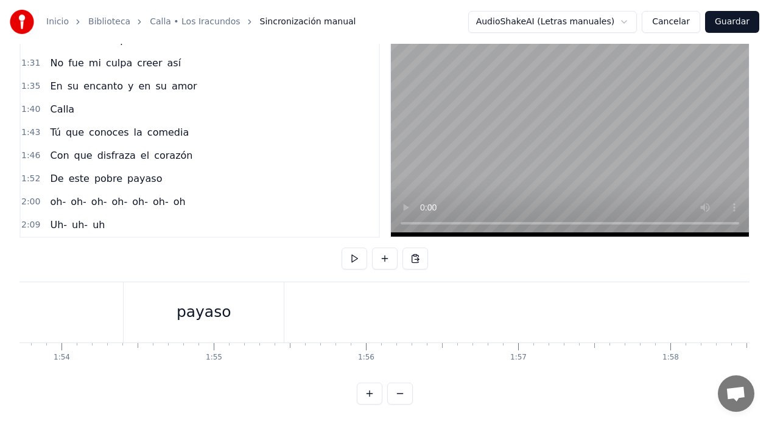
scroll to position [0, 17198]
click at [113, 295] on div "De este pobre payaso" at bounding box center [136, 312] width 517 height 60
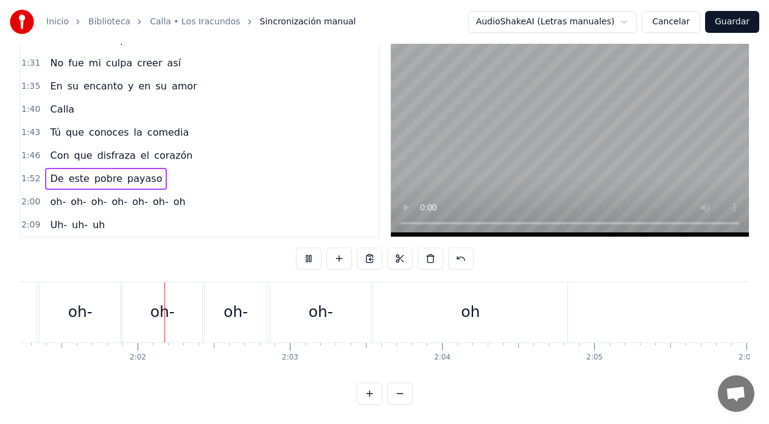
scroll to position [0, 18473]
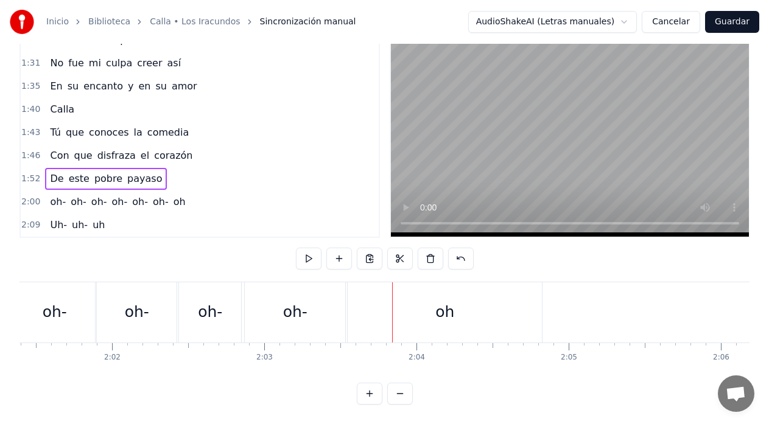
click at [355, 285] on div "oh" at bounding box center [445, 312] width 194 height 60
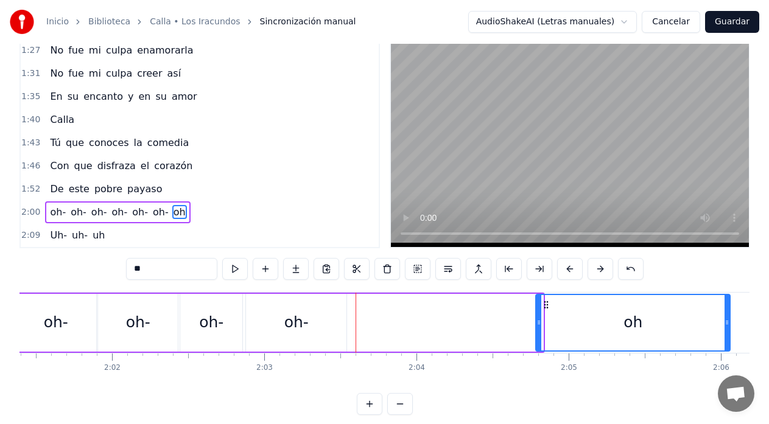
drag, startPoint x: 359, startPoint y: 305, endPoint x: 545, endPoint y: 307, distance: 186.9
click at [545, 307] on icon at bounding box center [546, 305] width 10 height 10
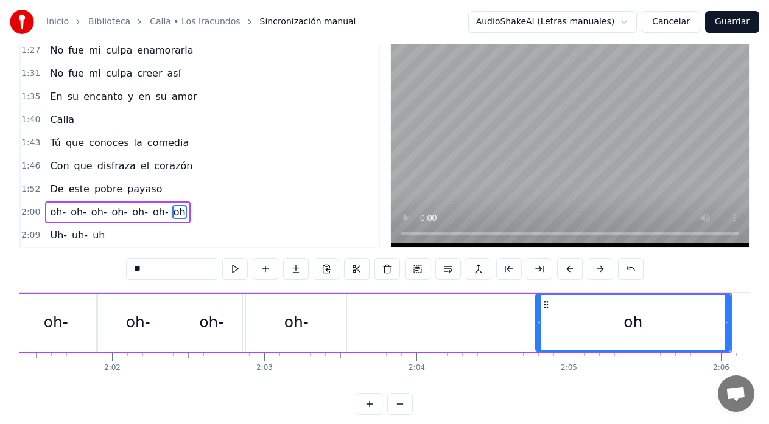
click at [287, 309] on div "oh-" at bounding box center [296, 323] width 100 height 58
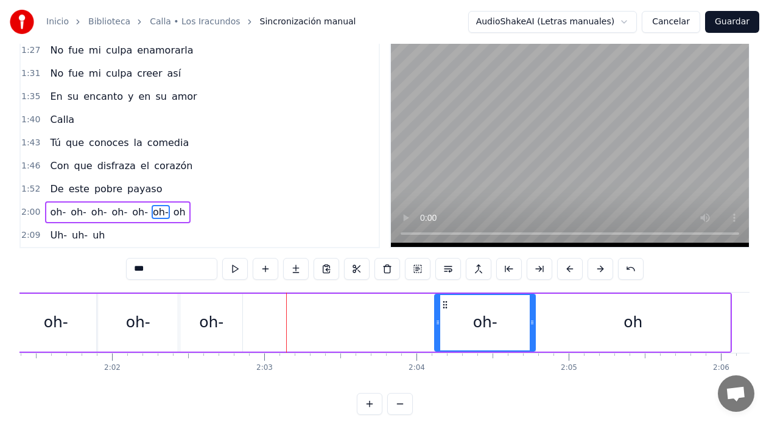
drag, startPoint x: 257, startPoint y: 305, endPoint x: 446, endPoint y: 316, distance: 189.0
click at [446, 316] on div "oh-" at bounding box center [484, 322] width 99 height 55
click at [32, 317] on div "oh-" at bounding box center [55, 323] width 81 height 58
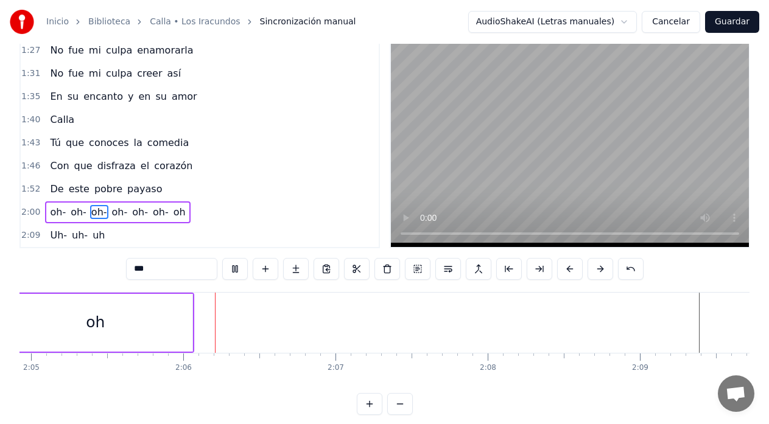
scroll to position [0, 19060]
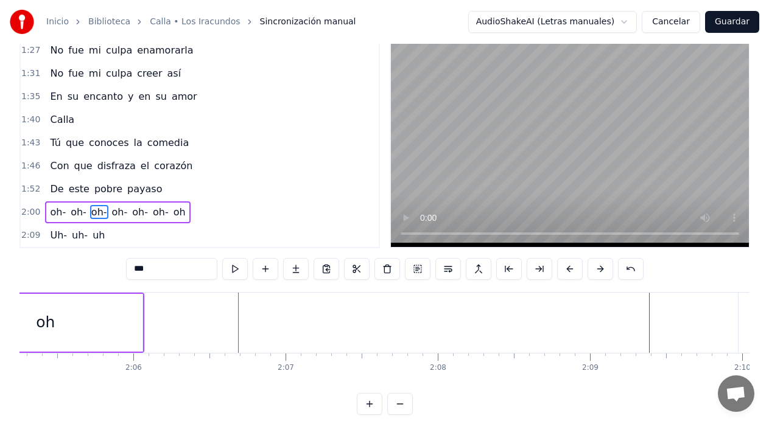
click at [119, 330] on div "oh" at bounding box center [45, 323] width 194 height 58
type input "**"
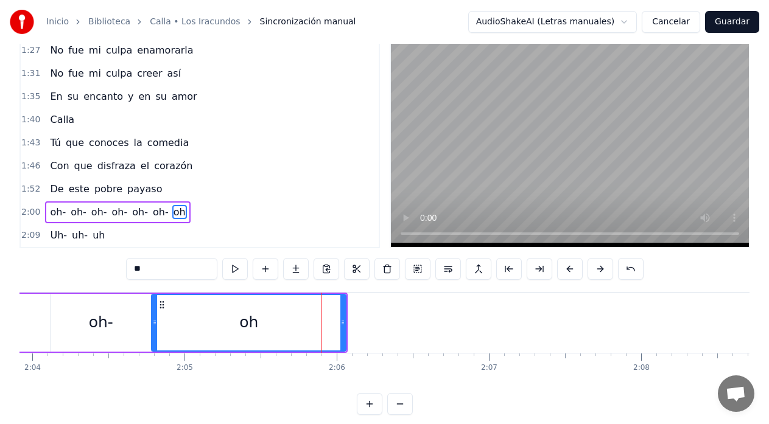
scroll to position [0, 18841]
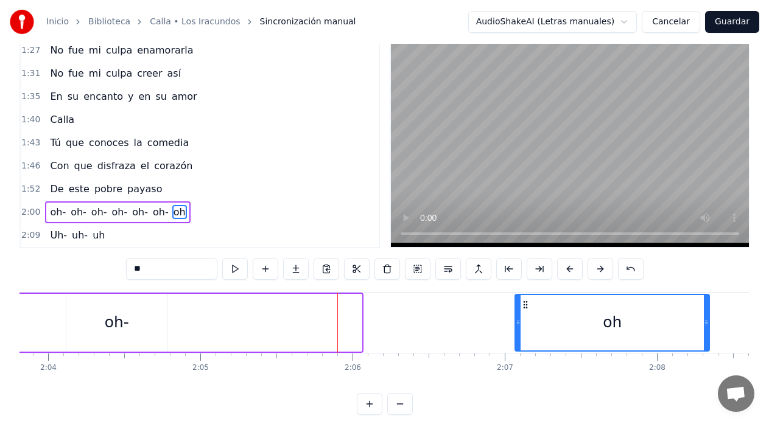
drag, startPoint x: 178, startPoint y: 304, endPoint x: 526, endPoint y: 309, distance: 347.6
click at [526, 309] on icon at bounding box center [525, 305] width 10 height 10
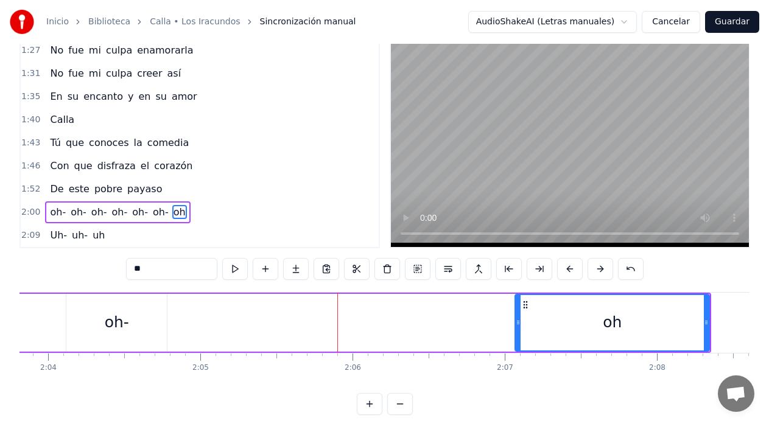
click at [517, 320] on icon at bounding box center [518, 323] width 5 height 10
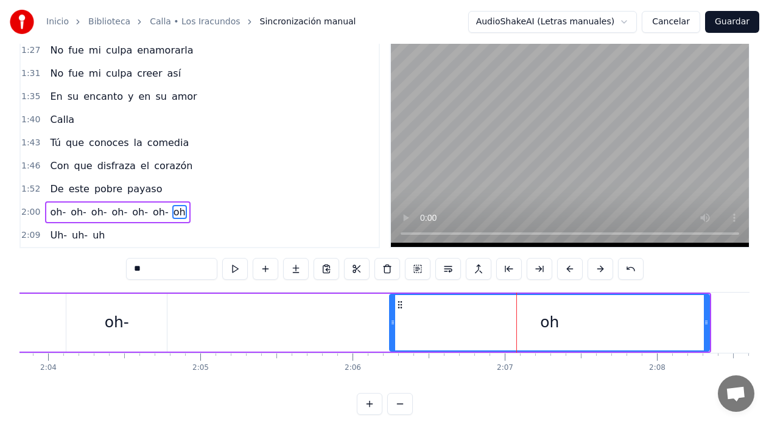
drag, startPoint x: 517, startPoint y: 320, endPoint x: 392, endPoint y: 323, distance: 125.4
click at [392, 323] on icon at bounding box center [392, 323] width 5 height 10
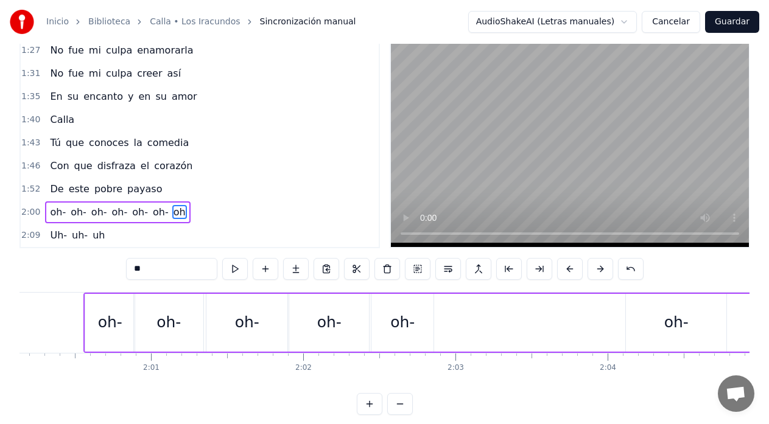
scroll to position [0, 18281]
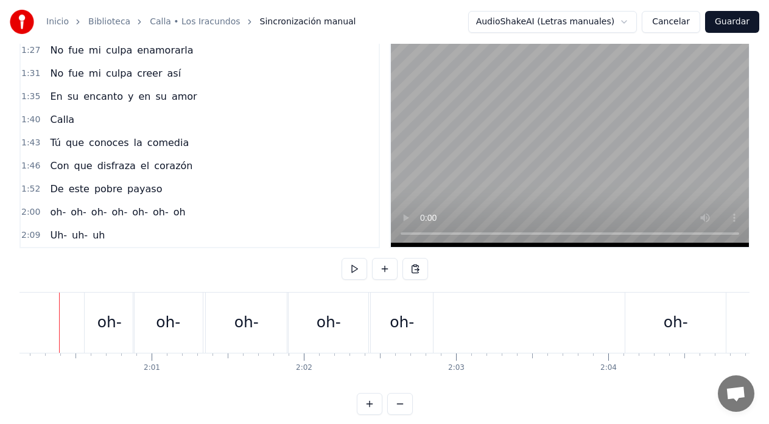
scroll to position [0, 18260]
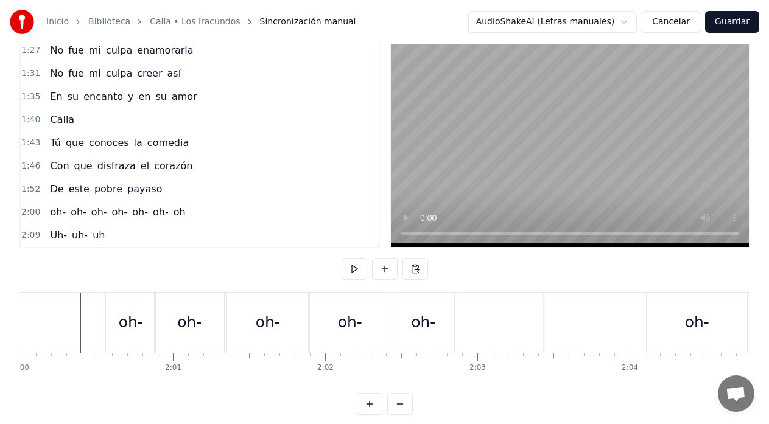
click at [415, 313] on div "oh-" at bounding box center [423, 322] width 24 height 23
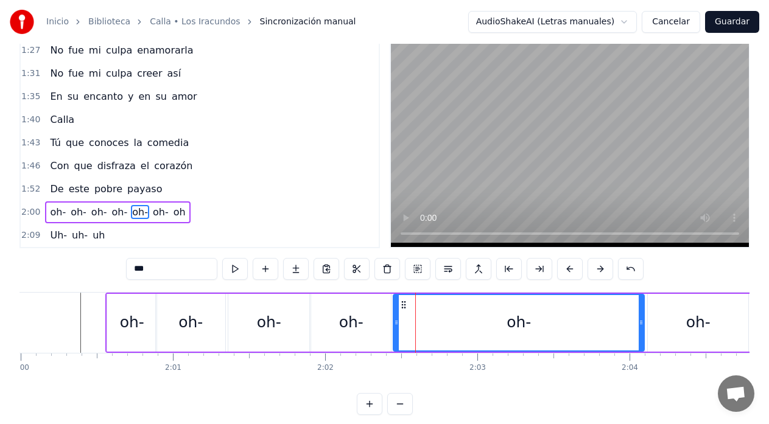
drag, startPoint x: 453, startPoint y: 323, endPoint x: 642, endPoint y: 322, distance: 188.7
click at [642, 322] on icon at bounding box center [641, 323] width 5 height 10
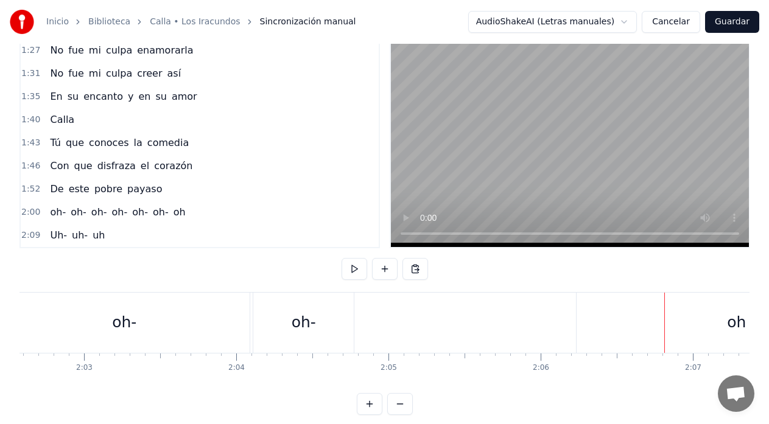
scroll to position [0, 18652]
click at [328, 336] on div "oh-" at bounding box center [304, 323] width 100 height 60
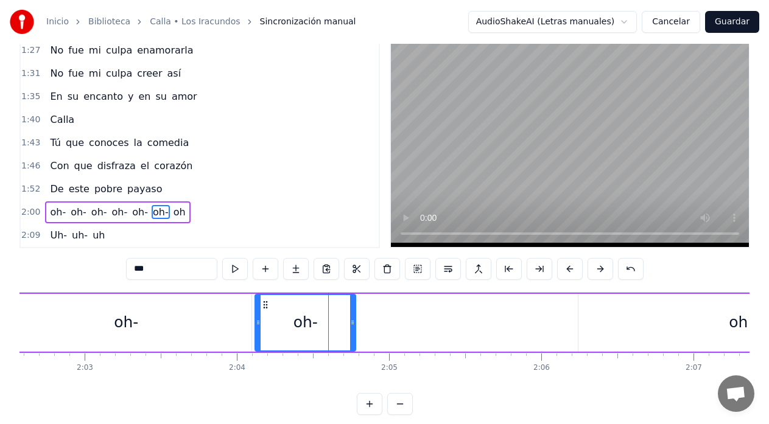
drag, startPoint x: 141, startPoint y: 272, endPoint x: 118, endPoint y: 272, distance: 23.1
click at [118, 272] on div "0:26 Calla 0:27 Tú que conoces mi tragedia 0:31 Amigo viejo del [DATE] 0:34 No …" at bounding box center [384, 225] width 730 height 379
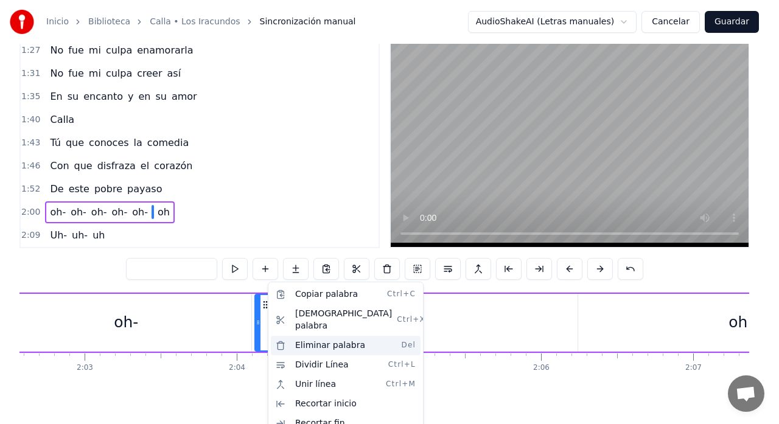
click at [318, 337] on div "Eliminar palabra Del" at bounding box center [346, 345] width 150 height 19
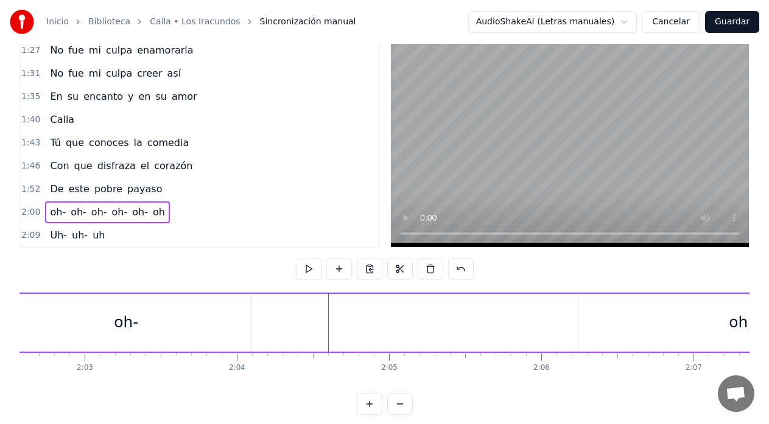
click at [229, 332] on div "oh-" at bounding box center [126, 323] width 251 height 58
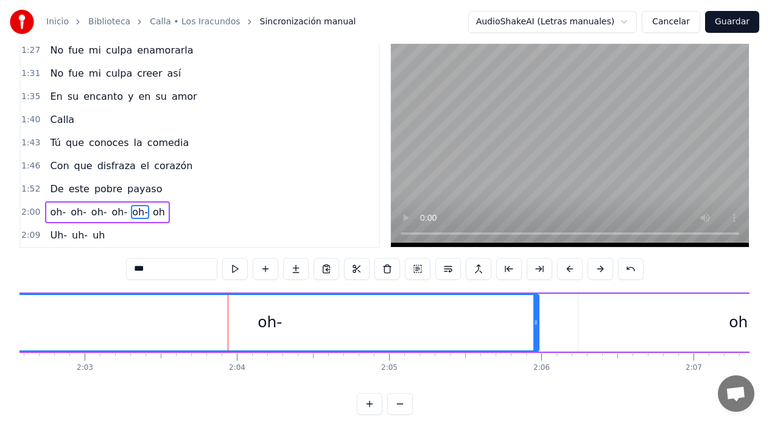
drag, startPoint x: 250, startPoint y: 327, endPoint x: 535, endPoint y: 344, distance: 286.0
click at [537, 340] on div at bounding box center [535, 322] width 5 height 55
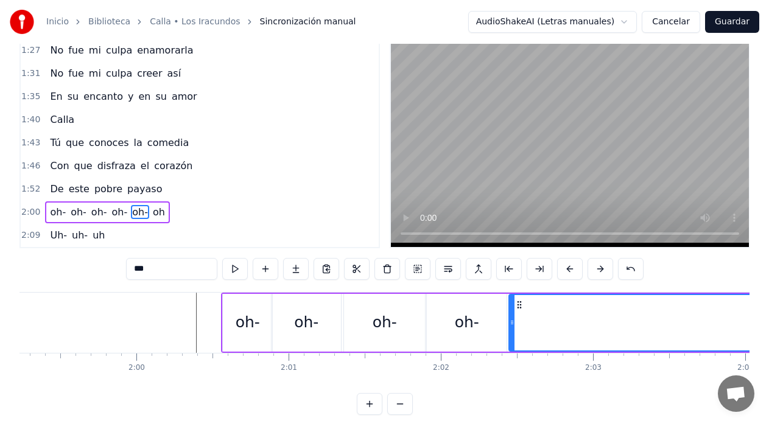
scroll to position [0, 18141]
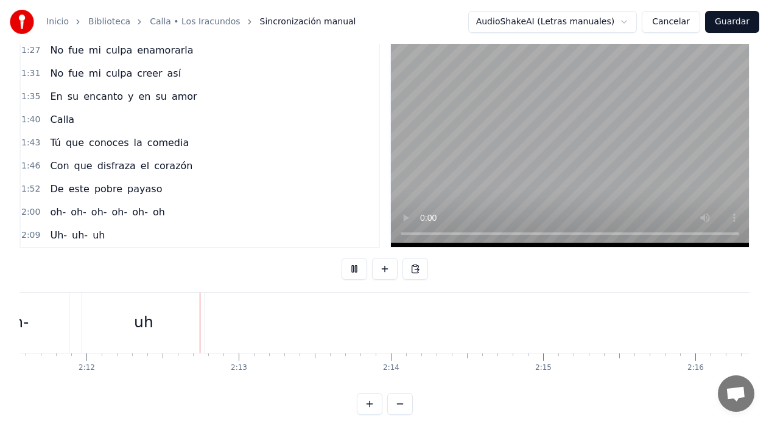
scroll to position [0, 20075]
click at [729, 24] on button "Guardar" at bounding box center [732, 22] width 54 height 22
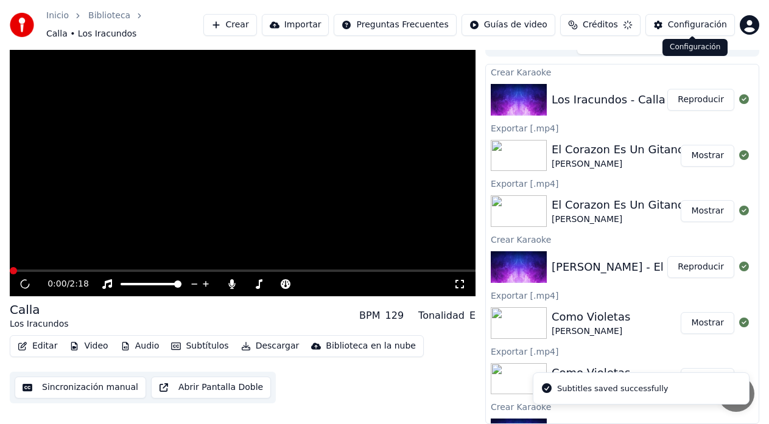
scroll to position [9, 0]
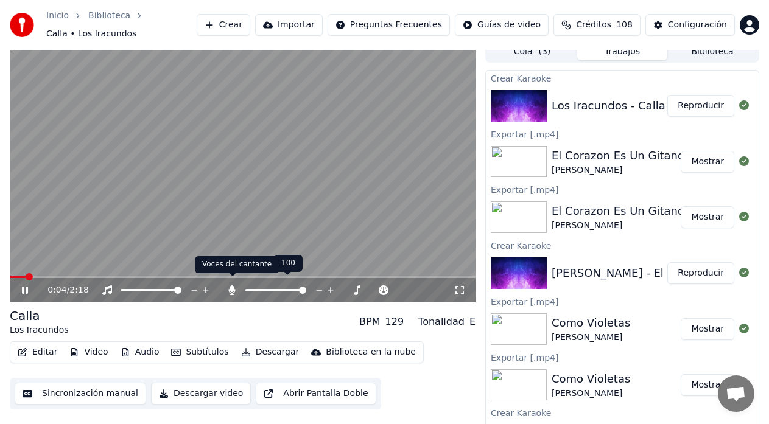
click at [233, 285] on icon at bounding box center [232, 290] width 7 height 10
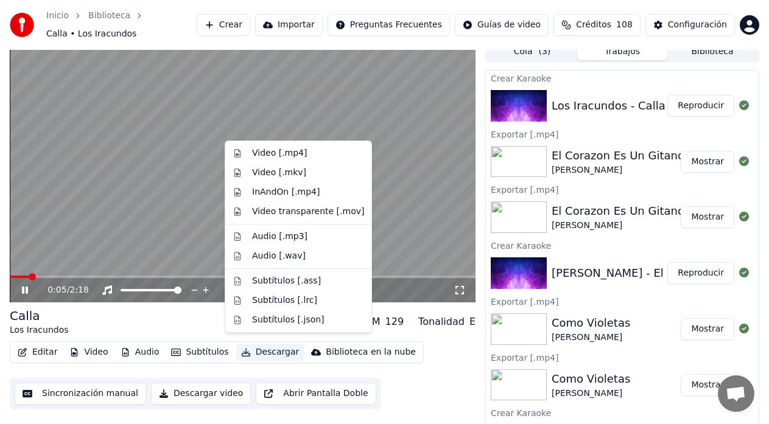
click at [259, 348] on button "Descargar" at bounding box center [270, 352] width 68 height 17
click at [276, 155] on div "Video [.mp4]" at bounding box center [279, 153] width 55 height 12
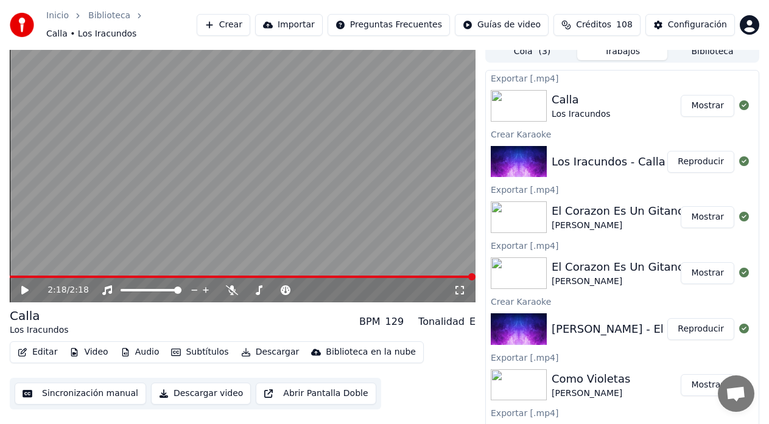
click at [78, 389] on button "Sincronización manual" at bounding box center [80, 394] width 131 height 22
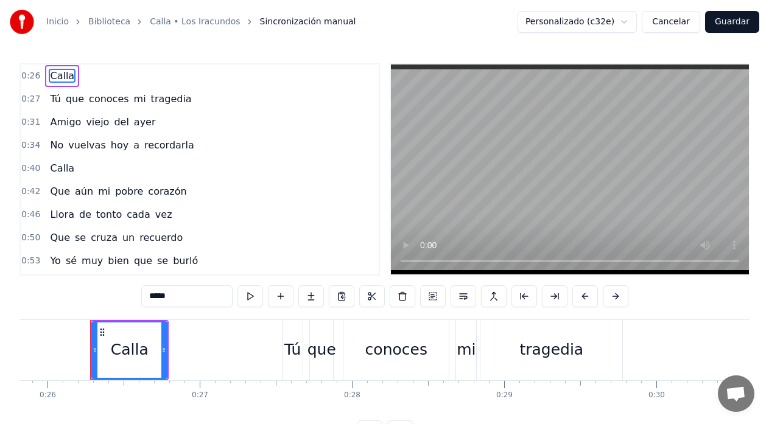
scroll to position [0, 3938]
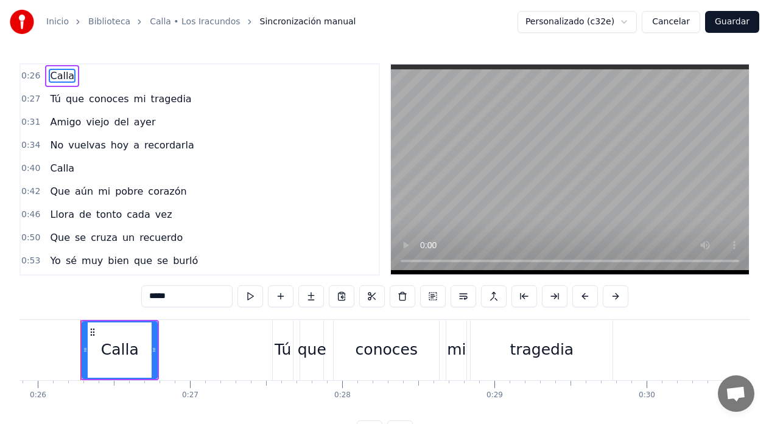
click at [55, 70] on span "Calla" at bounding box center [62, 76] width 27 height 14
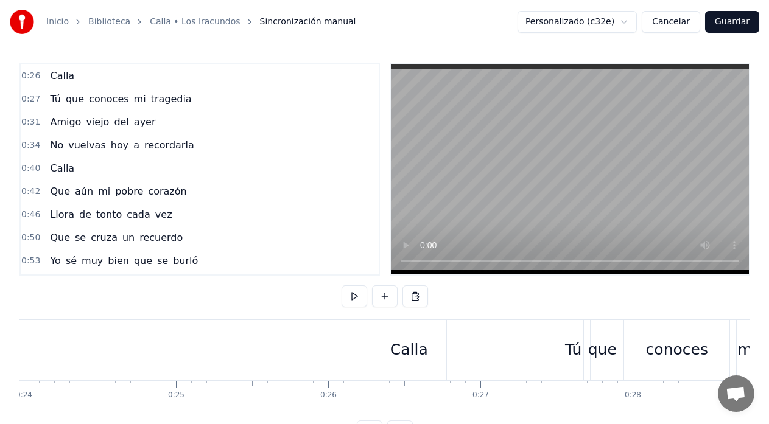
scroll to position [0, 3639]
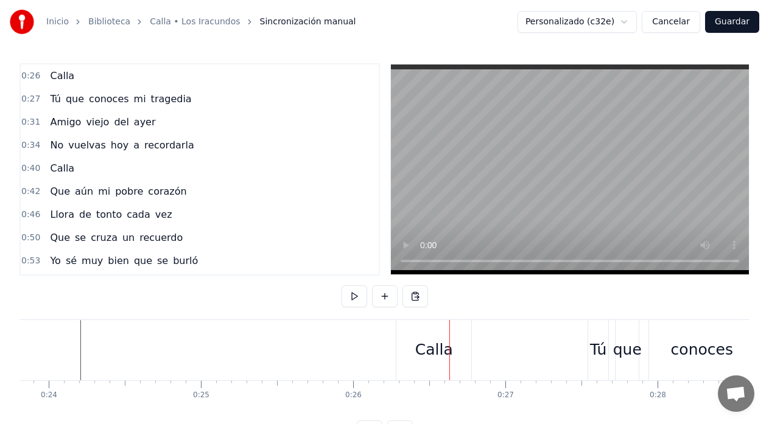
click at [416, 346] on div "Calla" at bounding box center [433, 350] width 75 height 60
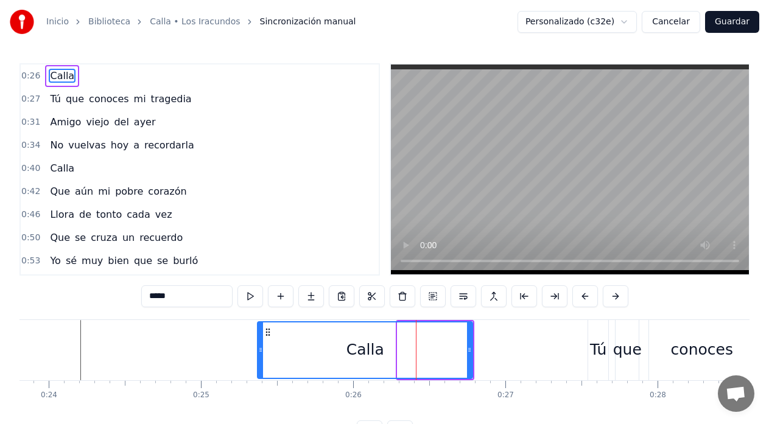
drag, startPoint x: 401, startPoint y: 356, endPoint x: 261, endPoint y: 373, distance: 141.0
click at [261, 373] on div at bounding box center [260, 350] width 5 height 55
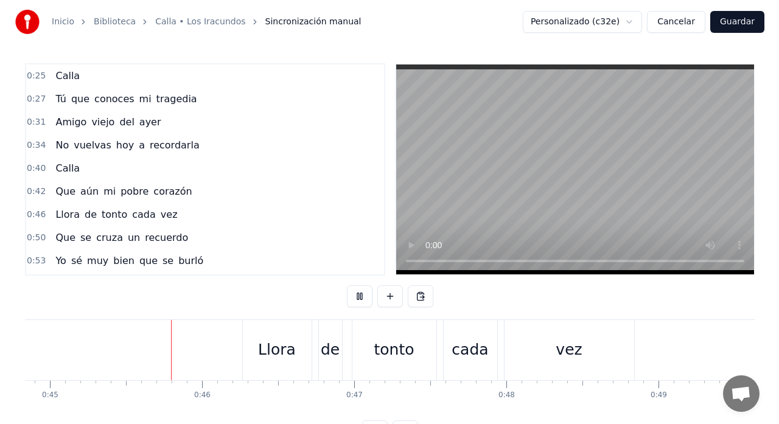
scroll to position [0, 6848]
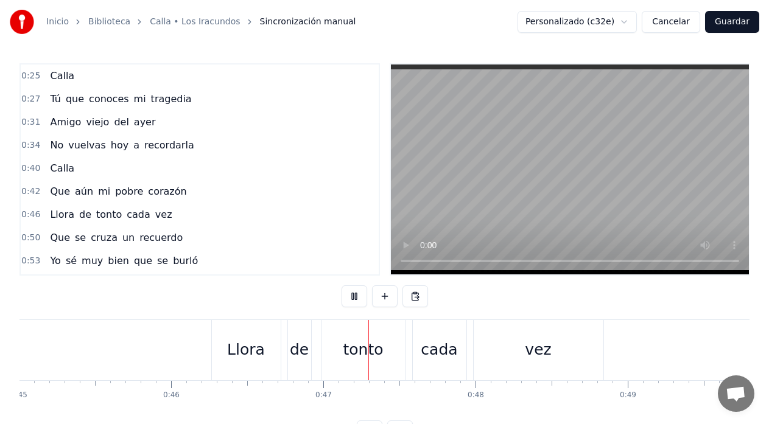
click at [736, 23] on button "Guardar" at bounding box center [732, 22] width 54 height 22
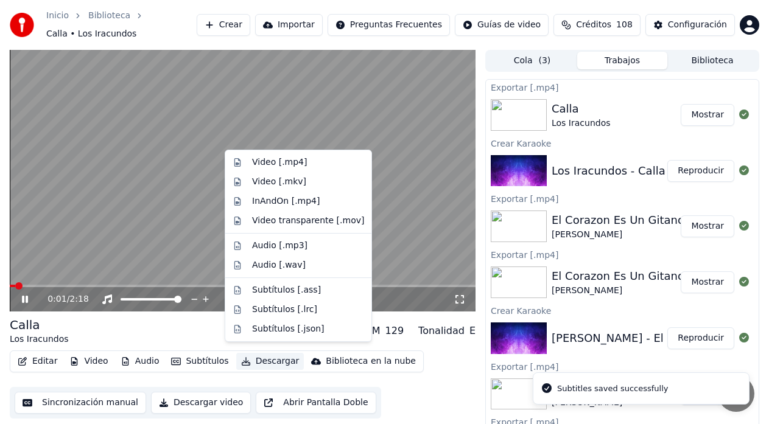
click at [251, 357] on button "Descargar" at bounding box center [270, 361] width 68 height 17
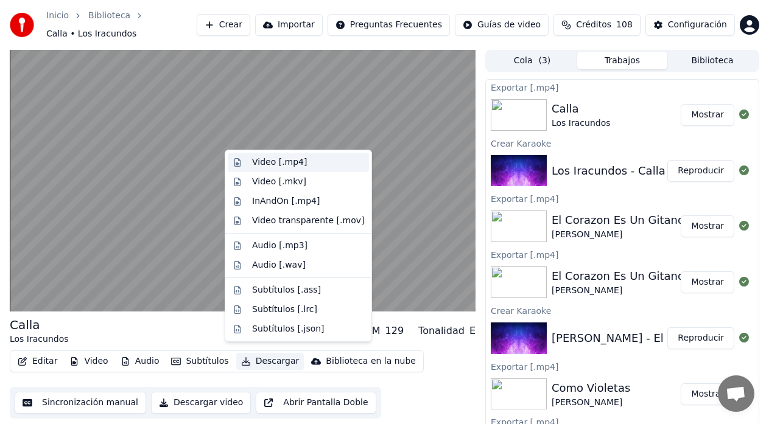
click at [268, 168] on div "Video [.mp4]" at bounding box center [298, 162] width 141 height 19
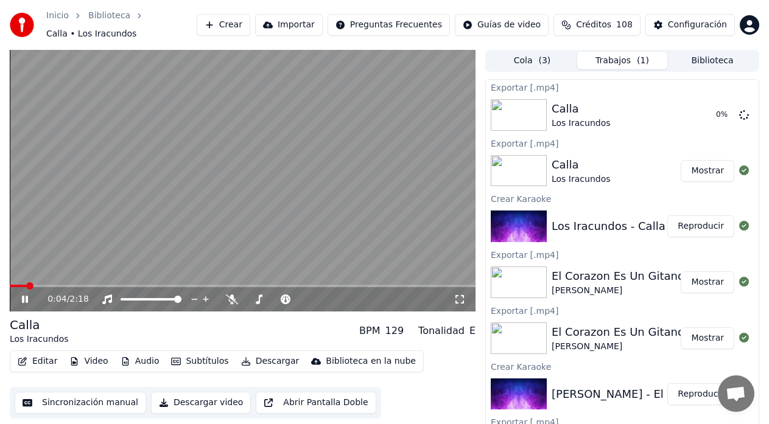
click at [21, 295] on icon at bounding box center [33, 300] width 28 height 10
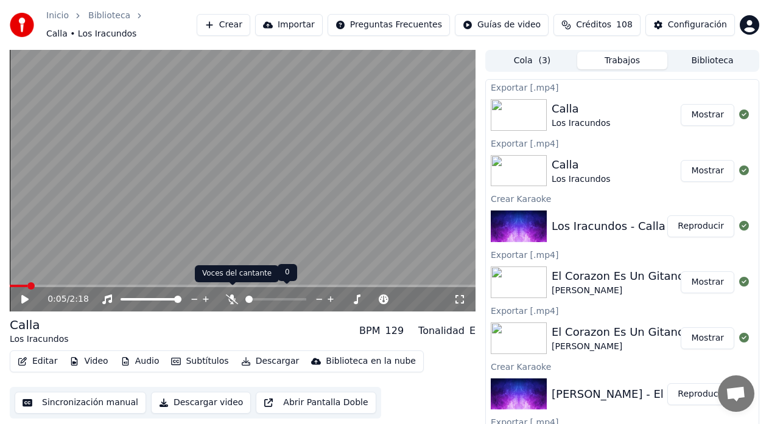
click at [233, 298] on icon at bounding box center [232, 300] width 12 height 10
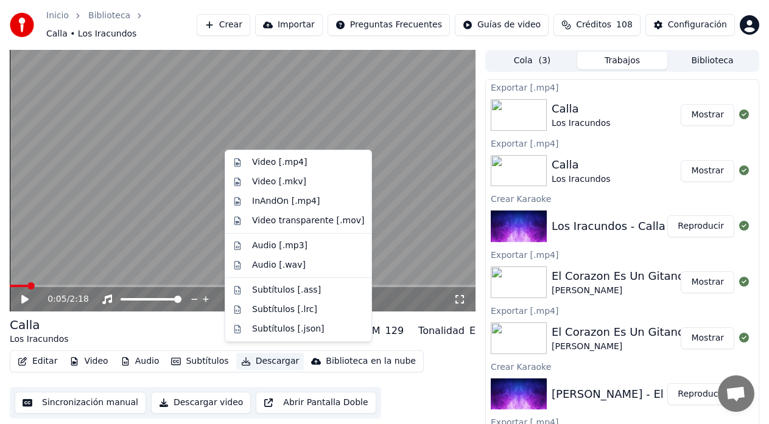
click at [258, 357] on button "Descargar" at bounding box center [270, 361] width 68 height 17
click at [269, 165] on div "Video [.mp4]" at bounding box center [279, 162] width 55 height 12
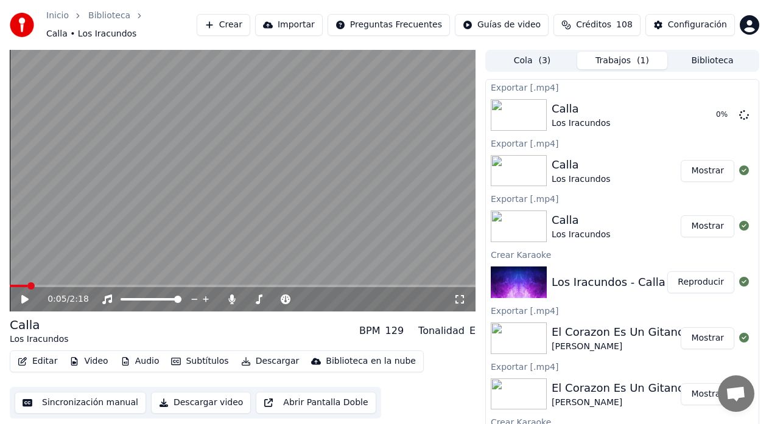
click at [250, 26] on button "Crear" at bounding box center [224, 25] width 54 height 22
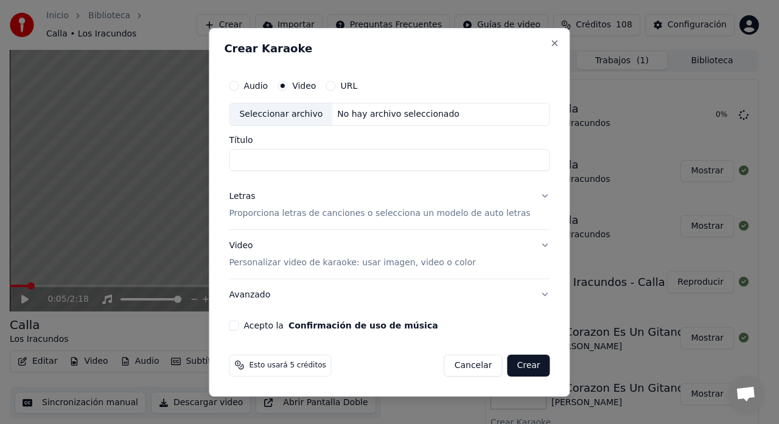
click at [293, 113] on div "Seleccionar archivo" at bounding box center [280, 114] width 103 height 22
type input "**********"
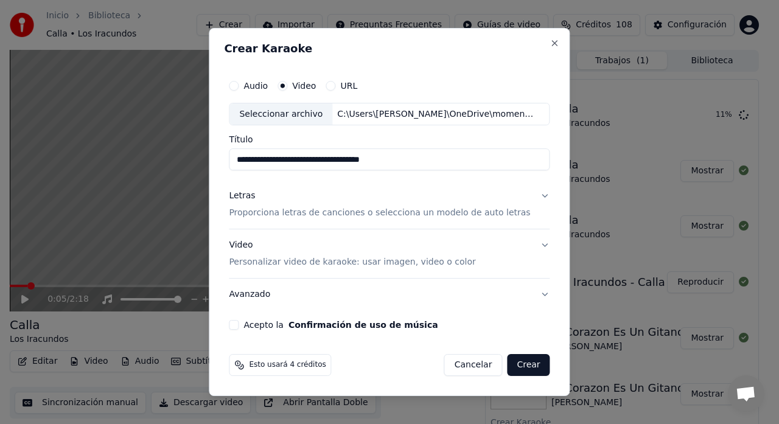
click at [264, 214] on p "Proporciona letras de canciones o selecciona un modelo de auto letras" at bounding box center [379, 214] width 301 height 12
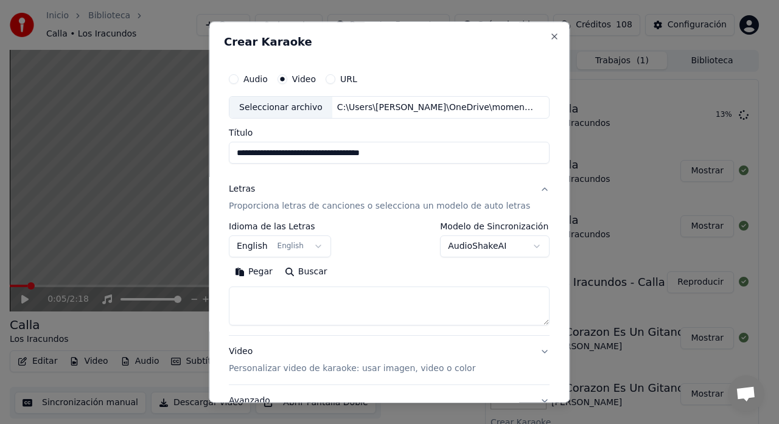
click at [275, 302] on textarea at bounding box center [389, 306] width 321 height 39
paste textarea "**********"
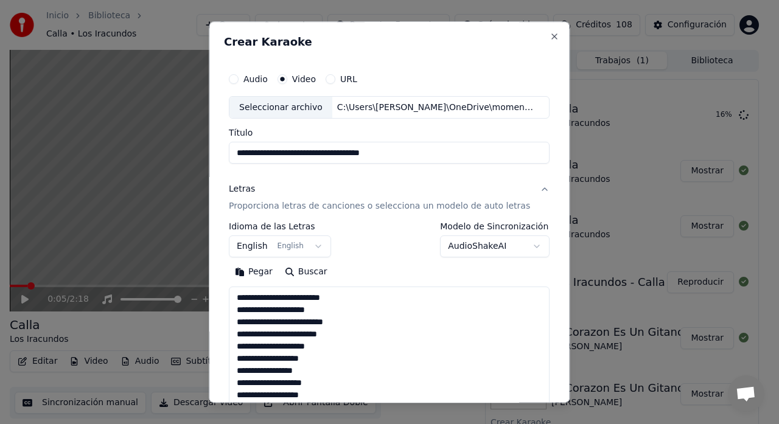
scroll to position [441, 0]
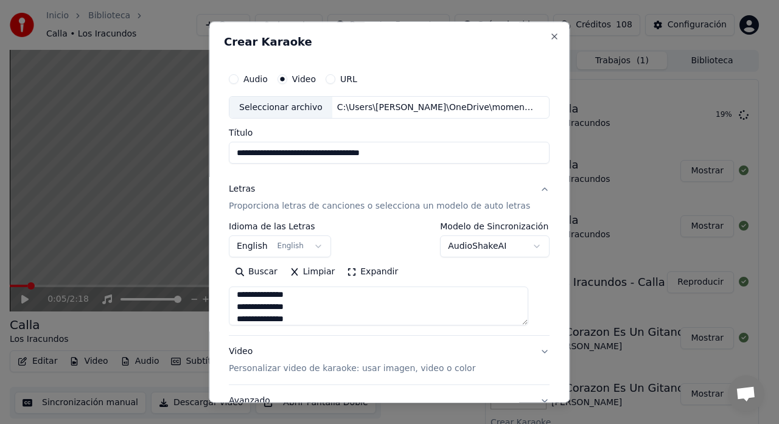
type textarea "**********"
click at [310, 371] on p "Personalizar video de karaoke: usar imagen, video o color" at bounding box center [352, 369] width 247 height 12
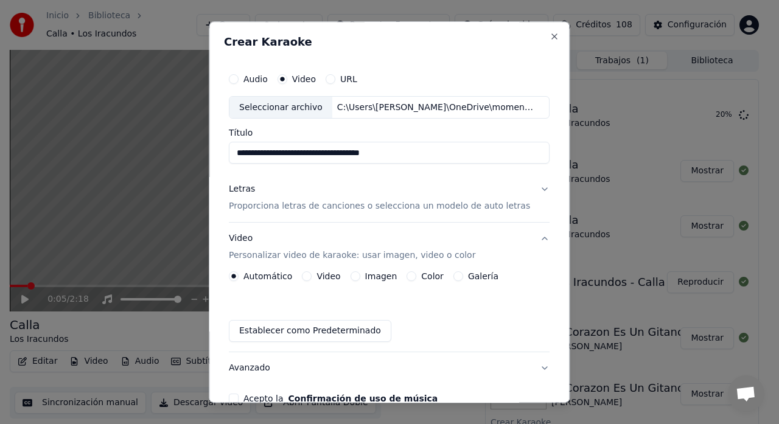
click at [478, 280] on label "Galería" at bounding box center [483, 277] width 30 height 9
click at [463, 280] on button "Galería" at bounding box center [458, 277] width 10 height 10
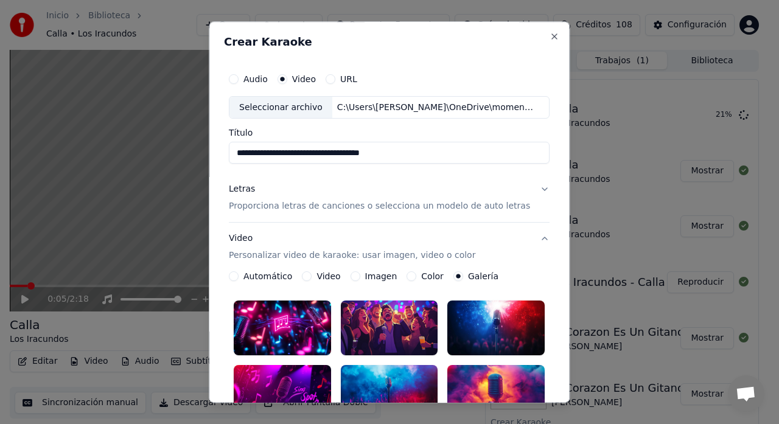
click at [460, 275] on div "Galería" at bounding box center [475, 277] width 45 height 10
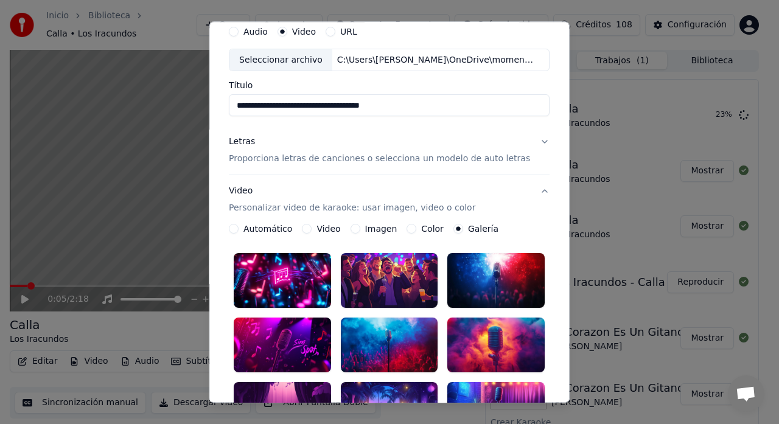
scroll to position [122, 0]
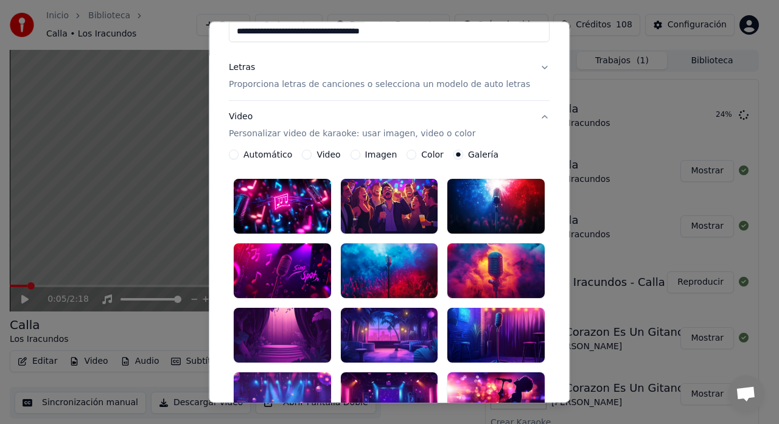
click at [387, 322] on div at bounding box center [389, 335] width 97 height 55
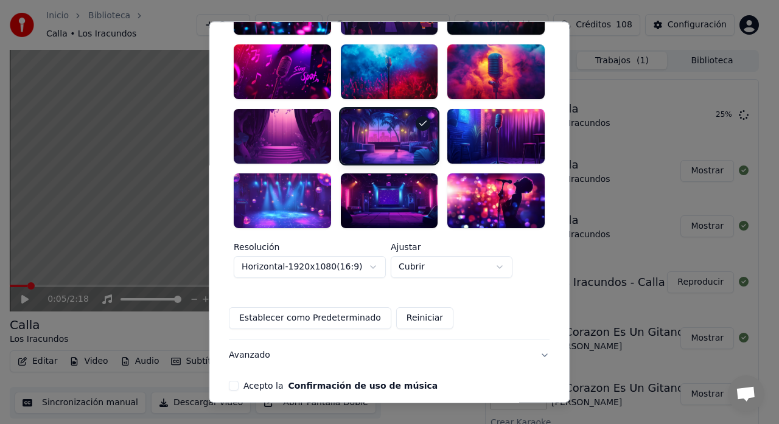
scroll to position [324, 0]
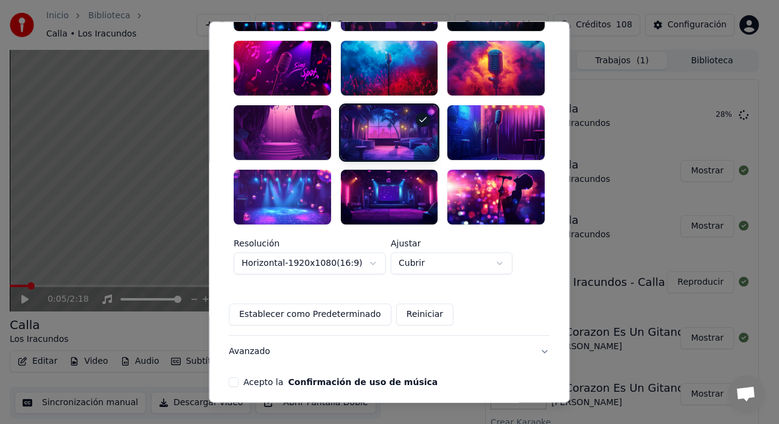
click at [239, 377] on button "Acepto la Confirmación de uso de música" at bounding box center [234, 382] width 10 height 10
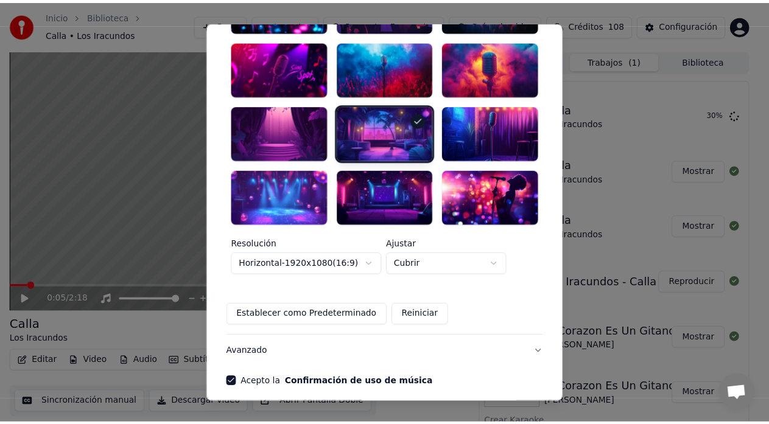
scroll to position [359, 0]
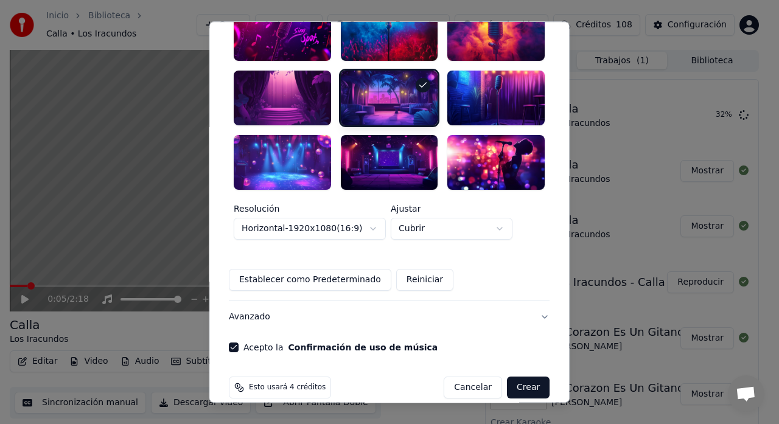
click at [516, 377] on button "Crear" at bounding box center [528, 388] width 43 height 22
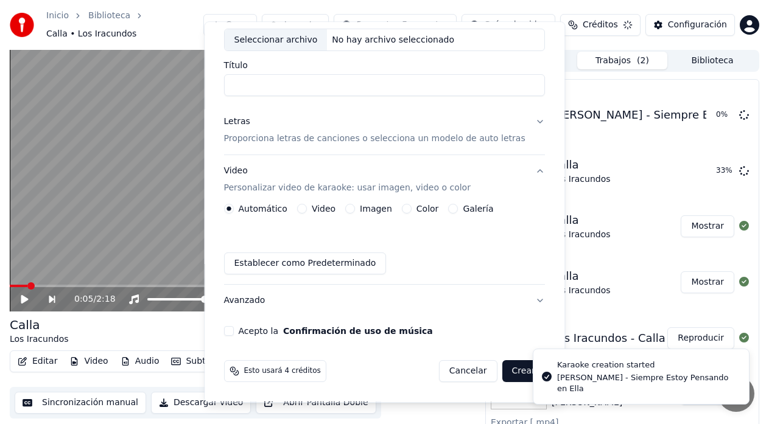
scroll to position [68, 0]
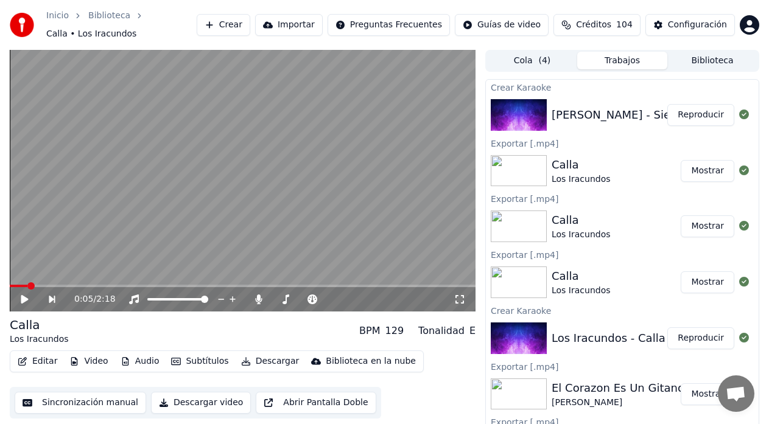
click at [700, 110] on button "Reproducir" at bounding box center [700, 115] width 67 height 22
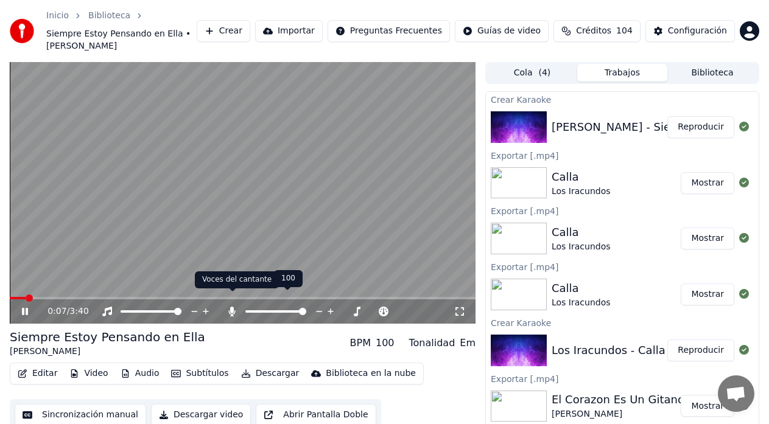
click at [233, 307] on icon at bounding box center [232, 312] width 12 height 10
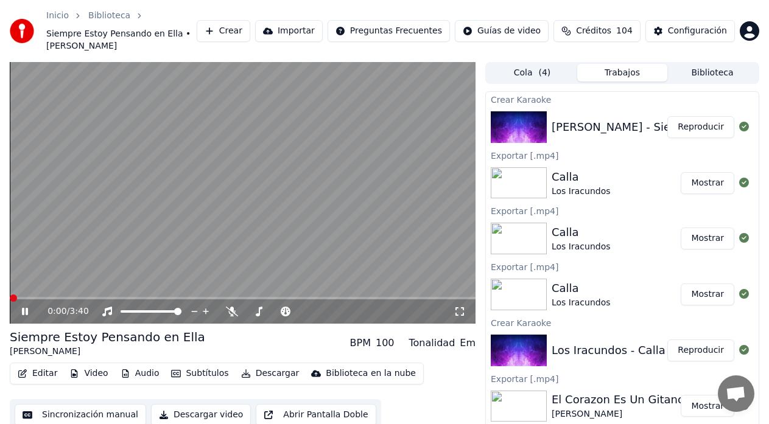
click at [10, 295] on span at bounding box center [13, 298] width 7 height 7
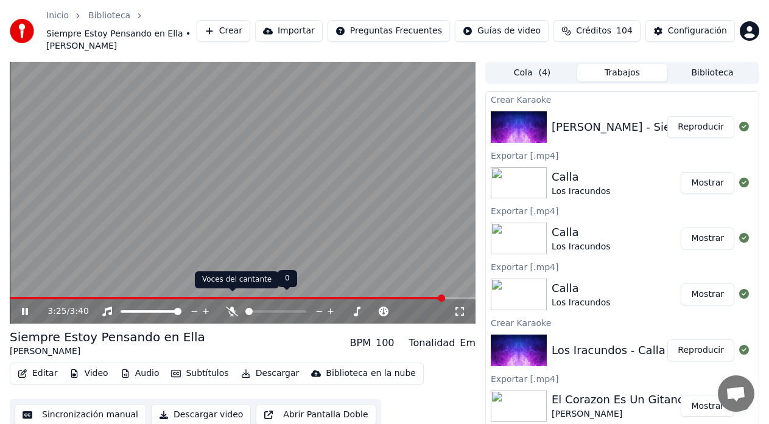
click at [234, 307] on icon at bounding box center [232, 312] width 12 height 10
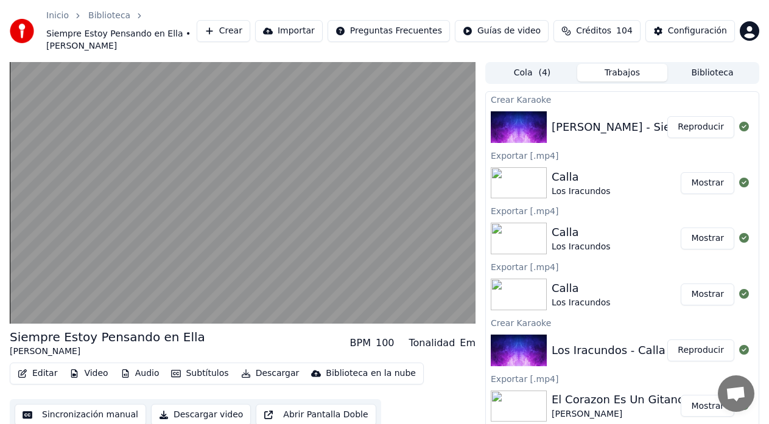
click at [99, 407] on button "Sincronización manual" at bounding box center [80, 415] width 131 height 22
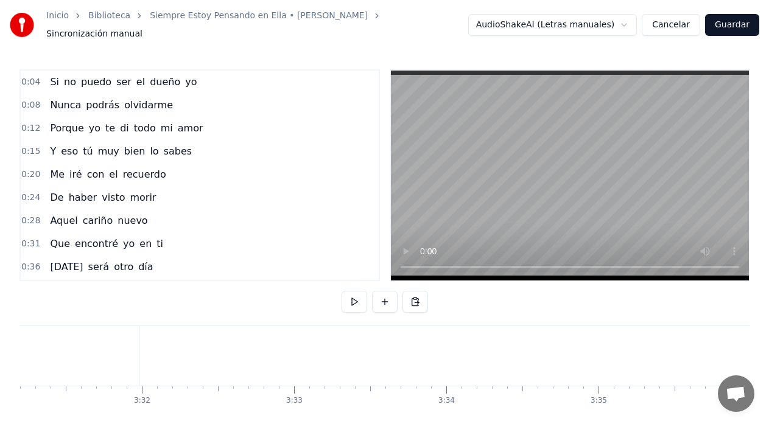
scroll to position [0, 32122]
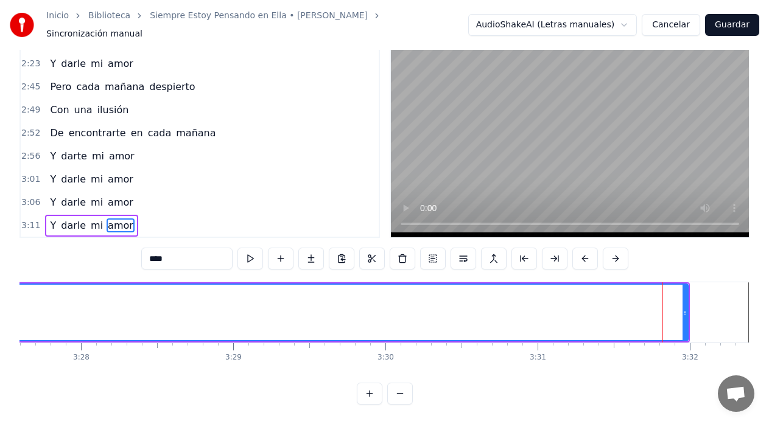
scroll to position [0, 31562]
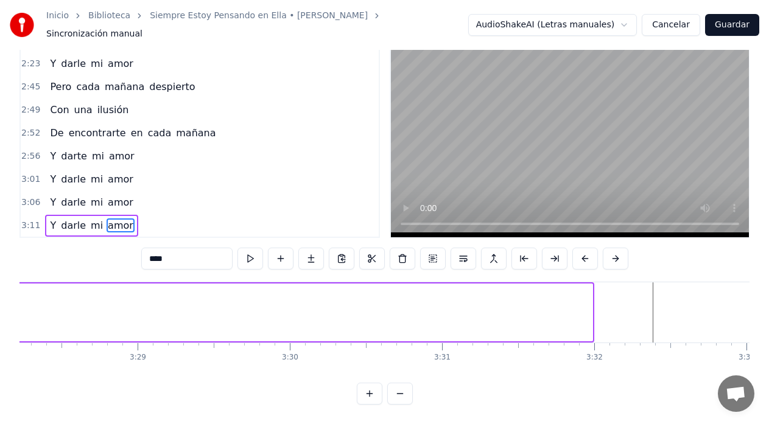
drag, startPoint x: 589, startPoint y: 306, endPoint x: 0, endPoint y: 298, distance: 589.3
click at [0, 298] on div "Inicio Biblioteca Siempre Estoy Pensando en Ella • [PERSON_NAME] manual AudioSh…" at bounding box center [384, 181] width 769 height 448
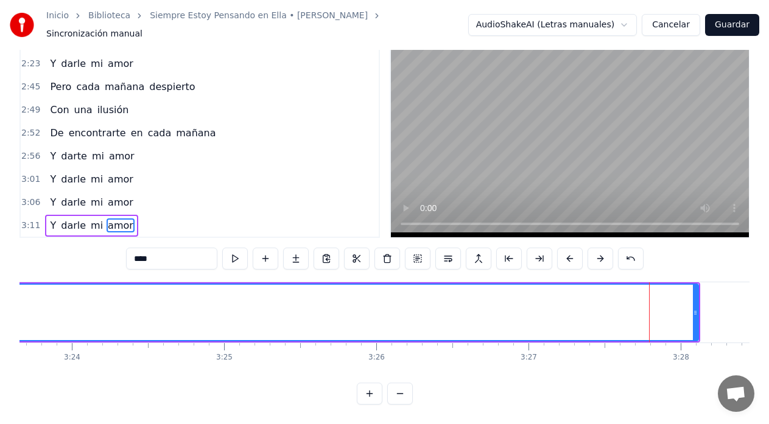
scroll to position [0, 30980]
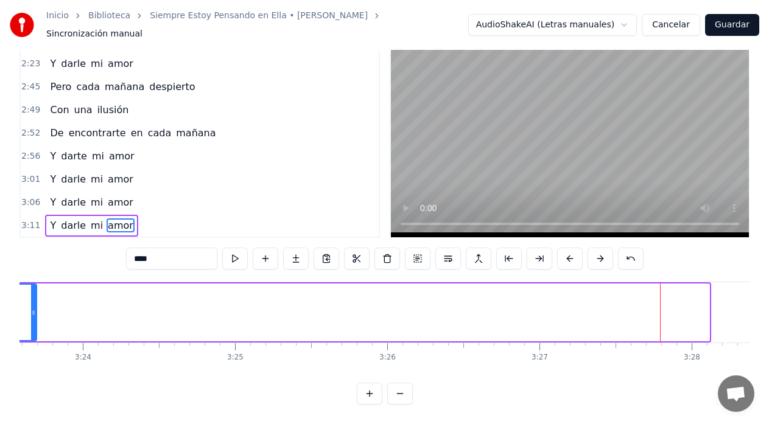
drag, startPoint x: 707, startPoint y: 303, endPoint x: 35, endPoint y: 317, distance: 672.8
click at [35, 317] on div at bounding box center [33, 312] width 5 height 55
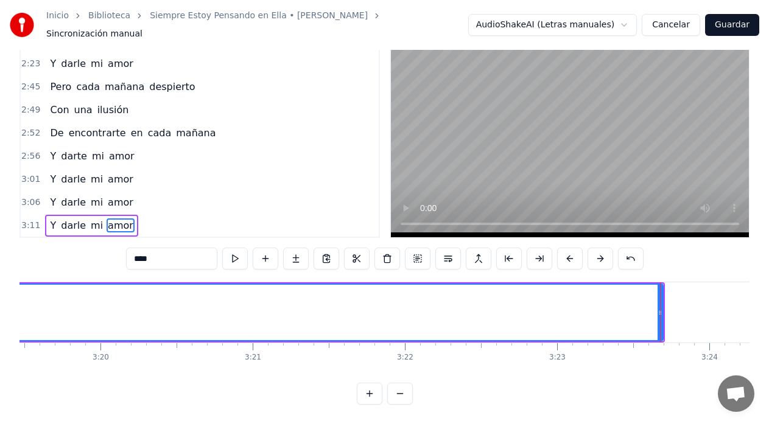
scroll to position [0, 30349]
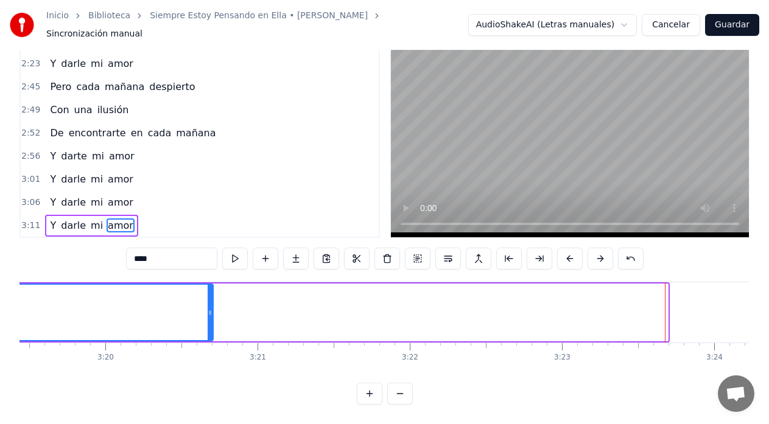
drag, startPoint x: 663, startPoint y: 304, endPoint x: 209, endPoint y: 308, distance: 454.7
click at [209, 308] on div at bounding box center [210, 312] width 5 height 55
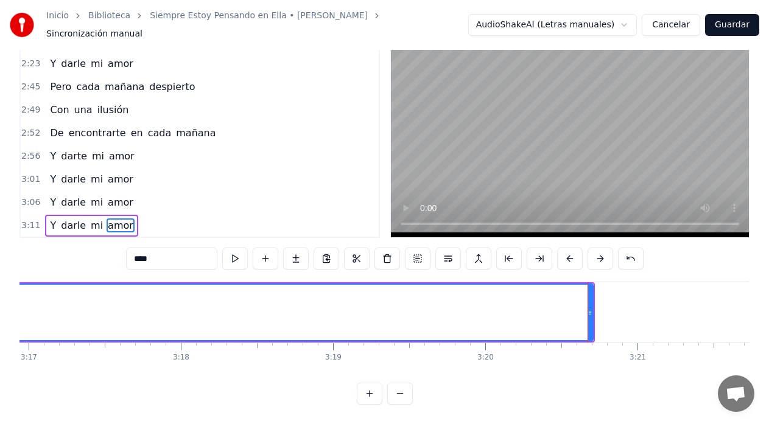
scroll to position [0, 29959]
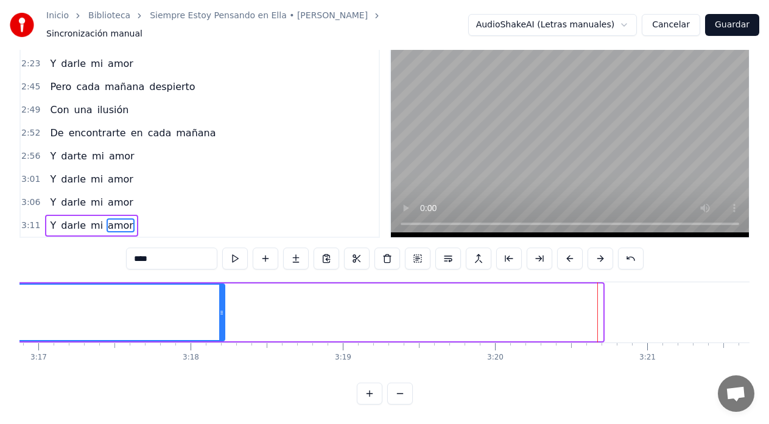
drag, startPoint x: 601, startPoint y: 300, endPoint x: 223, endPoint y: 292, distance: 378.1
click at [223, 292] on div at bounding box center [221, 312] width 5 height 55
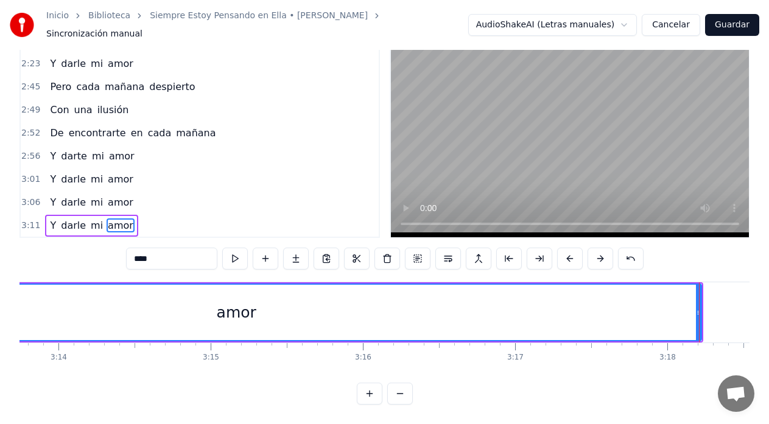
scroll to position [0, 29473]
click at [35, 293] on div "amor" at bounding box center [247, 312] width 928 height 55
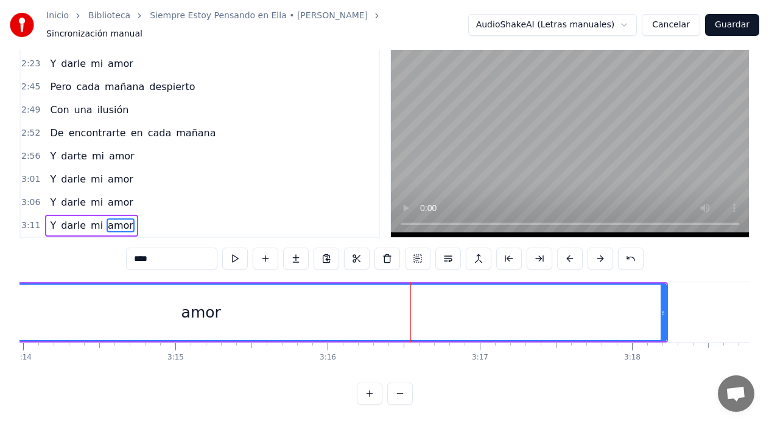
scroll to position [0, 29547]
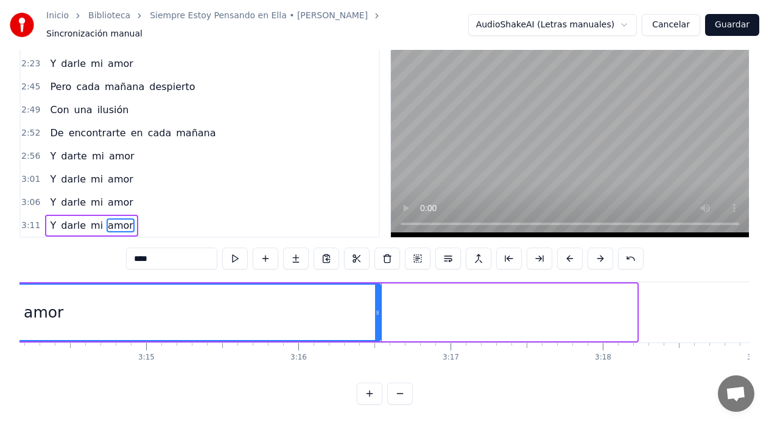
drag, startPoint x: 631, startPoint y: 304, endPoint x: 378, endPoint y: 306, distance: 252.6
click at [378, 308] on icon at bounding box center [377, 313] width 5 height 10
click at [141, 290] on div "amor" at bounding box center [44, 312] width 672 height 55
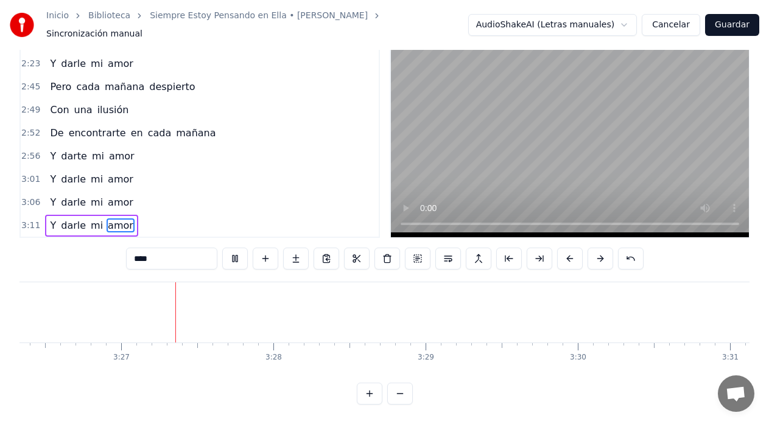
scroll to position [0, 31426]
click at [737, 29] on button "Guardar" at bounding box center [732, 25] width 54 height 22
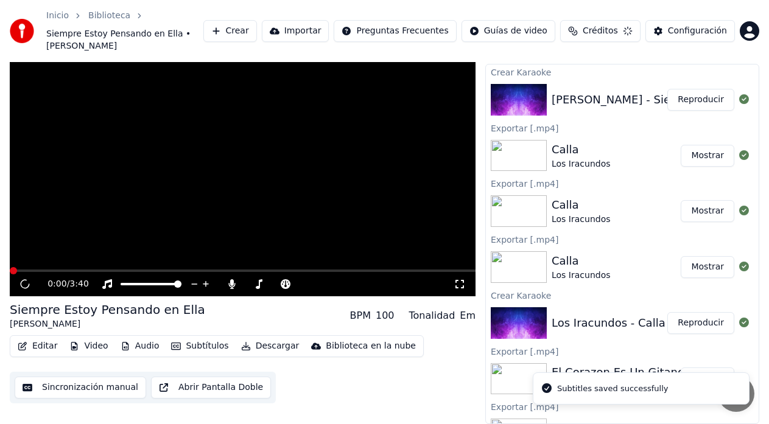
scroll to position [15, 0]
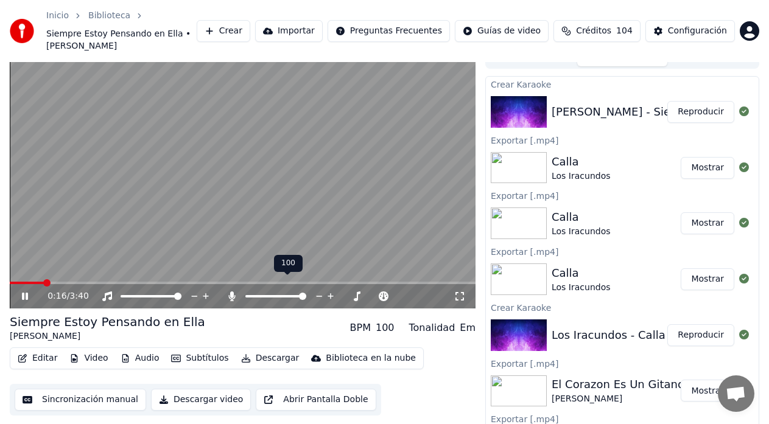
click at [231, 292] on icon at bounding box center [232, 297] width 7 height 10
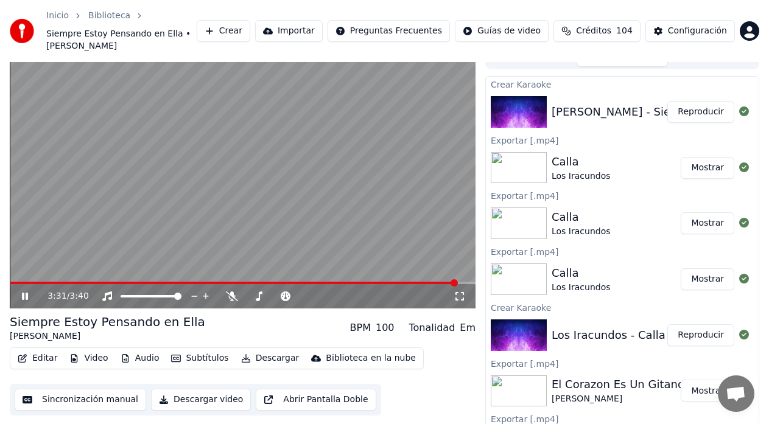
click at [250, 350] on button "Descargar" at bounding box center [270, 358] width 68 height 17
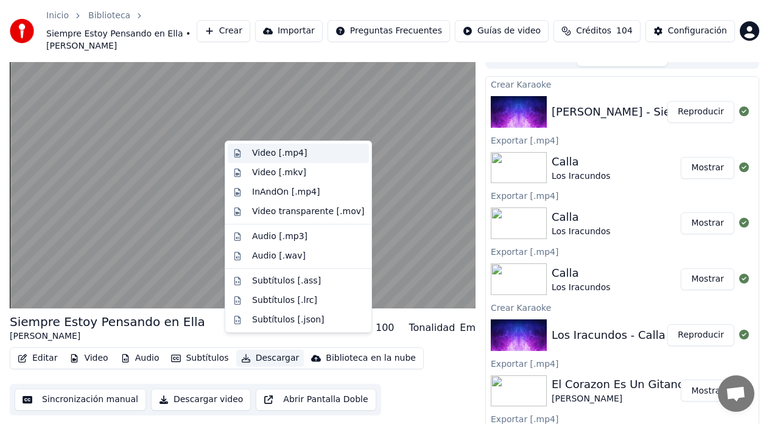
click at [258, 155] on div "Video [.mp4]" at bounding box center [279, 153] width 55 height 12
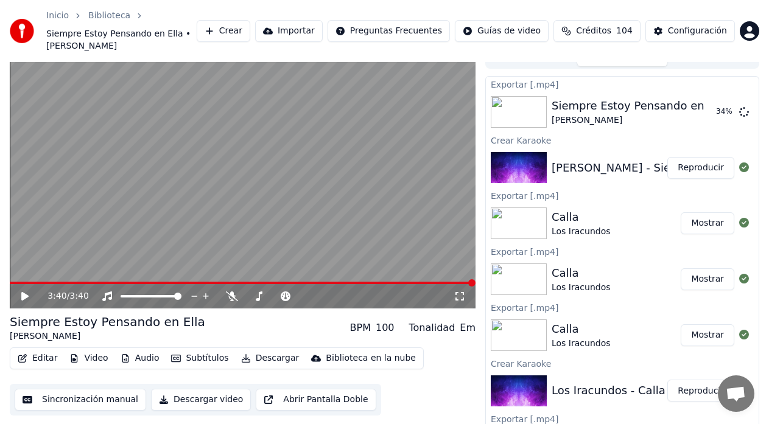
click at [250, 350] on button "Descargar" at bounding box center [270, 358] width 68 height 17
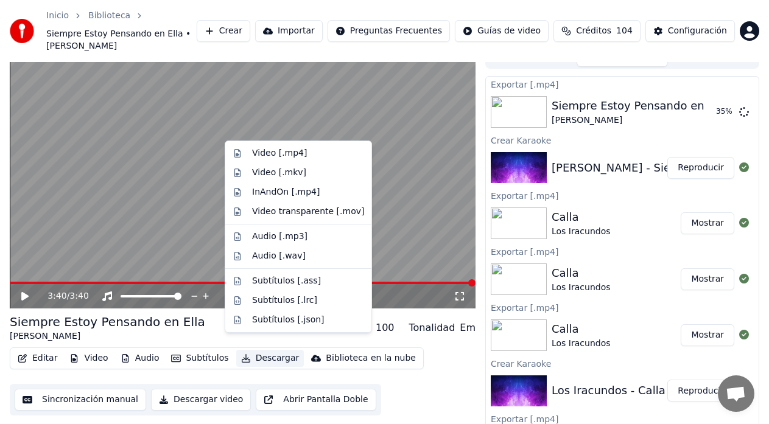
click at [205, 322] on div "Siempre Estoy Pensando en [PERSON_NAME] BPM 100 Tonalidad Em" at bounding box center [243, 327] width 466 height 29
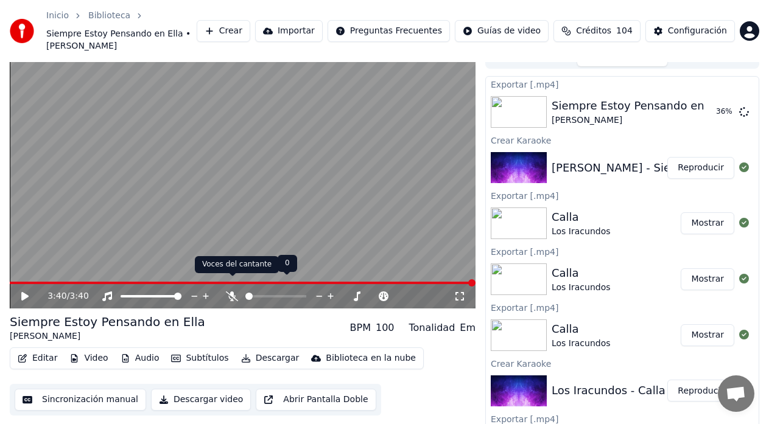
click at [229, 292] on icon at bounding box center [232, 297] width 12 height 10
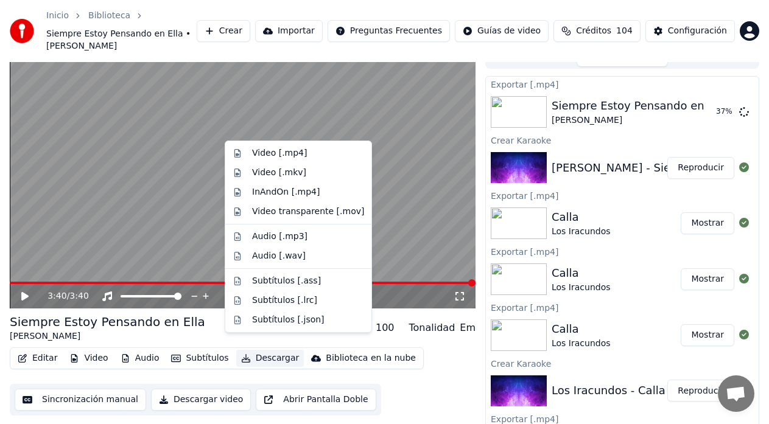
click at [253, 350] on button "Descargar" at bounding box center [270, 358] width 68 height 17
click at [254, 156] on div "Video [.mp4]" at bounding box center [279, 153] width 55 height 12
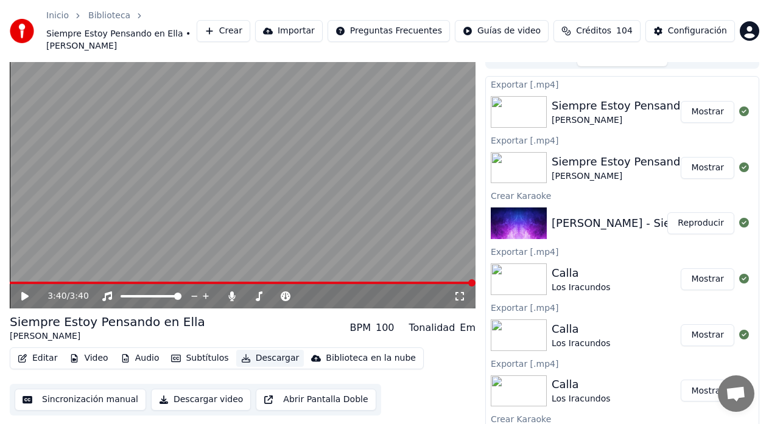
scroll to position [0, 0]
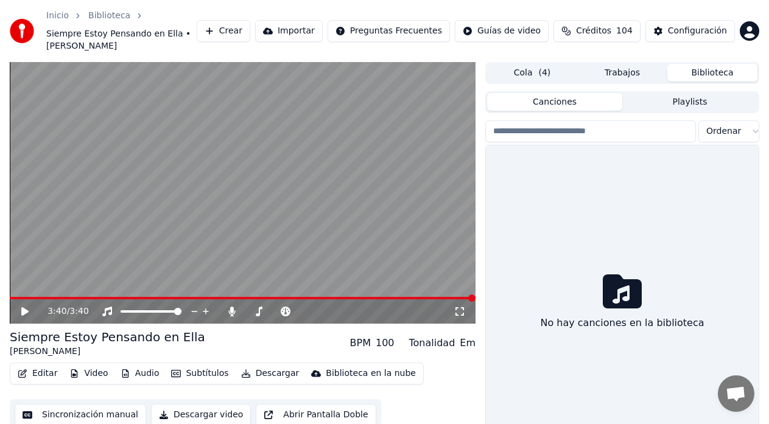
click at [707, 64] on button "Biblioteca" at bounding box center [712, 73] width 90 height 18
